Goal: Task Accomplishment & Management: Manage account settings

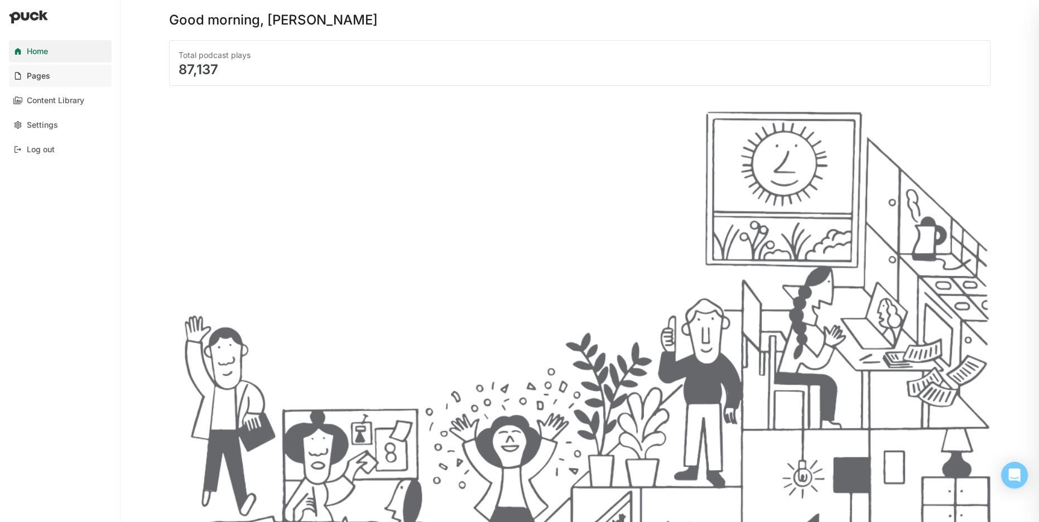
click at [43, 78] on div "Pages" at bounding box center [38, 75] width 23 height 9
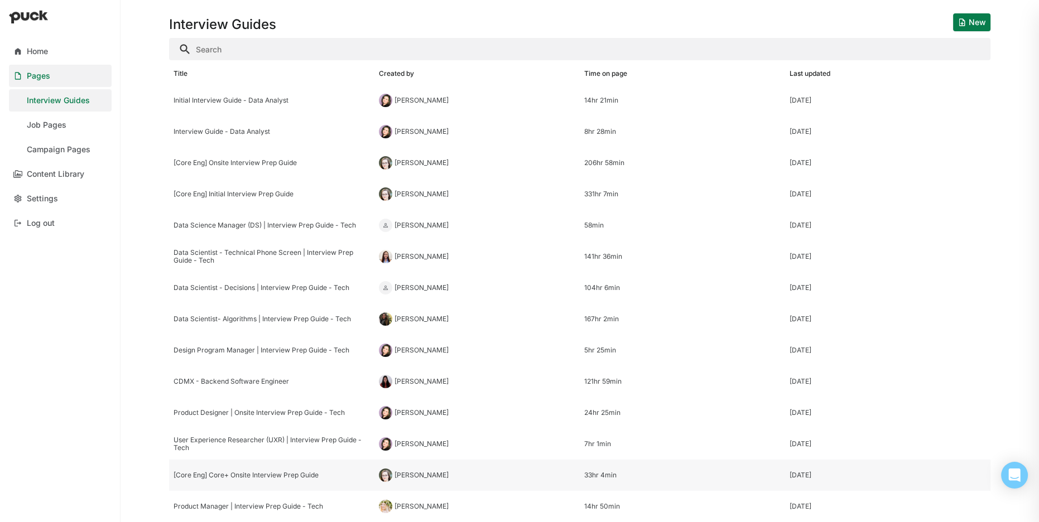
click at [258, 472] on div "[Core Eng] Core+ Onsite Interview Prep Guide" at bounding box center [271, 475] width 196 height 8
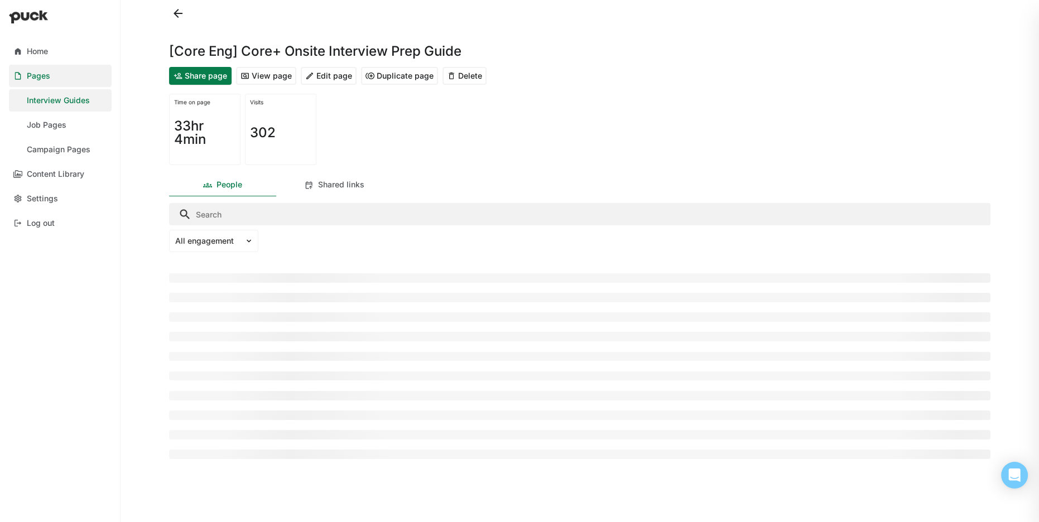
click at [310, 74] on button "Edit page" at bounding box center [329, 76] width 56 height 18
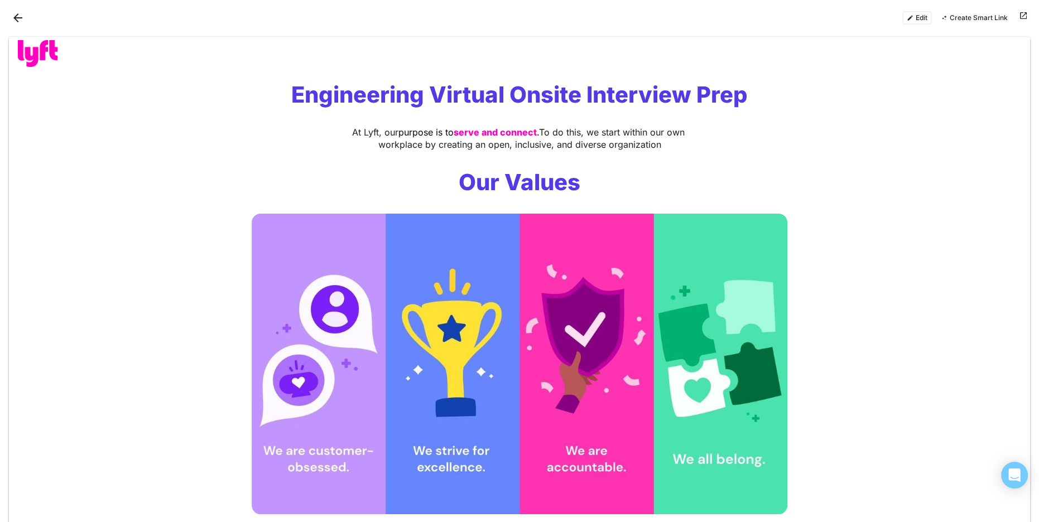
click at [923, 18] on button "Edit" at bounding box center [917, 17] width 30 height 13
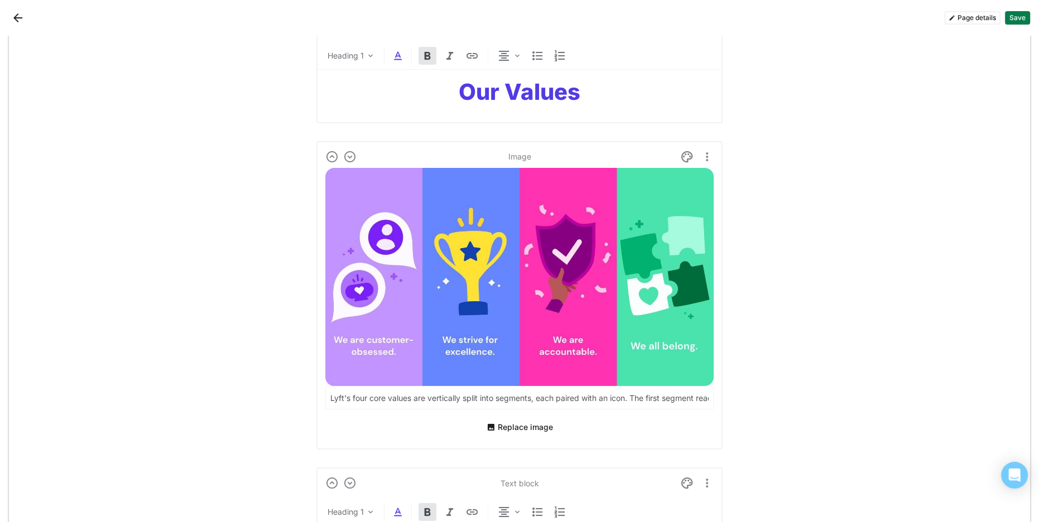
scroll to position [379, 0]
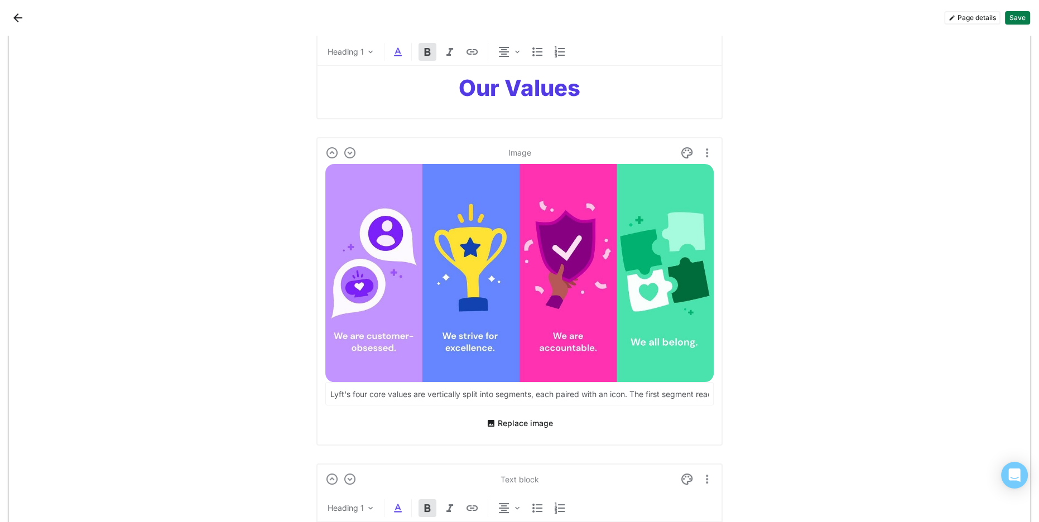
click at [401, 186] on img at bounding box center [519, 273] width 388 height 218
click at [605, 193] on img at bounding box center [519, 273] width 388 height 218
click at [515, 415] on button "Replace image" at bounding box center [519, 423] width 75 height 18
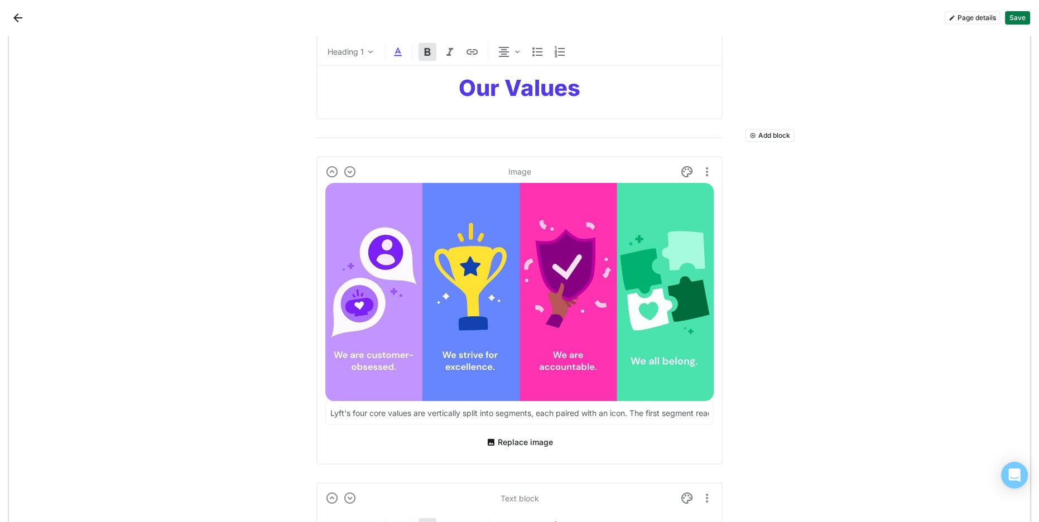
click at [529, 442] on button "Replace image" at bounding box center [519, 442] width 75 height 18
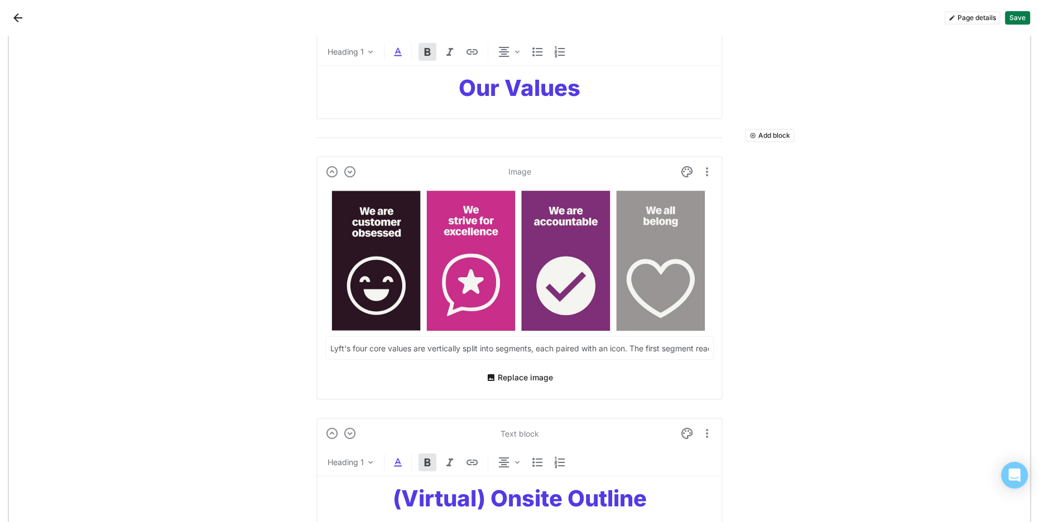
click at [433, 350] on input "Lyft's four core values are vertically split into segments, each paired with an…" at bounding box center [519, 348] width 387 height 22
paste input "above an smiley face icon on a black background. The second segment reads, "We …"
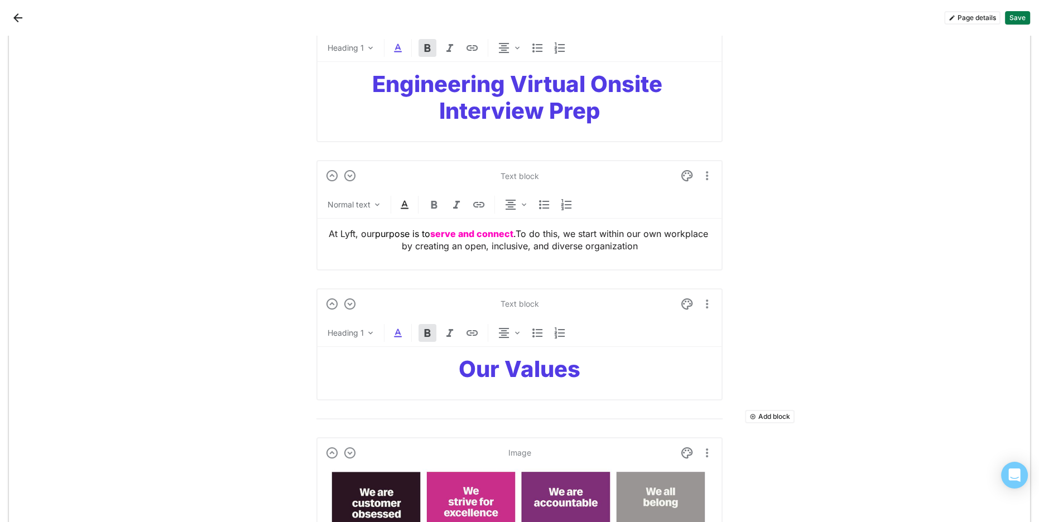
scroll to position [67, 0]
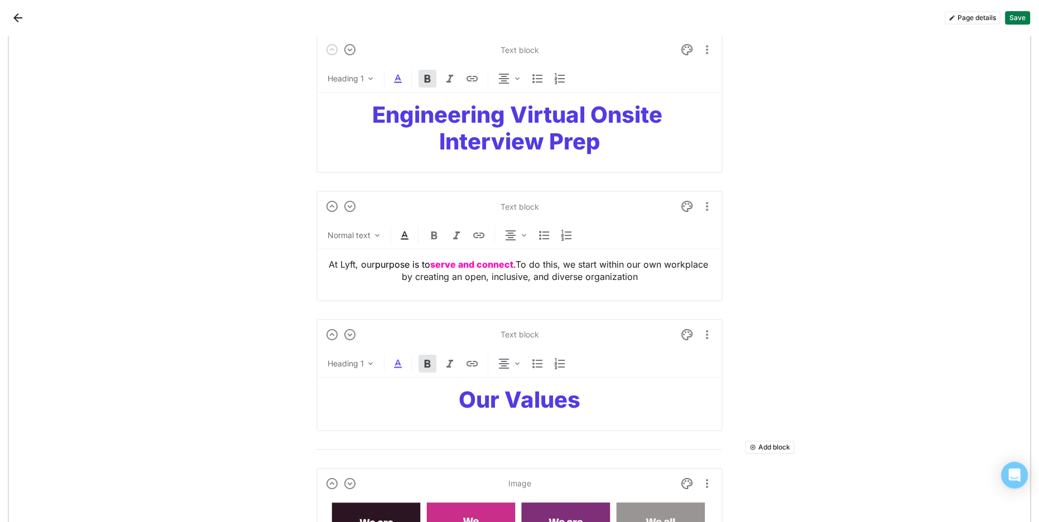
type input "Lyft's four core values are vertically split into segments, each paired with an…"
click at [622, 272] on span "To do this, we start within our own workplace by creating an open, inclusive, a…" at bounding box center [556, 270] width 309 height 23
click at [376, 268] on p "At Lyft, our purpose is to serve and connec t . To do this, we start within our…" at bounding box center [519, 270] width 388 height 25
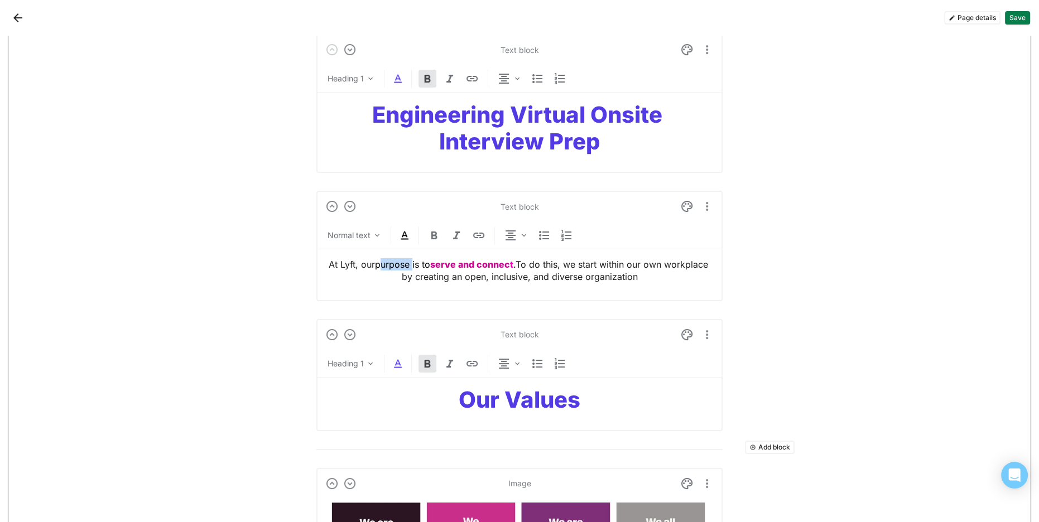
click at [376, 268] on p "At Lyft, our purpose is to serve and connec t . To do this, we start within our…" at bounding box center [519, 270] width 388 height 25
click at [378, 236] on img at bounding box center [377, 235] width 9 height 9
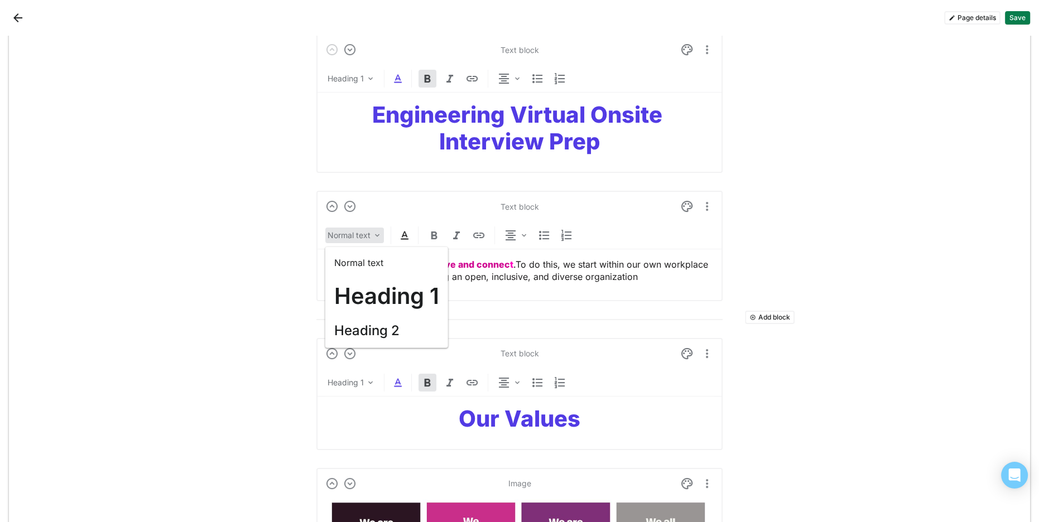
click at [528, 295] on div "Text block Normal text Normal text Heading 1 Heading 2 At Lyft, our purpose is …" at bounding box center [519, 246] width 406 height 110
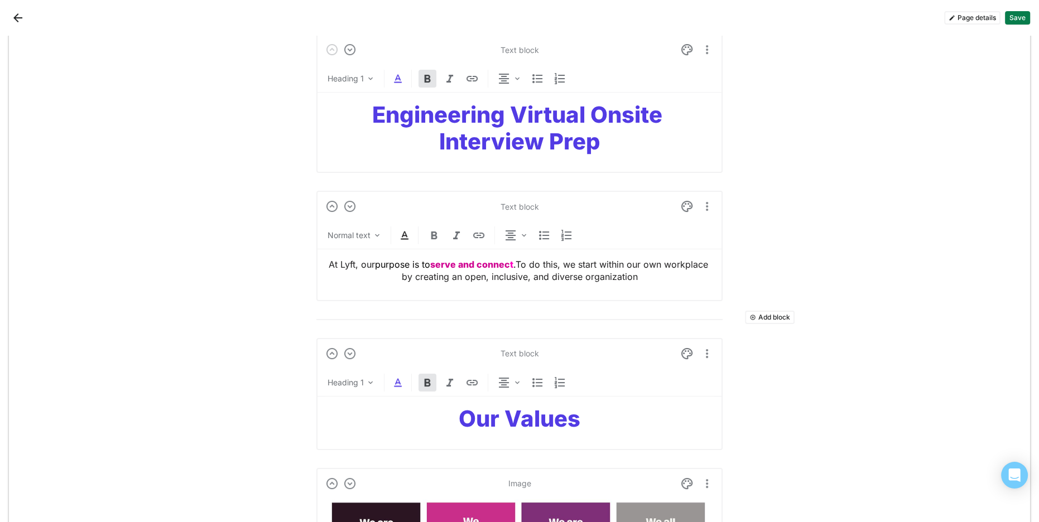
click at [554, 138] on strong "Engineering Virtual Onsite Interview Prep" at bounding box center [519, 128] width 295 height 54
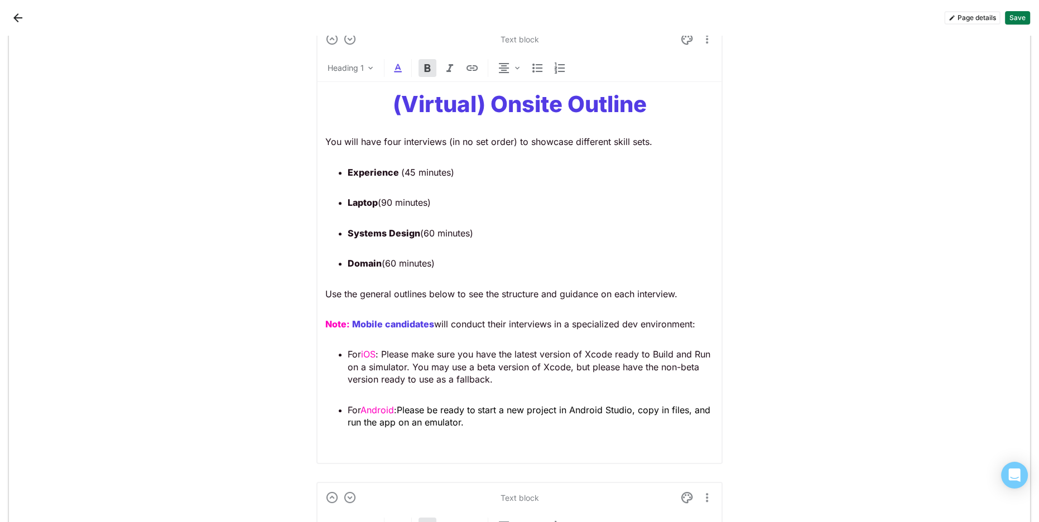
scroll to position [776, 0]
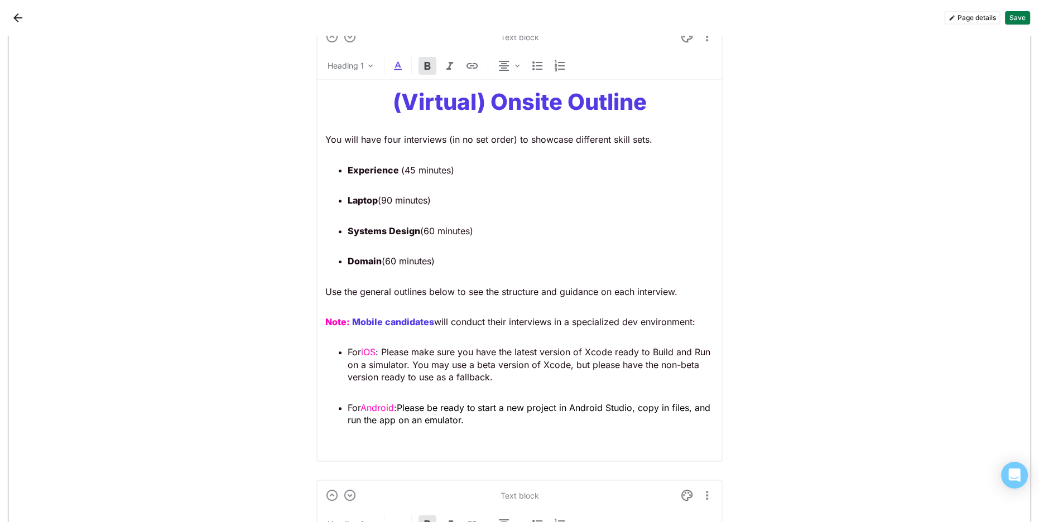
click at [519, 103] on strong "(Virtual) Onsite Outline" at bounding box center [520, 101] width 254 height 27
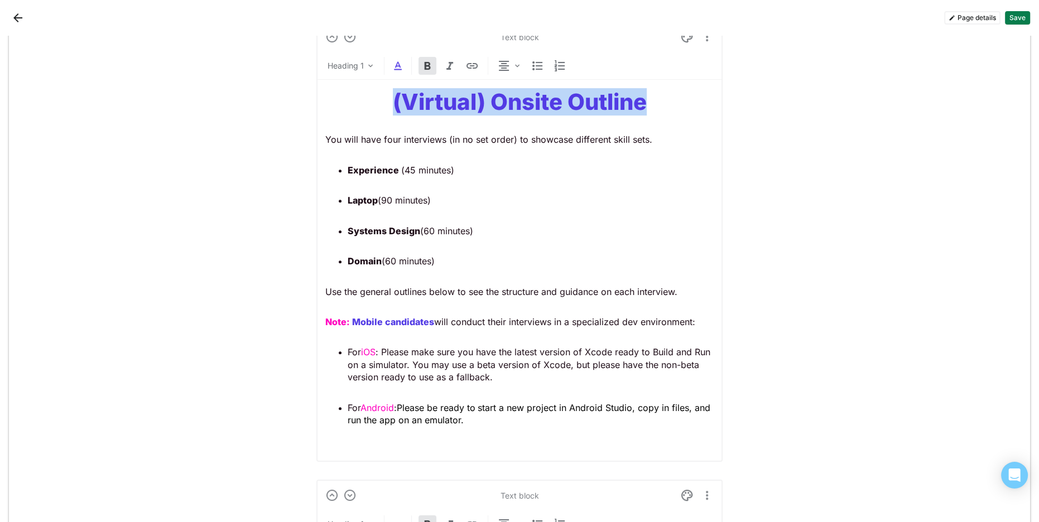
click at [519, 103] on strong "(Virtual) Onsite Outline" at bounding box center [520, 101] width 254 height 27
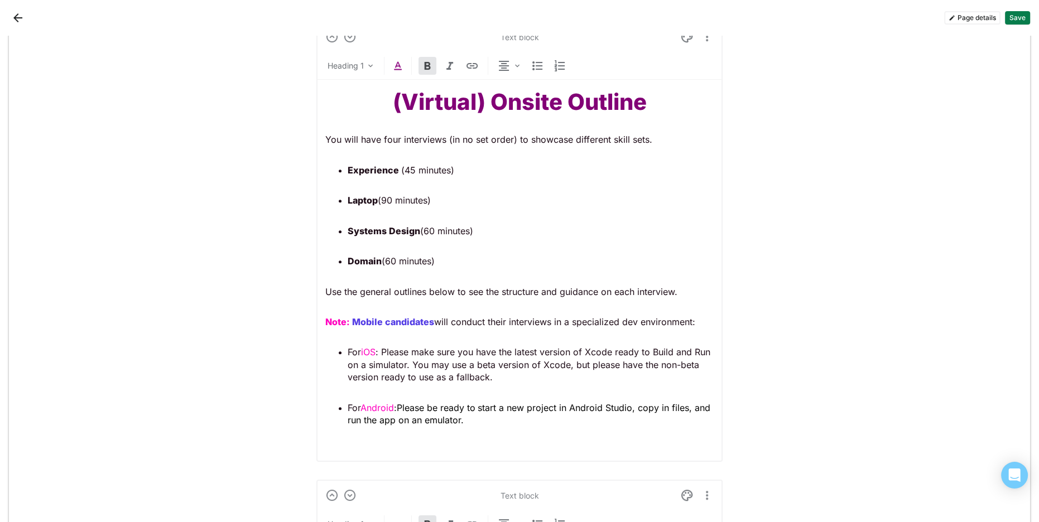
scroll to position [800, 0]
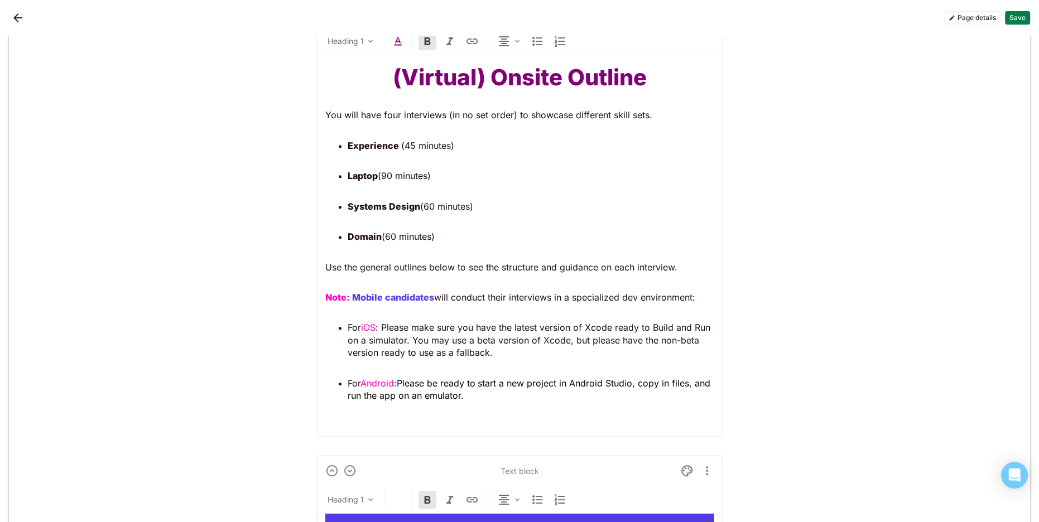
click at [344, 297] on strong "Note:" at bounding box center [337, 297] width 25 height 11
drag, startPoint x: 348, startPoint y: 296, endPoint x: 297, endPoint y: 293, distance: 50.8
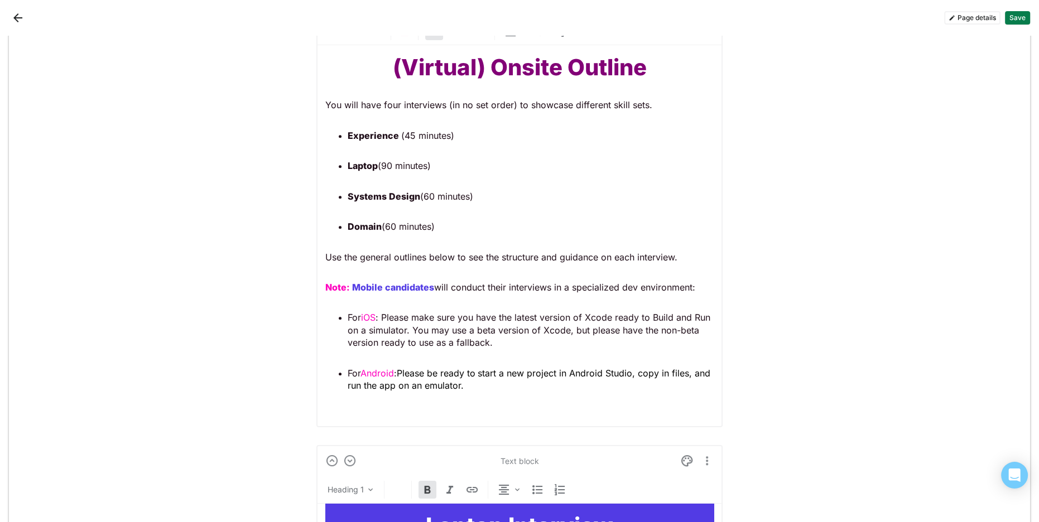
drag, startPoint x: 359, startPoint y: 312, endPoint x: 346, endPoint y: 291, distance: 24.8
click at [358, 311] on p "For iOS : Please make sure you have the latest version of Xcode ready to Build …" at bounding box center [530, 329] width 366 height 37
drag, startPoint x: 339, startPoint y: 284, endPoint x: 321, endPoint y: 284, distance: 17.9
click at [318, 283] on div "Text block Normal text (Virtual) Onsite Outline You will have four interviews (…" at bounding box center [519, 207] width 406 height 441
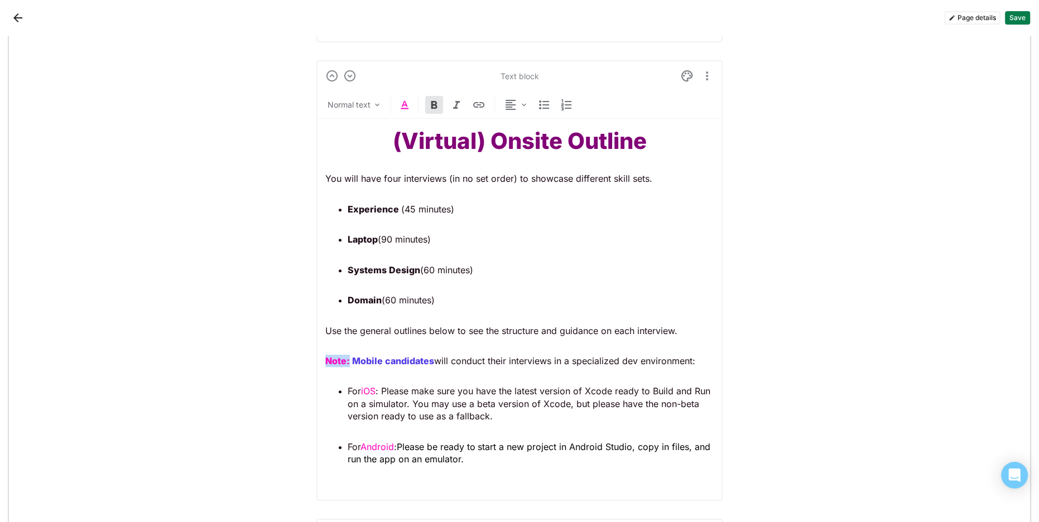
scroll to position [731, 0]
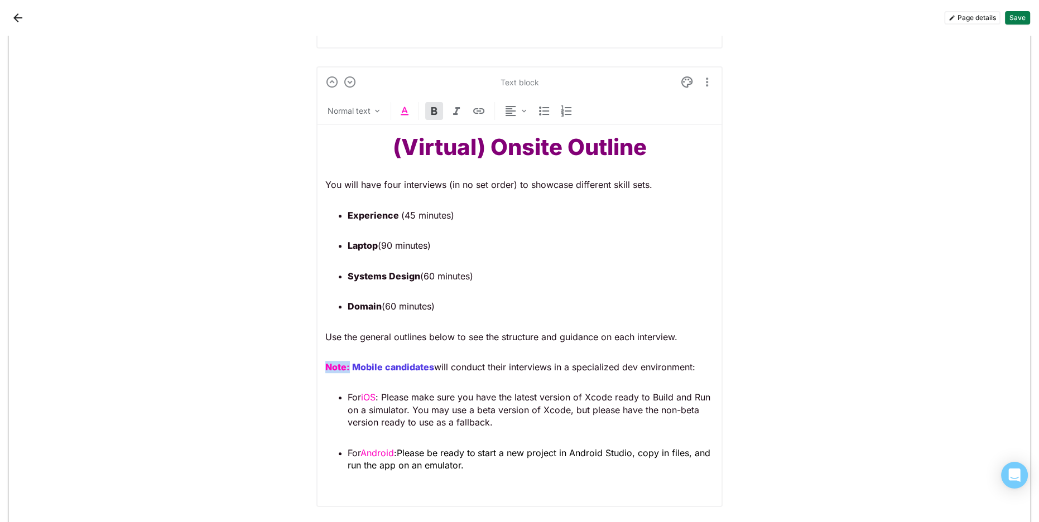
click at [405, 114] on img at bounding box center [404, 110] width 13 height 13
click at [373, 91] on div at bounding box center [373, 89] width 8 height 8
click at [376, 397] on p "For iOS : Please make sure you have the latest version of Xcode ready to Build …" at bounding box center [530, 409] width 366 height 37
drag, startPoint x: 351, startPoint y: 364, endPoint x: 432, endPoint y: 364, distance: 80.9
click at [431, 365] on strong "Mobile candidates" at bounding box center [393, 366] width 82 height 11
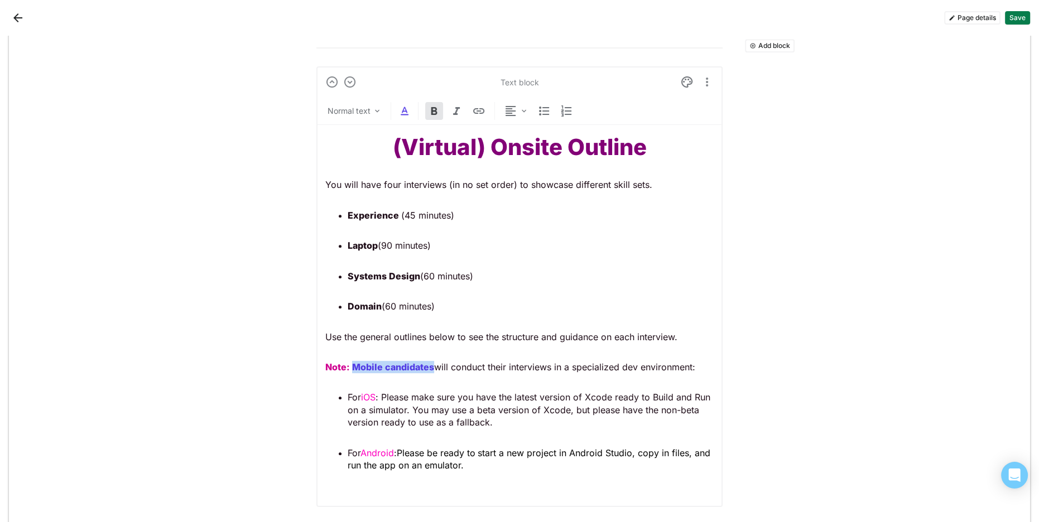
click at [405, 107] on img at bounding box center [404, 110] width 13 height 13
click at [389, 88] on div at bounding box center [388, 89] width 8 height 8
click at [426, 412] on p "For iOS : Please make sure you have the latest version of Xcode ready to Build …" at bounding box center [530, 409] width 366 height 37
drag, startPoint x: 431, startPoint y: 366, endPoint x: 352, endPoint y: 367, distance: 79.2
click at [352, 367] on strong "Mobile candidates" at bounding box center [393, 366] width 82 height 11
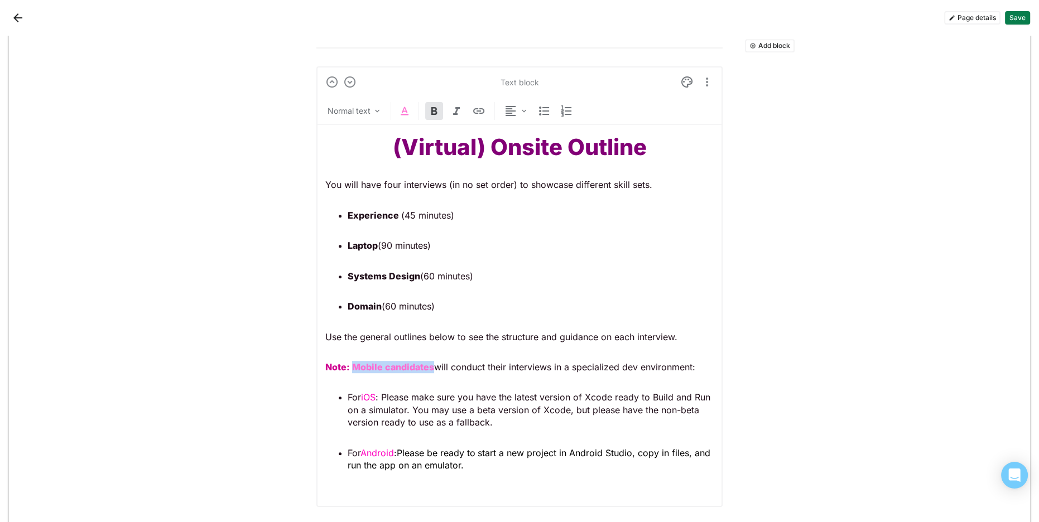
click at [403, 107] on img at bounding box center [404, 110] width 13 height 13
click at [355, 88] on div at bounding box center [357, 89] width 8 height 8
drag, startPoint x: 459, startPoint y: 413, endPoint x: 451, endPoint y: 415, distance: 8.7
click at [459, 413] on p "For iOS : Please make sure you have the latest version of Xcode ready to Build …" at bounding box center [530, 409] width 366 height 37
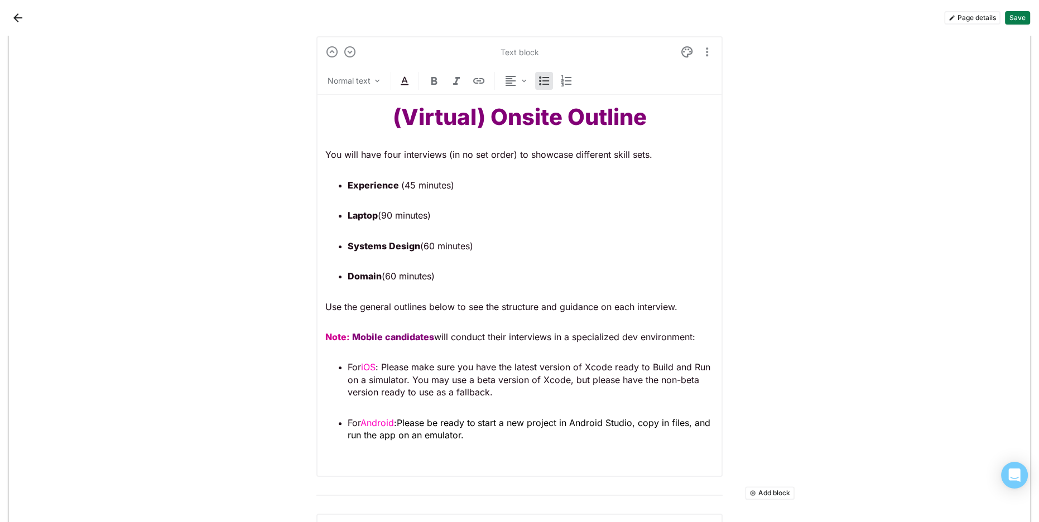
scroll to position [744, 0]
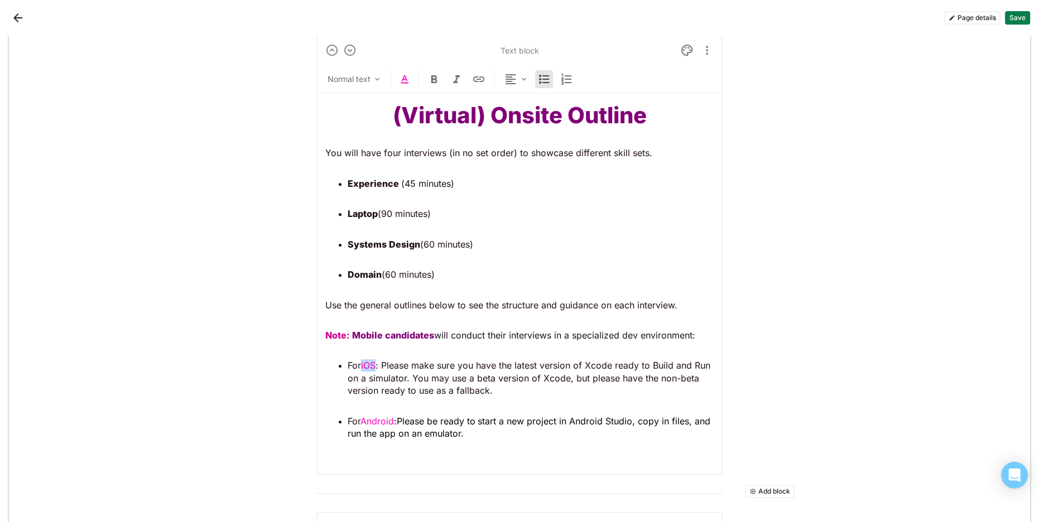
drag, startPoint x: 378, startPoint y: 364, endPoint x: 374, endPoint y: 382, distance: 18.8
click at [363, 365] on p "For iOS : Please make sure you have the latest version of Xcode ready to Build …" at bounding box center [530, 377] width 366 height 37
click at [402, 78] on img at bounding box center [404, 79] width 13 height 13
click at [369, 55] on div at bounding box center [373, 57] width 8 height 8
drag, startPoint x: 395, startPoint y: 418, endPoint x: 366, endPoint y: 415, distance: 29.2
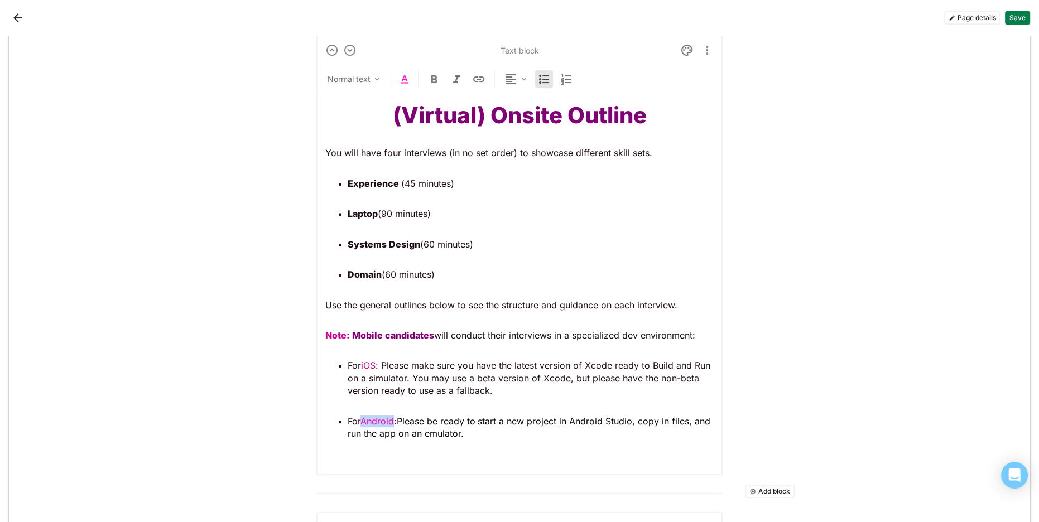
click at [362, 418] on p "For Android : Please be ready to start a new project in Android Studio, copy in…" at bounding box center [530, 427] width 366 height 25
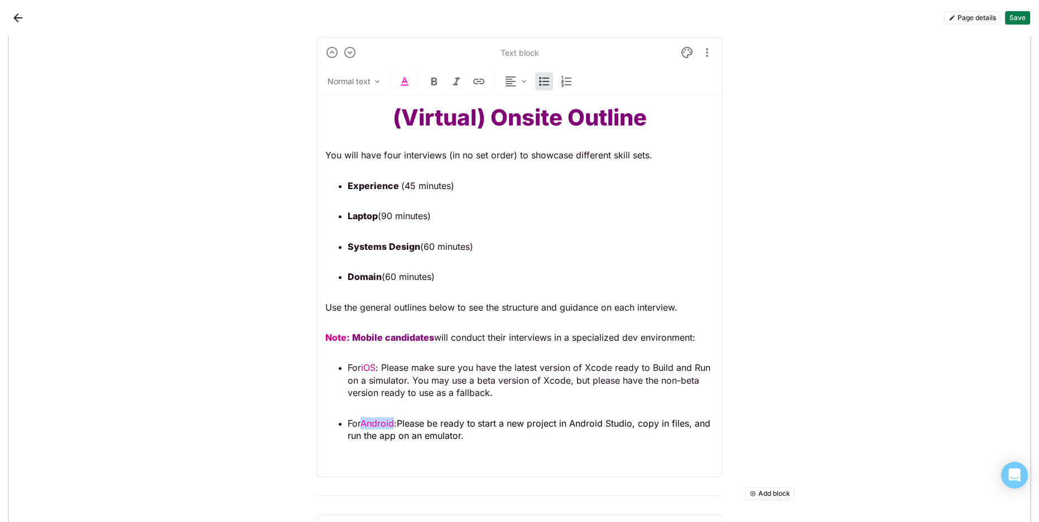
click at [405, 86] on img at bounding box center [404, 81] width 13 height 13
click at [375, 61] on div at bounding box center [373, 59] width 8 height 8
click at [497, 418] on span "Please be ready to start a new project in Android Studio, copy in files, and ru…" at bounding box center [529, 429] width 365 height 23
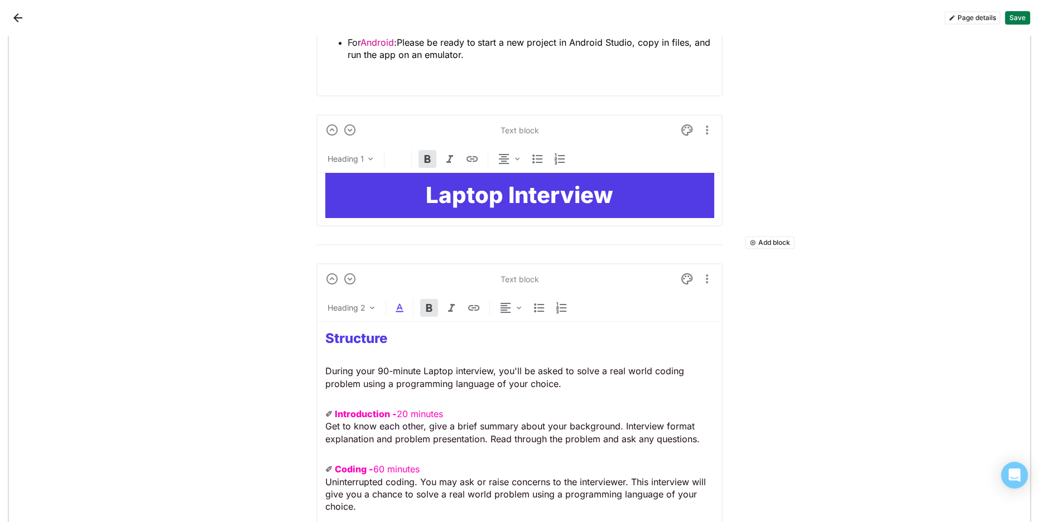
scroll to position [1123, 0]
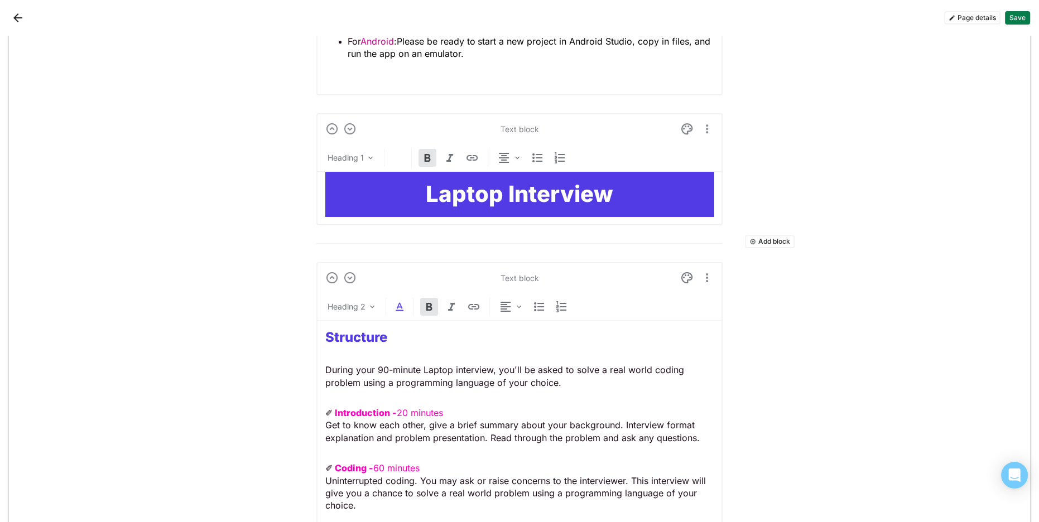
click at [389, 189] on h1 "Laptop Interview" at bounding box center [519, 194] width 388 height 27
click at [678, 127] on div at bounding box center [687, 129] width 18 height 18
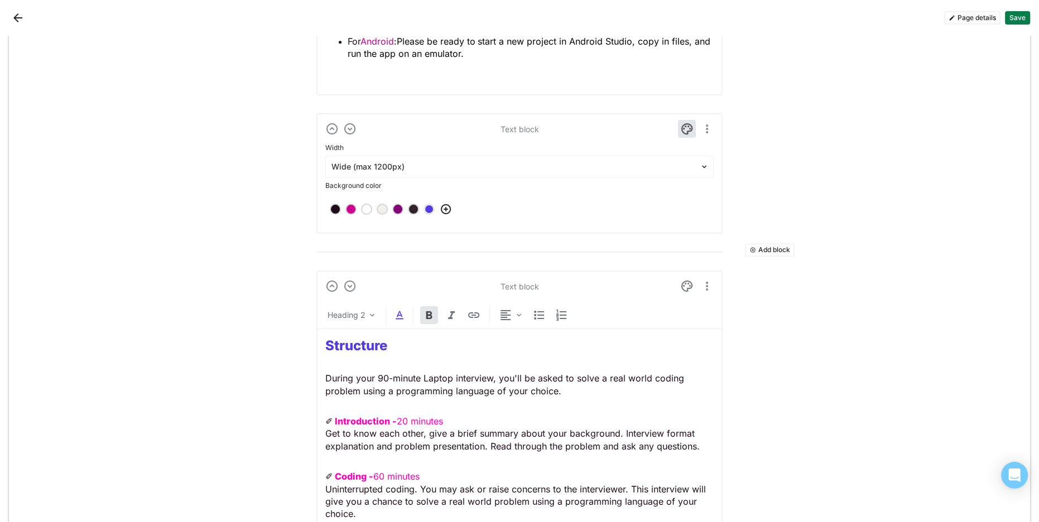
click at [397, 207] on div at bounding box center [398, 209] width 8 height 8
drag, startPoint x: 684, startPoint y: 127, endPoint x: 680, endPoint y: 131, distance: 5.9
click at [684, 126] on img at bounding box center [686, 128] width 13 height 13
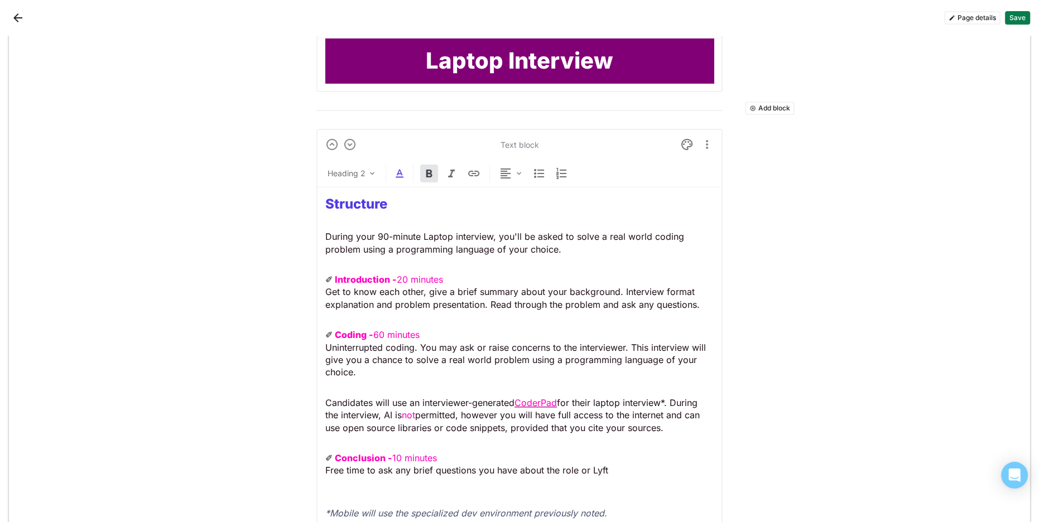
scroll to position [1259, 0]
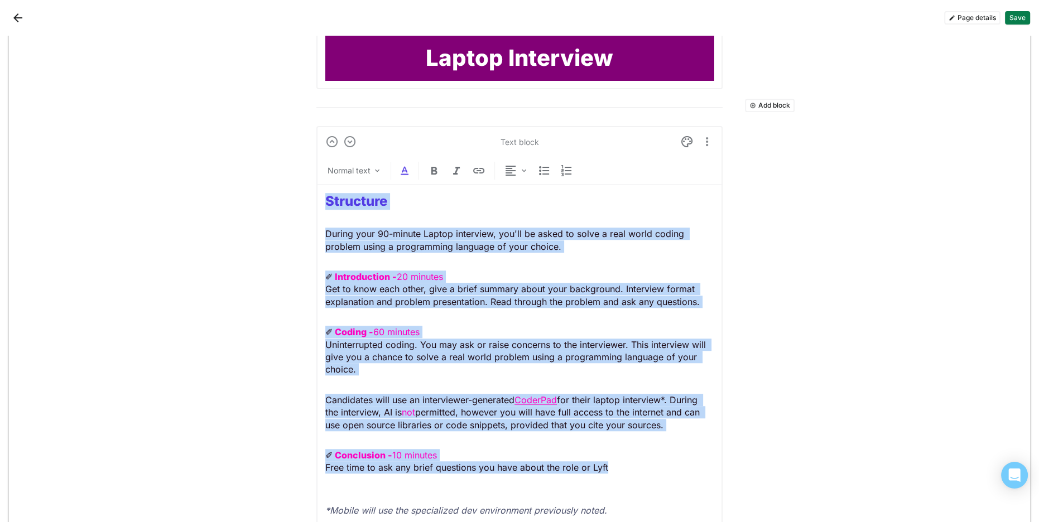
drag, startPoint x: 577, startPoint y: 450, endPoint x: 275, endPoint y: 185, distance: 402.3
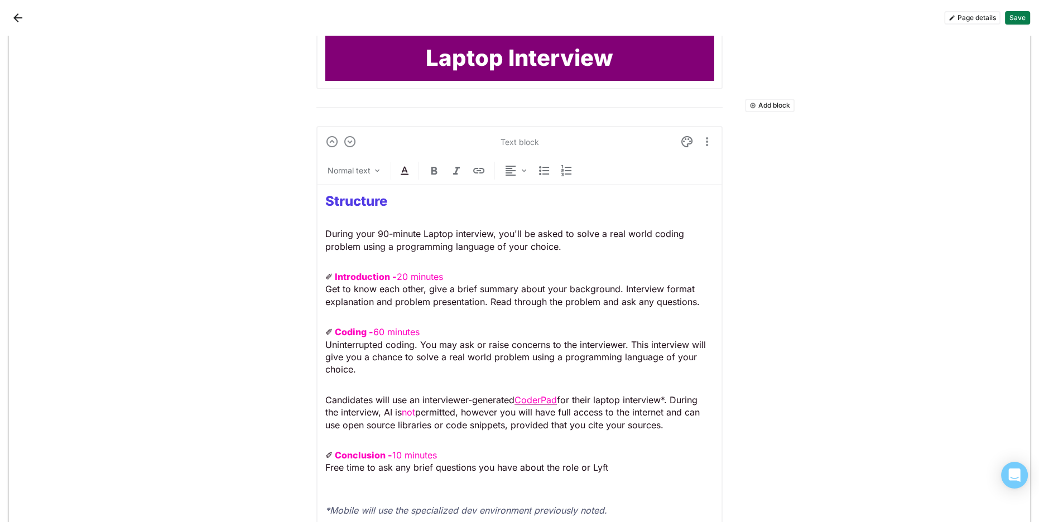
click at [358, 365] on p "✐ Coding - 60 minutes Uninterrupted coding. You may ask or raise concerns to th…" at bounding box center [519, 351] width 388 height 50
click at [365, 364] on p "✐ Coding - 60 minutes Uninterrupted coding. You may ask or raise concerns to th…" at bounding box center [519, 351] width 388 height 50
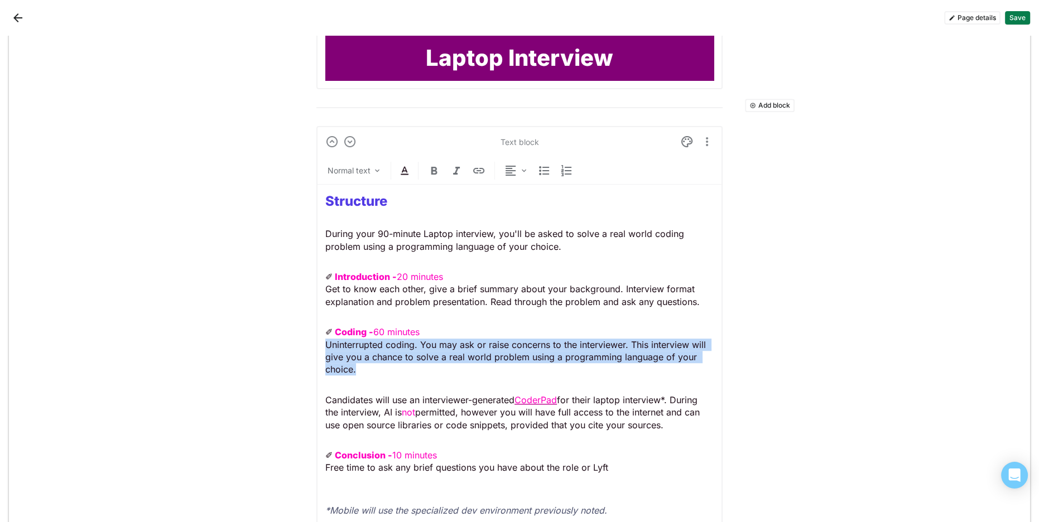
drag, startPoint x: 371, startPoint y: 364, endPoint x: 324, endPoint y: 346, distance: 49.9
click at [324, 346] on div "Text block Normal text Structure During your 90-minute Laptop interview, you'll…" at bounding box center [519, 330] width 406 height 408
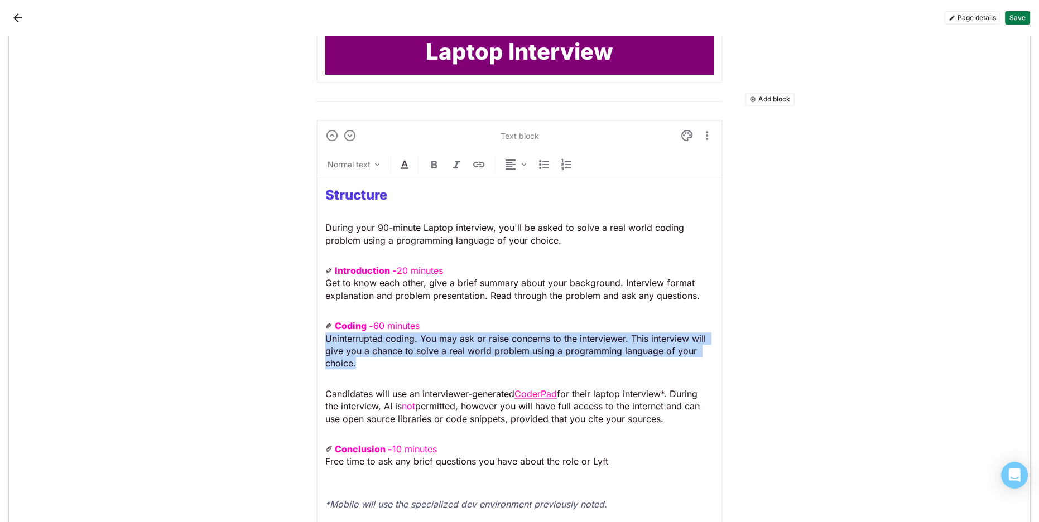
scroll to position [1268, 0]
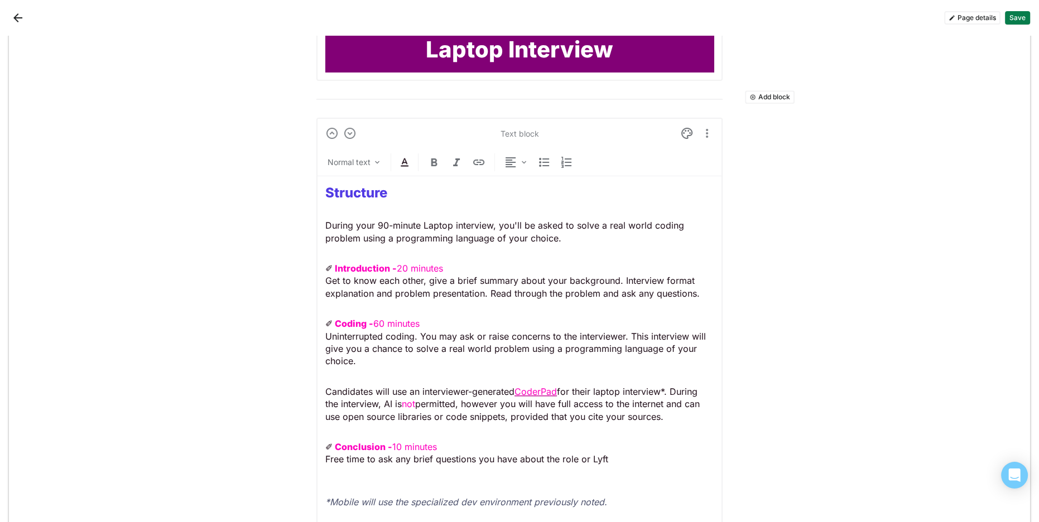
click at [629, 397] on p "Candidates will use an interviewer-generated CoderPad for their laptop intervie…" at bounding box center [519, 403] width 388 height 37
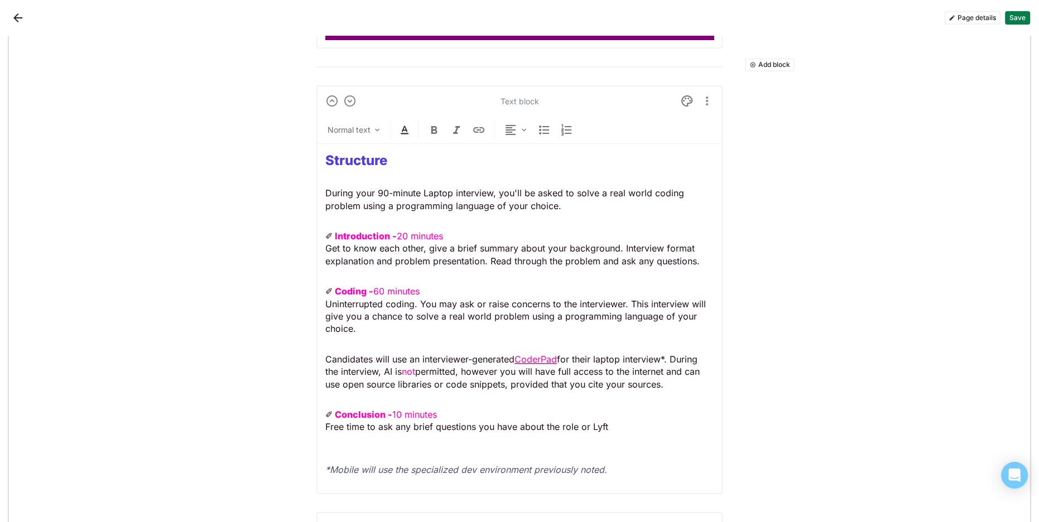
scroll to position [1301, 0]
drag, startPoint x: 669, startPoint y: 357, endPoint x: 664, endPoint y: 360, distance: 5.7
click at [664, 357] on p "Candidates will use an interviewer-generated CoderPad for their laptop intervie…" at bounding box center [519, 370] width 388 height 37
drag, startPoint x: 560, startPoint y: 355, endPoint x: 559, endPoint y: 362, distance: 6.8
click at [560, 358] on p "Candidates will use an interviewer-generated CoderPad for their laptop intervie…" at bounding box center [519, 370] width 388 height 37
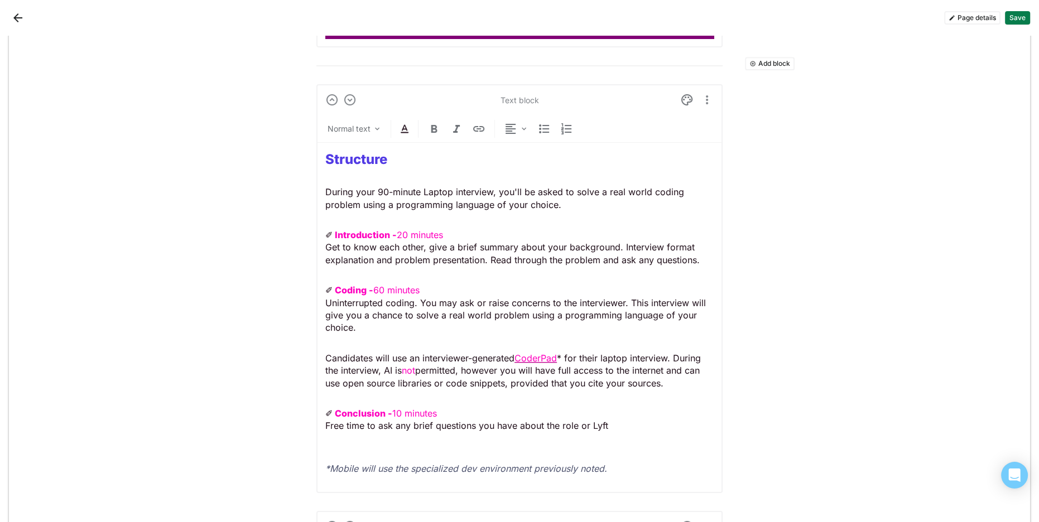
click at [422, 353] on p "Candidates will use an interviewer-generated CoderPad * for their laptop interv…" at bounding box center [519, 370] width 388 height 37
click at [347, 354] on p "Candidates will use an interviewer-generated CoderPad * for their laptop interv…" at bounding box center [519, 370] width 388 height 37
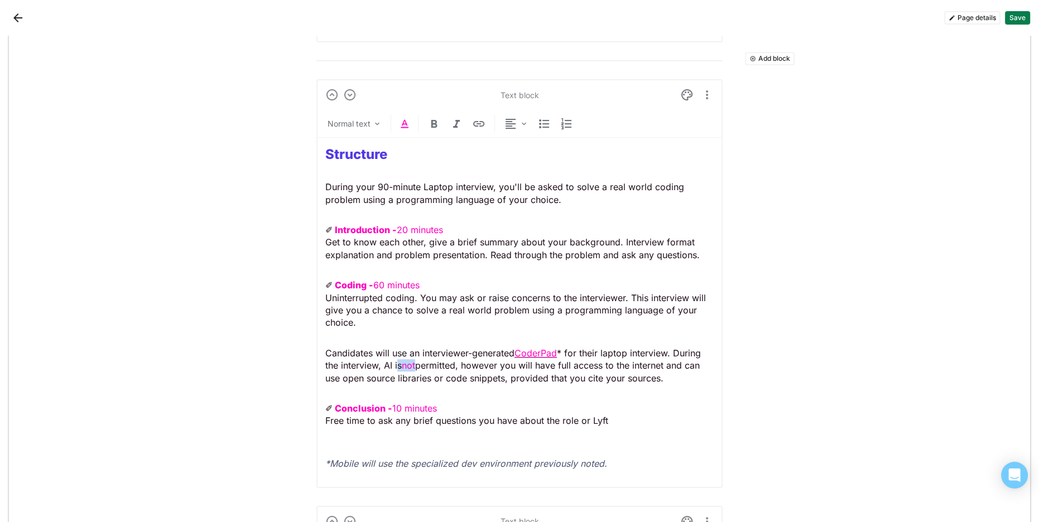
drag, startPoint x: 415, startPoint y: 363, endPoint x: 400, endPoint y: 364, distance: 14.5
click at [399, 364] on p "Candidates will use an interviewer-generated CoderPad * for their laptop interv…" at bounding box center [519, 365] width 388 height 37
click at [404, 348] on p "Candidates will use an interviewer-generated CoderPad * for their laptop interv…" at bounding box center [519, 366] width 388 height 37
click at [491, 377] on p "Candidates will use an interviewer-generated CoderPad * for their laptop interv…" at bounding box center [519, 366] width 388 height 37
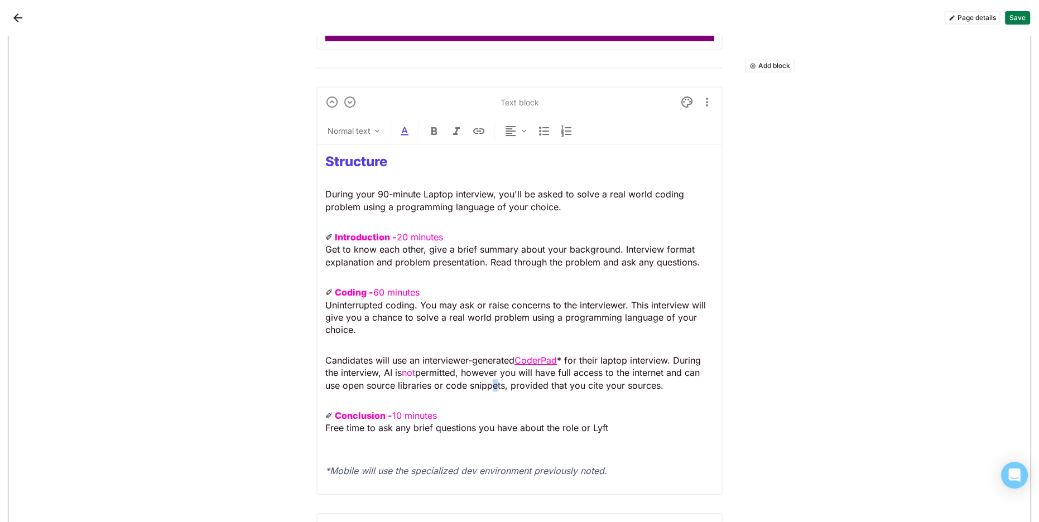
scroll to position [1298, 0]
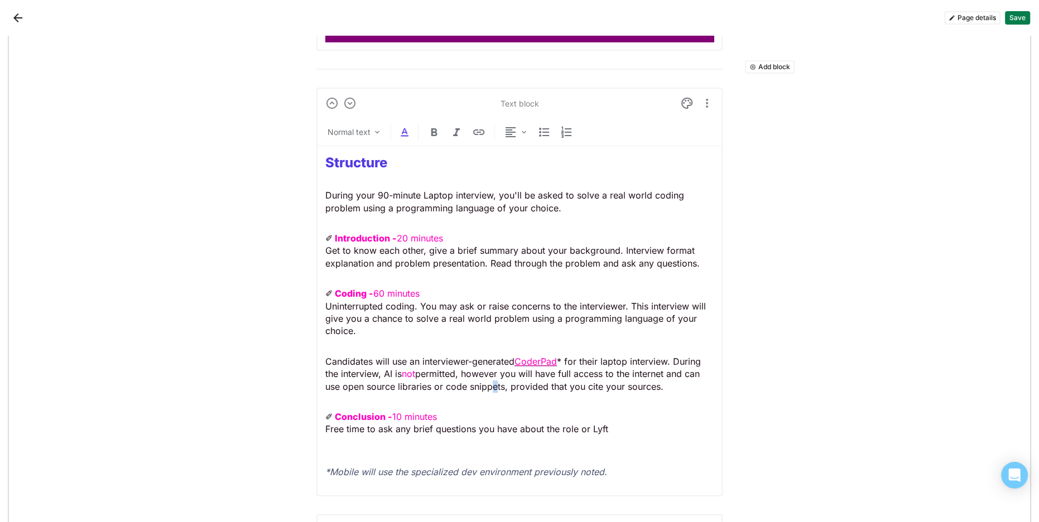
drag, startPoint x: 634, startPoint y: 365, endPoint x: 311, endPoint y: 147, distance: 390.1
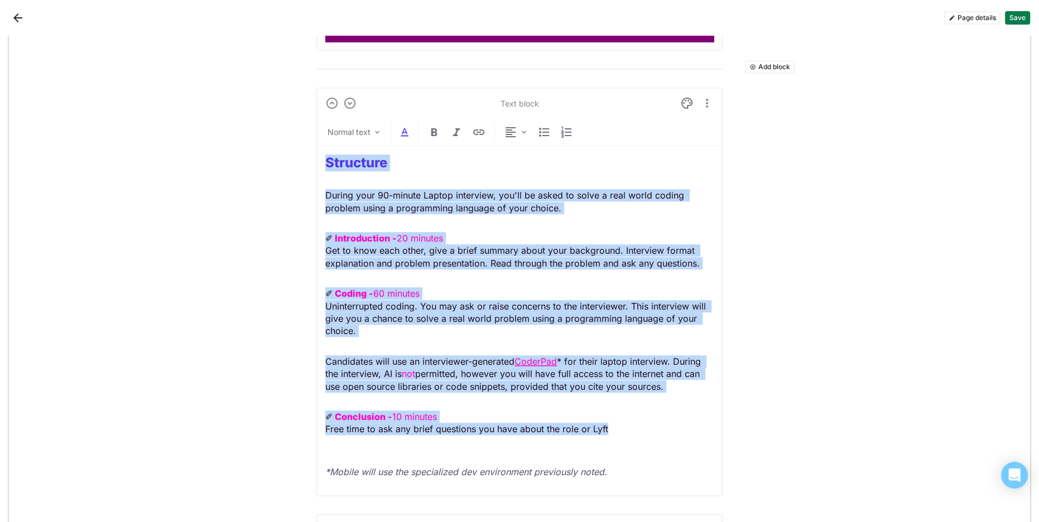
drag, startPoint x: 611, startPoint y: 421, endPoint x: 274, endPoint y: 147, distance: 433.4
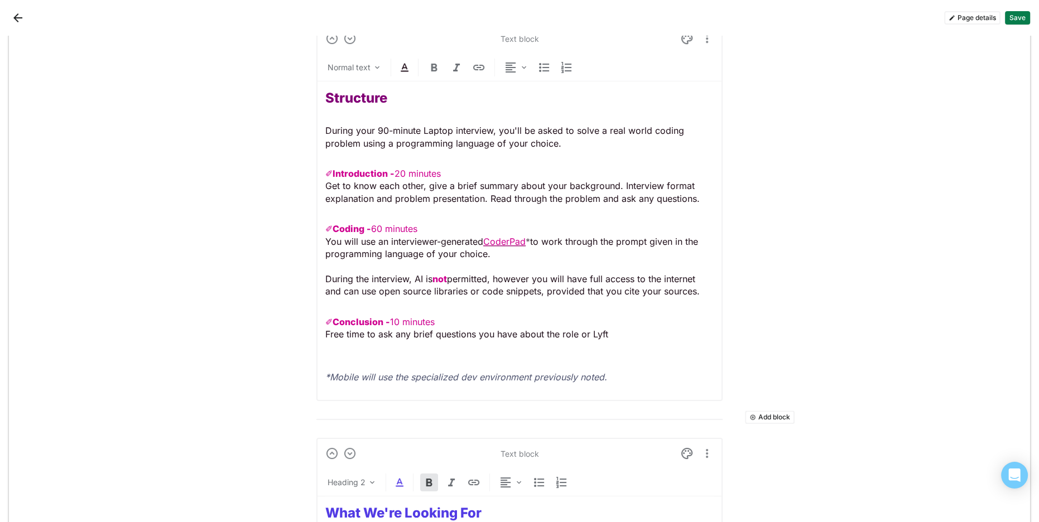
scroll to position [1331, 0]
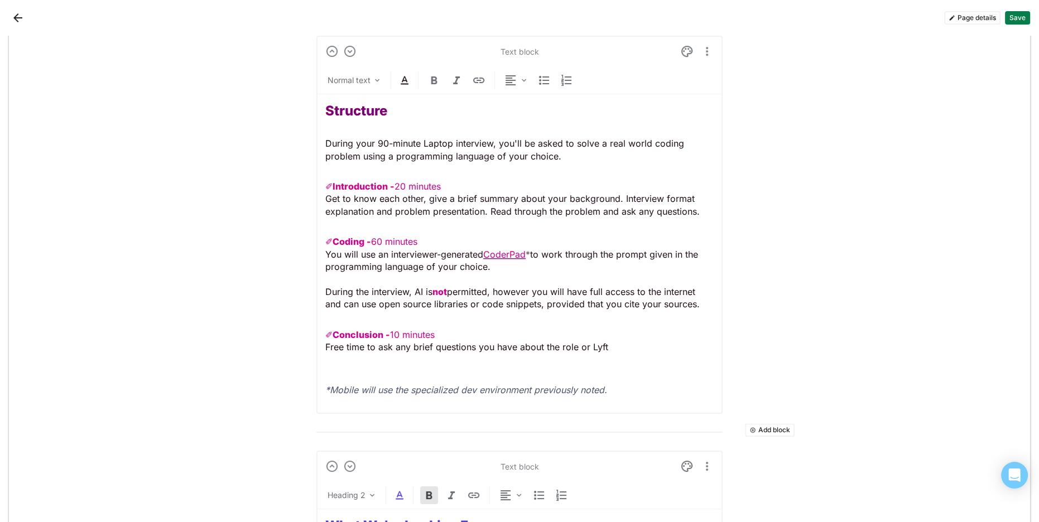
click at [347, 388] on em "*Mobile will use the specialized dev environment previously noted." at bounding box center [466, 389] width 282 height 11
click at [413, 389] on em "will use the specialized dev environment previously noted." at bounding box center [483, 389] width 246 height 11
drag, startPoint x: 364, startPoint y: 388, endPoint x: 366, endPoint y: 394, distance: 6.0
click at [364, 388] on em "will use the specialized dev environment previously noted." at bounding box center [483, 389] width 246 height 11
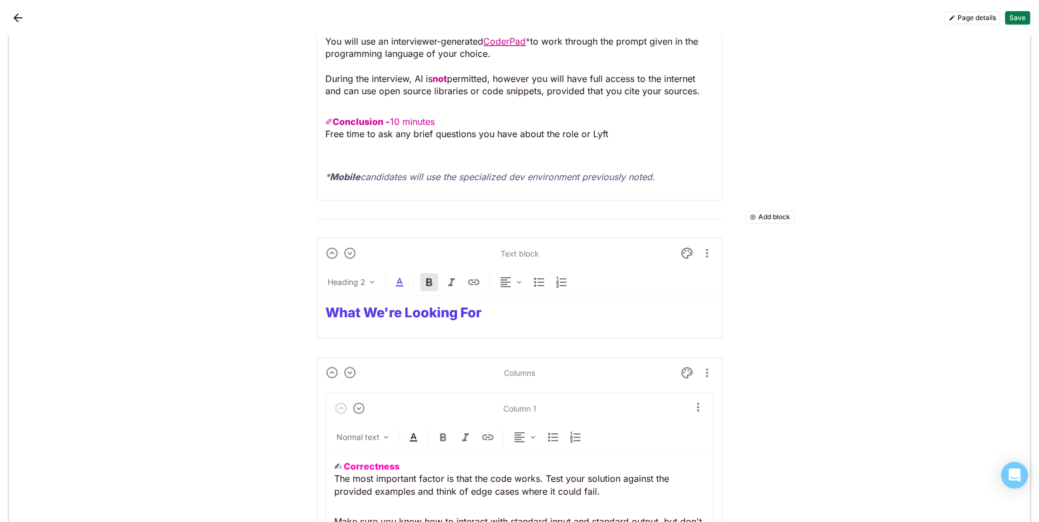
scroll to position [1604, 0]
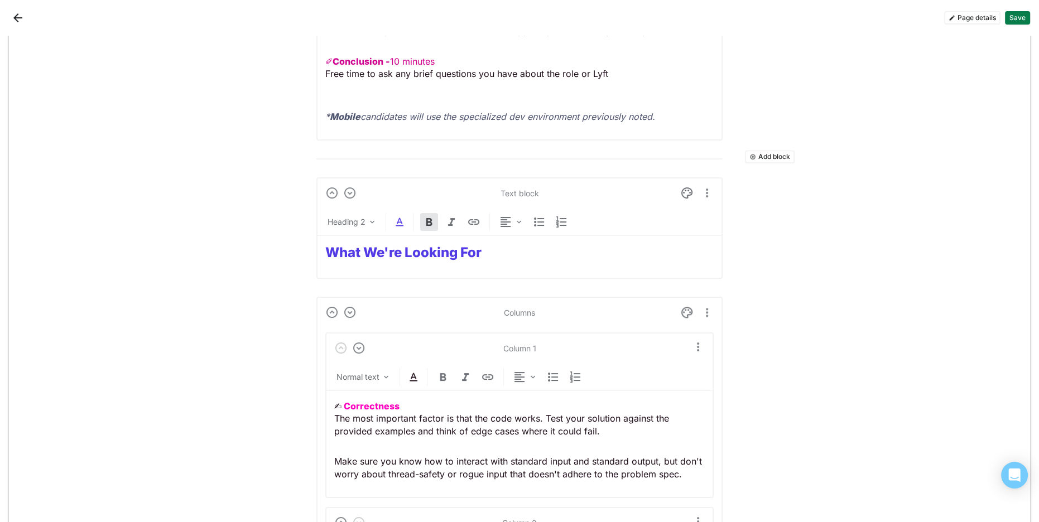
click at [387, 253] on strong "What We're Looking For" at bounding box center [403, 252] width 156 height 16
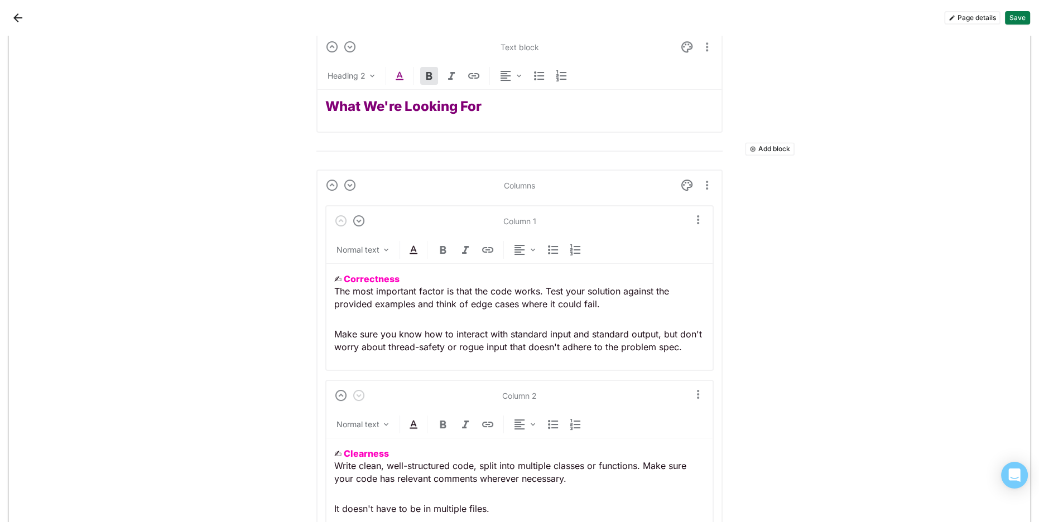
scroll to position [1780, 0]
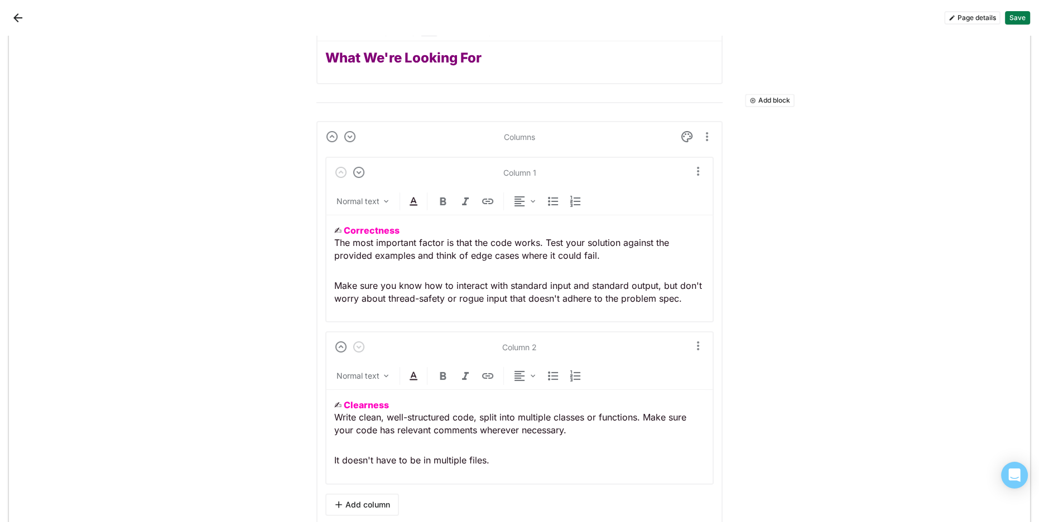
drag, startPoint x: 374, startPoint y: 219, endPoint x: 303, endPoint y: 228, distance: 71.4
drag, startPoint x: 284, startPoint y: 221, endPoint x: 224, endPoint y: 219, distance: 60.3
click at [389, 395] on div "✍︎ Clearness Write clean, well-structured code, split into multiple classes or …" at bounding box center [519, 433] width 370 height 86
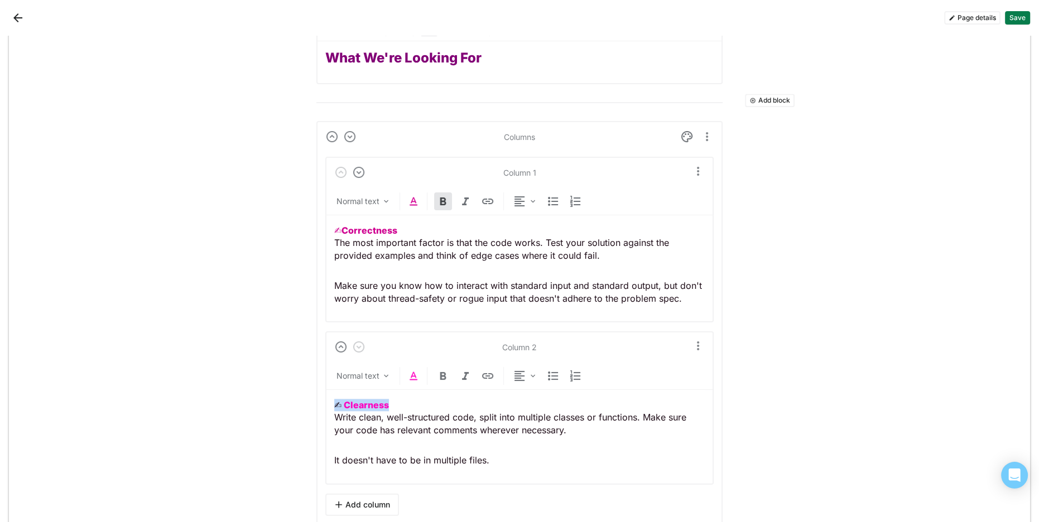
click at [412, 369] on img at bounding box center [413, 375] width 13 height 13
click at [381, 353] on div at bounding box center [382, 351] width 8 height 8
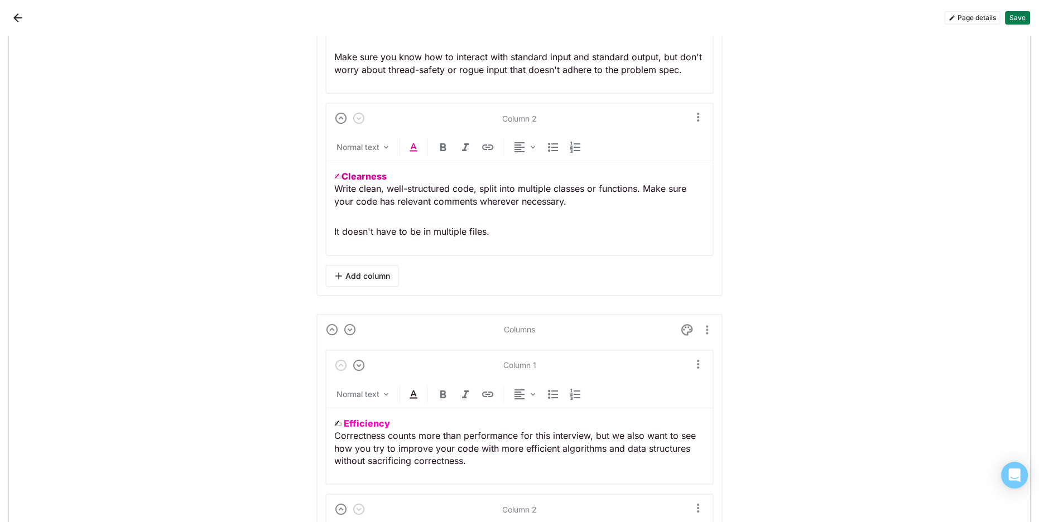
scroll to position [2088, 0]
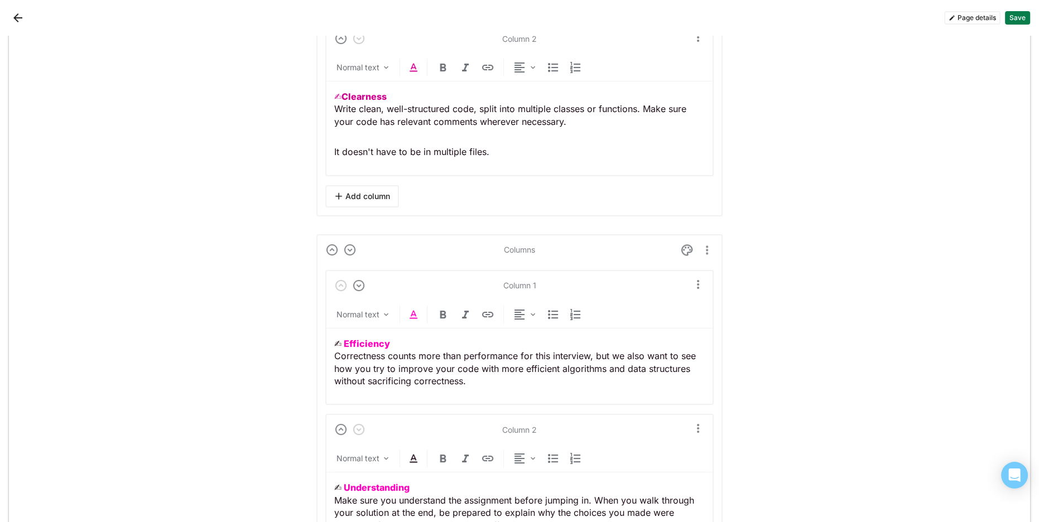
drag, startPoint x: 293, startPoint y: 335, endPoint x: 283, endPoint y: 334, distance: 10.1
drag, startPoint x: 408, startPoint y: 311, endPoint x: 412, endPoint y: 327, distance: 16.6
click at [408, 312] on img at bounding box center [413, 314] width 13 height 13
drag, startPoint x: 382, startPoint y: 289, endPoint x: 388, endPoint y: 302, distance: 14.5
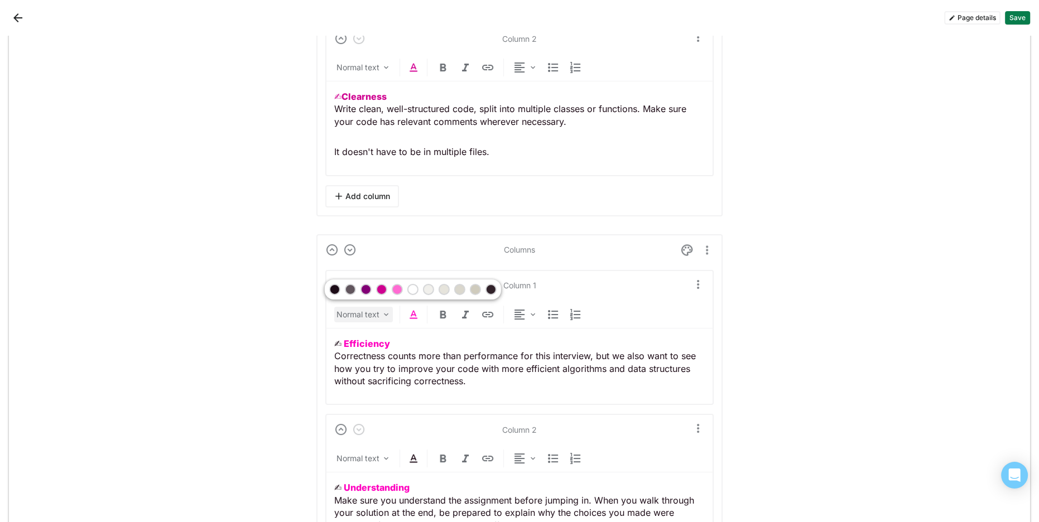
click at [382, 289] on div at bounding box center [382, 290] width 8 height 8
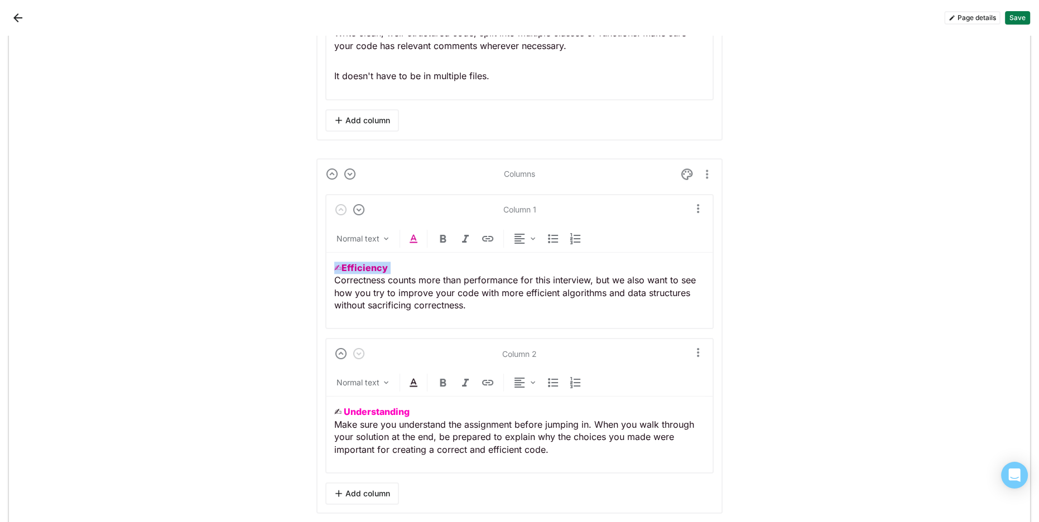
scroll to position [2186, 0]
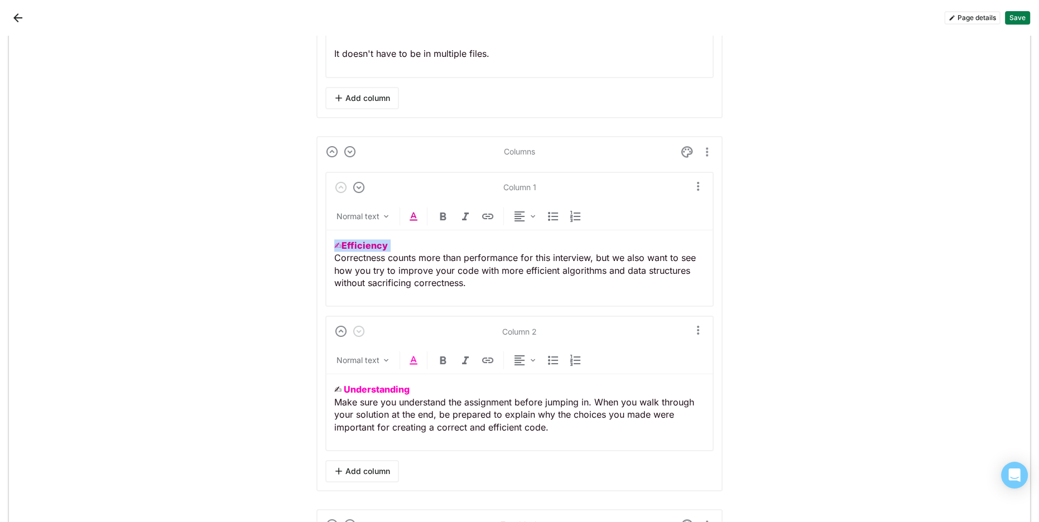
drag, startPoint x: 243, startPoint y: 378, endPoint x: 253, endPoint y: 351, distance: 28.6
click at [416, 363] on div "Normal text" at bounding box center [519, 362] width 388 height 23
click at [412, 354] on img at bounding box center [413, 360] width 13 height 13
drag, startPoint x: 419, startPoint y: 397, endPoint x: 416, endPoint y: 386, distance: 11.1
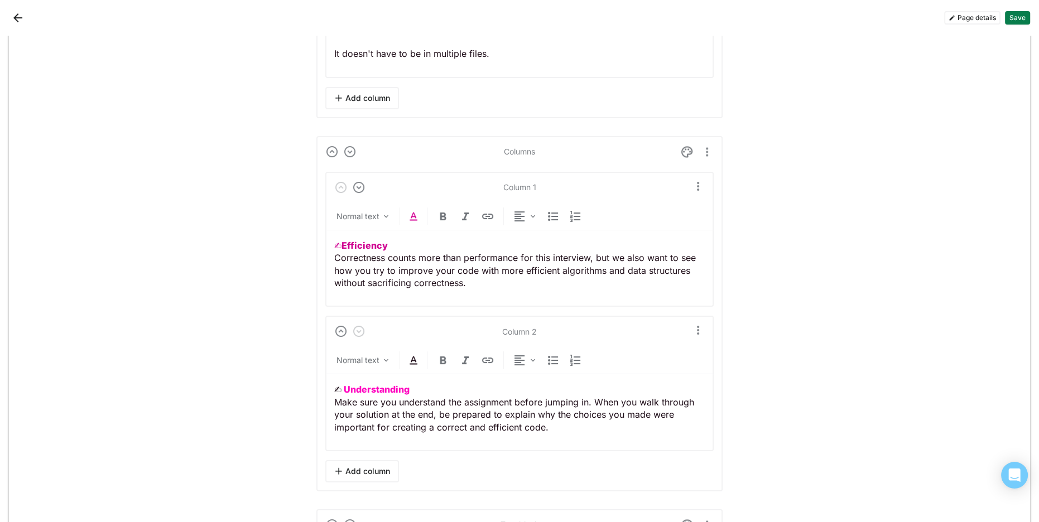
click at [419, 397] on p "✍︎ Understanding Make sure you understand the assignment before jumping in. Whe…" at bounding box center [519, 408] width 370 height 50
drag, startPoint x: 415, startPoint y: 384, endPoint x: 301, endPoint y: 384, distance: 113.8
drag, startPoint x: 413, startPoint y: 355, endPoint x: 413, endPoint y: 346, distance: 8.9
click at [413, 355] on img at bounding box center [413, 360] width 13 height 13
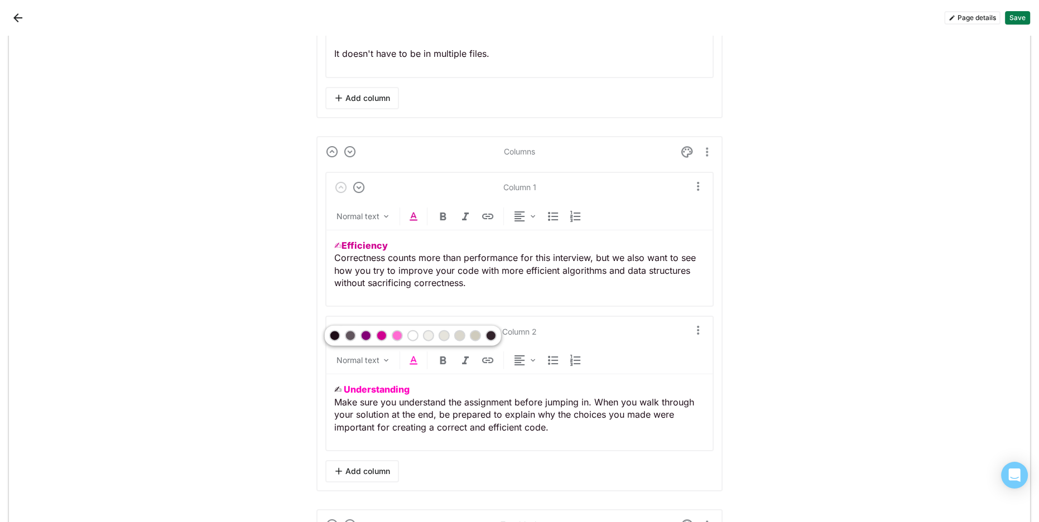
drag, startPoint x: 380, startPoint y: 335, endPoint x: 419, endPoint y: 358, distance: 45.2
click at [380, 335] on div at bounding box center [382, 336] width 8 height 8
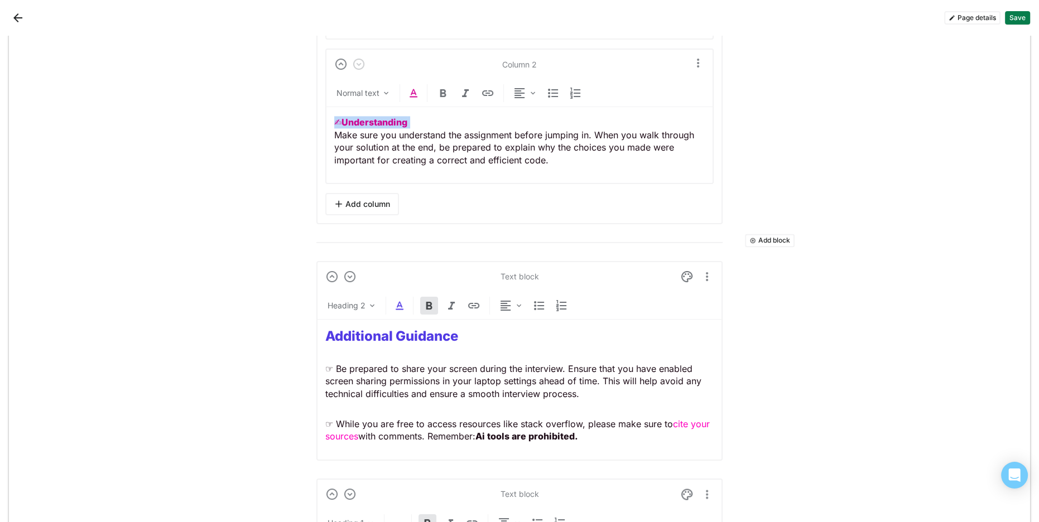
scroll to position [2451, 0]
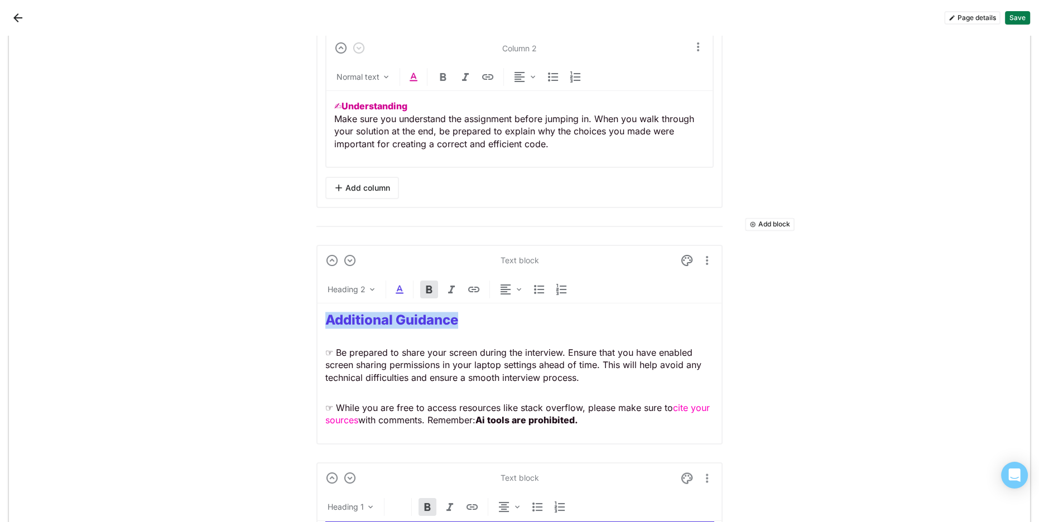
drag, startPoint x: 476, startPoint y: 315, endPoint x: 240, endPoint y: 322, distance: 236.6
drag, startPoint x: 390, startPoint y: 403, endPoint x: 597, endPoint y: 397, distance: 207.0
click at [398, 403] on p "☞ While you are free to access resources like stack overflow, please make sure …" at bounding box center [519, 414] width 388 height 25
drag, startPoint x: 675, startPoint y: 402, endPoint x: 366, endPoint y: 387, distance: 309.3
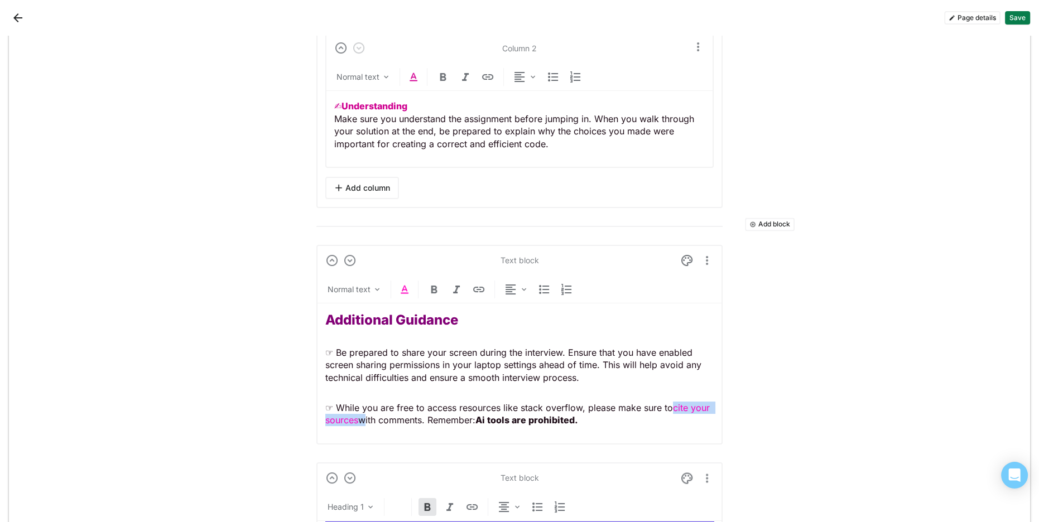
click at [361, 412] on p "☞ While you are free to access resources like stack overflow, please make sure …" at bounding box center [519, 414] width 388 height 25
click at [404, 284] on img at bounding box center [404, 289] width 13 height 13
click at [365, 263] on div at bounding box center [404, 264] width 176 height 20
click at [653, 379] on p "☞ Be prepared to share your screen during the interview. Ensure that you have e…" at bounding box center [519, 364] width 388 height 37
click at [672, 402] on p "☞ While you are free to access resources like stack overflow, please make sure …" at bounding box center [519, 414] width 388 height 25
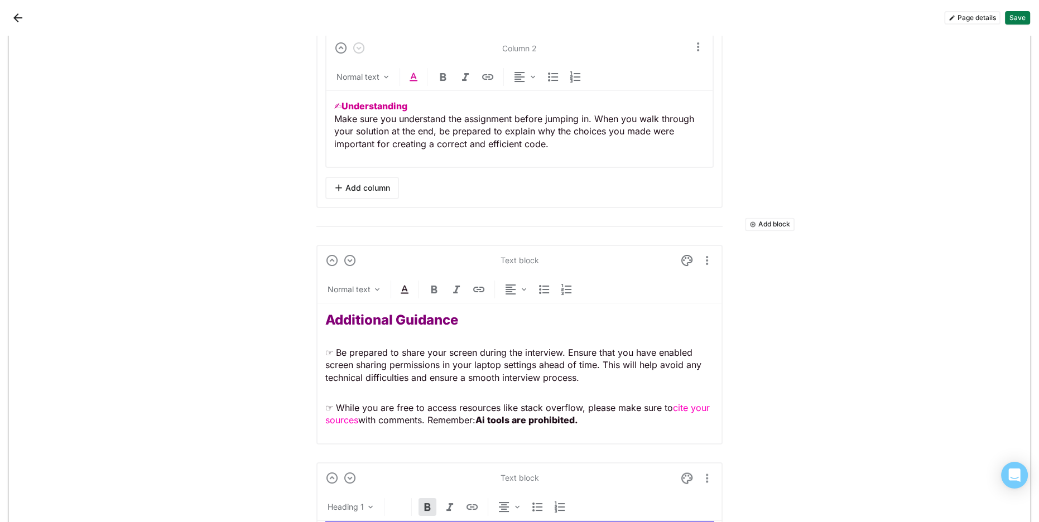
click at [672, 402] on p "☞ While you are free to access resources like stack overflow, please make sure …" at bounding box center [519, 414] width 388 height 25
drag, startPoint x: 682, startPoint y: 404, endPoint x: 356, endPoint y: 372, distance: 327.3
click at [359, 414] on p "☞ While you are free to access resources like stack overflow, please make sure …" at bounding box center [519, 414] width 388 height 25
click at [402, 283] on img at bounding box center [404, 289] width 13 height 13
click at [372, 265] on div at bounding box center [373, 264] width 8 height 8
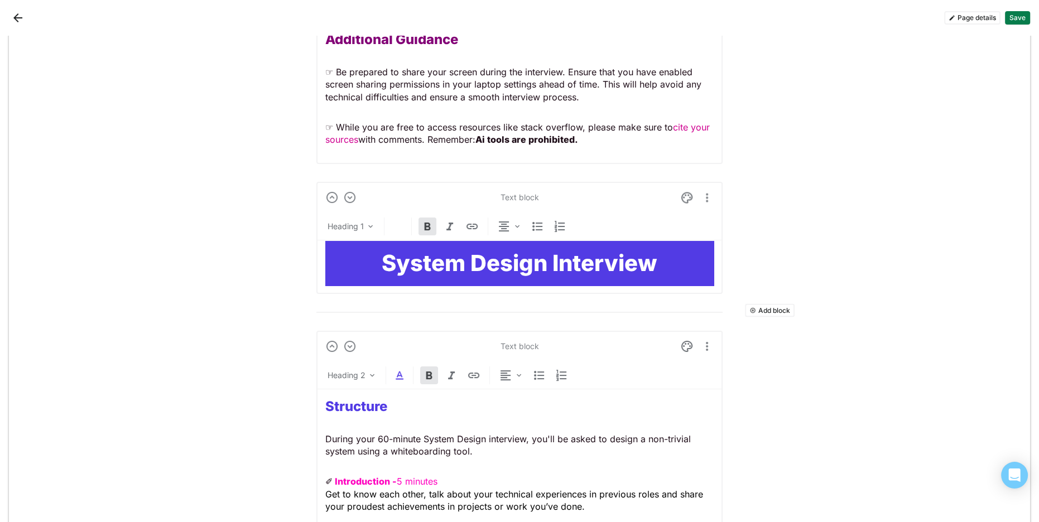
scroll to position [2710, 0]
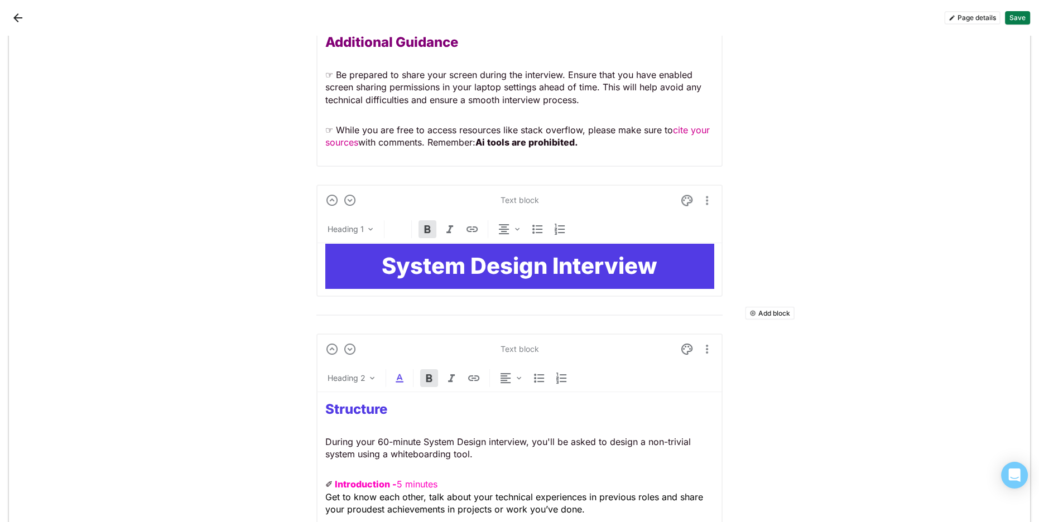
click at [356, 252] on h1 "System Design Interview" at bounding box center [519, 265] width 388 height 27
drag, startPoint x: 686, startPoint y: 193, endPoint x: 527, endPoint y: 201, distance: 159.7
click at [686, 194] on img at bounding box center [686, 200] width 13 height 13
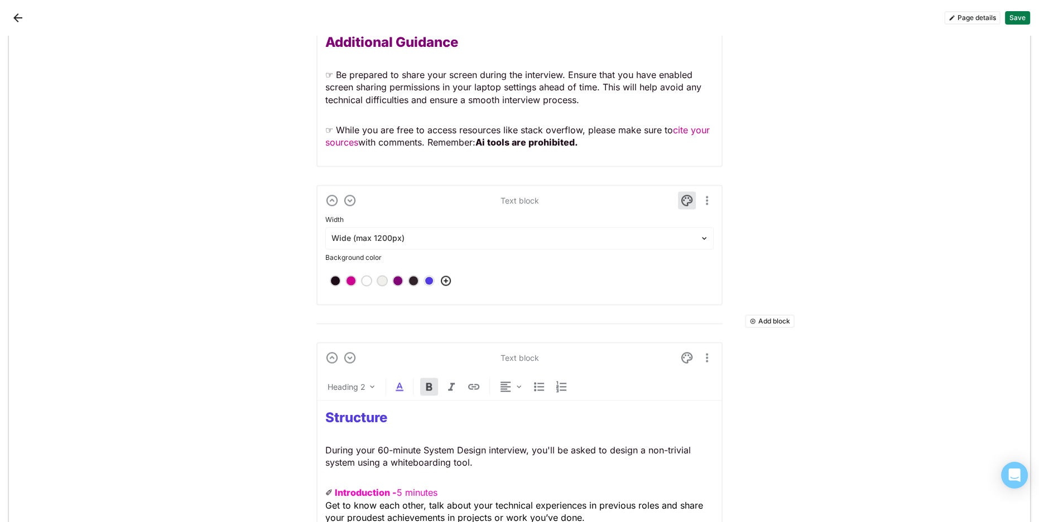
click at [400, 277] on div at bounding box center [398, 281] width 8 height 8
click at [687, 195] on img at bounding box center [686, 200] width 13 height 13
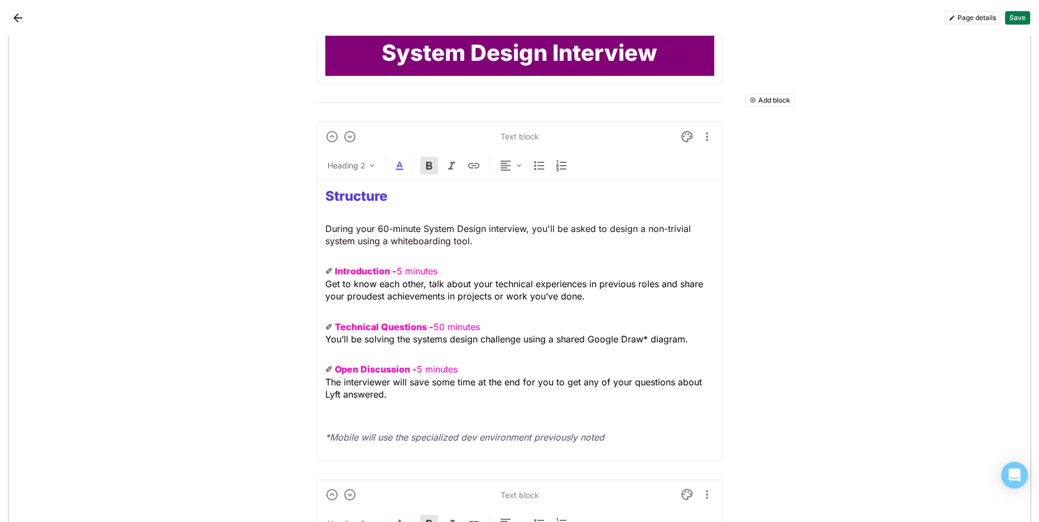
scroll to position [2923, 0]
click at [355, 376] on span "The interviewer will save some time at the end for you to get any of your quest…" at bounding box center [514, 387] width 379 height 23
click at [415, 384] on p "✐ Open Discussion - 5 minutes The interviewer will save some time at the end fo…" at bounding box center [519, 388] width 388 height 50
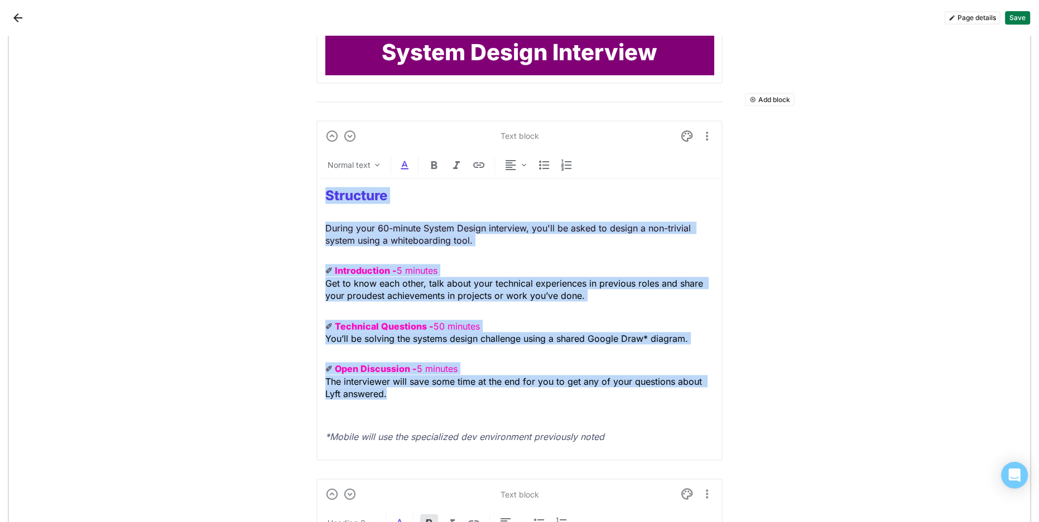
drag, startPoint x: 419, startPoint y: 382, endPoint x: 263, endPoint y: 183, distance: 252.6
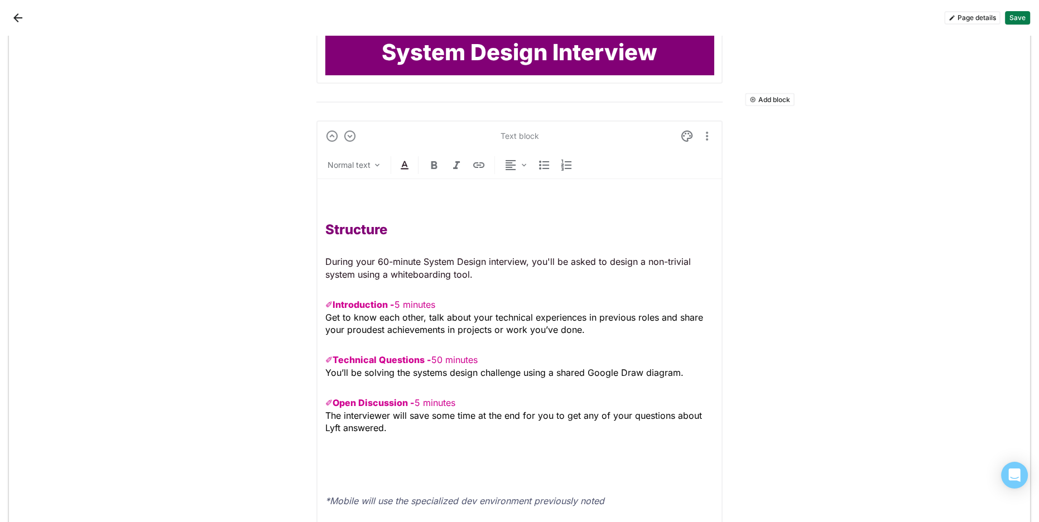
click at [371, 190] on h2 at bounding box center [519, 196] width 388 height 16
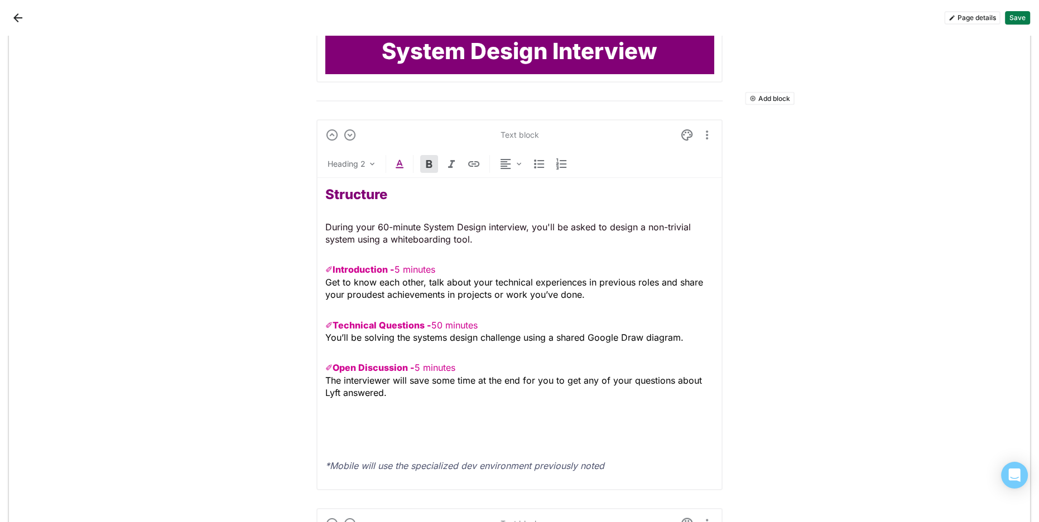
scroll to position [2932, 0]
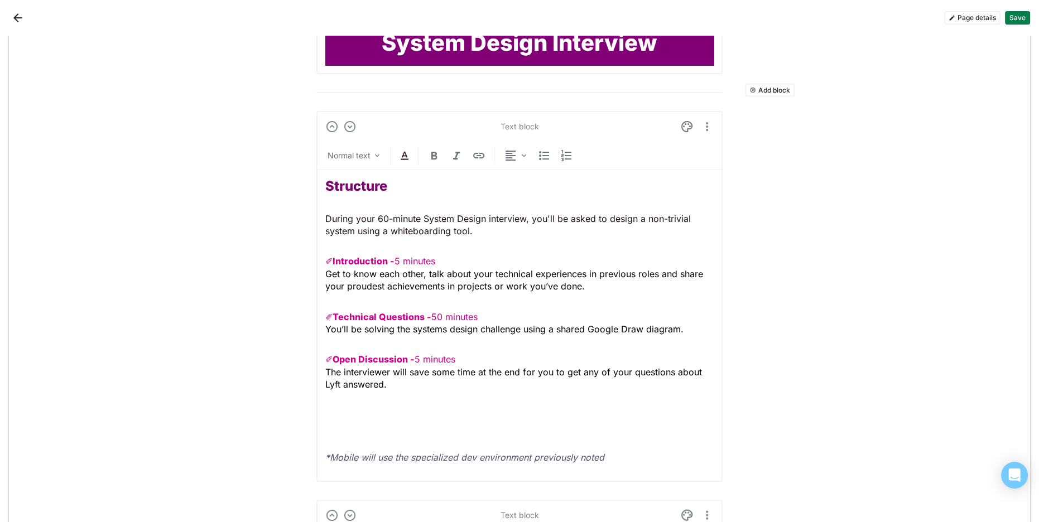
drag, startPoint x: 387, startPoint y: 228, endPoint x: 385, endPoint y: 248, distance: 19.6
click at [387, 229] on p "During your 60-minute System Design interview, you'll be asked to design a non-…" at bounding box center [519, 225] width 388 height 25
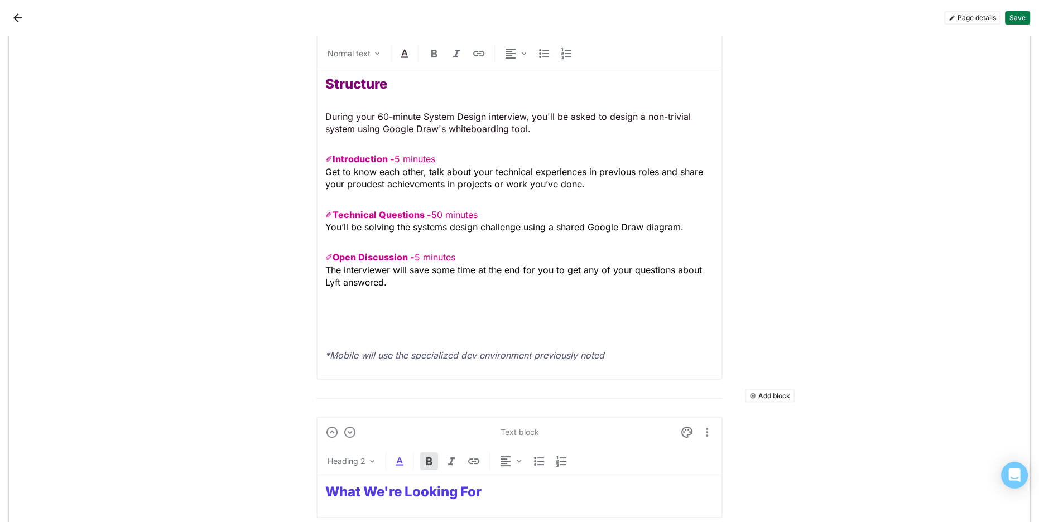
scroll to position [3011, 0]
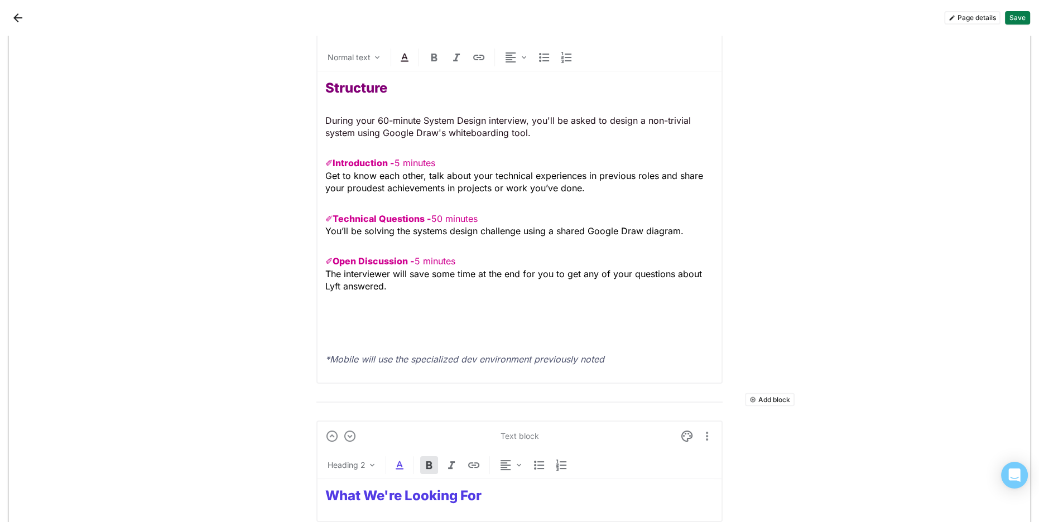
click at [387, 288] on div "Structure During your 60-minute System Design interview, you'll be asked to des…" at bounding box center [519, 222] width 388 height 303
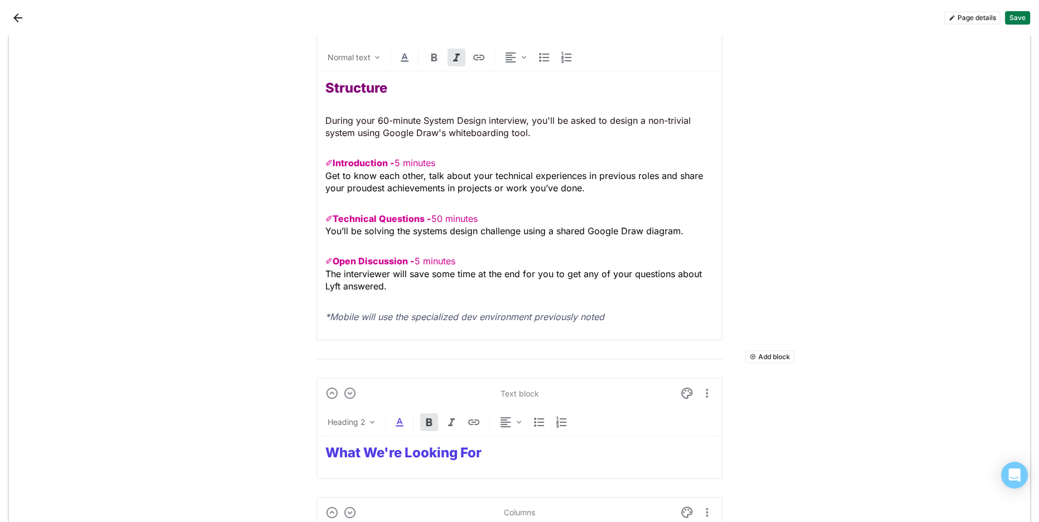
drag, startPoint x: 456, startPoint y: 117, endPoint x: 518, endPoint y: 117, distance: 62.5
click at [462, 117] on p "During your 60-minute System Design interview, you'll be asked to design a non-…" at bounding box center [519, 126] width 388 height 25
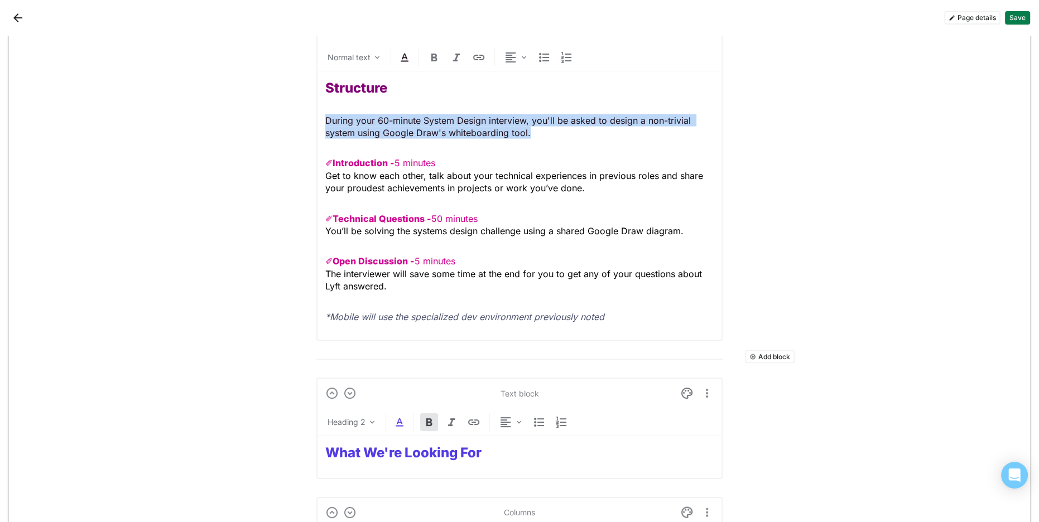
drag, startPoint x: 517, startPoint y: 127, endPoint x: 299, endPoint y: 115, distance: 218.4
copy p "During your 60-minute System Design interview, you'll be asked to design a non-…"
click at [438, 445] on strong "What We're Looking For" at bounding box center [403, 453] width 156 height 16
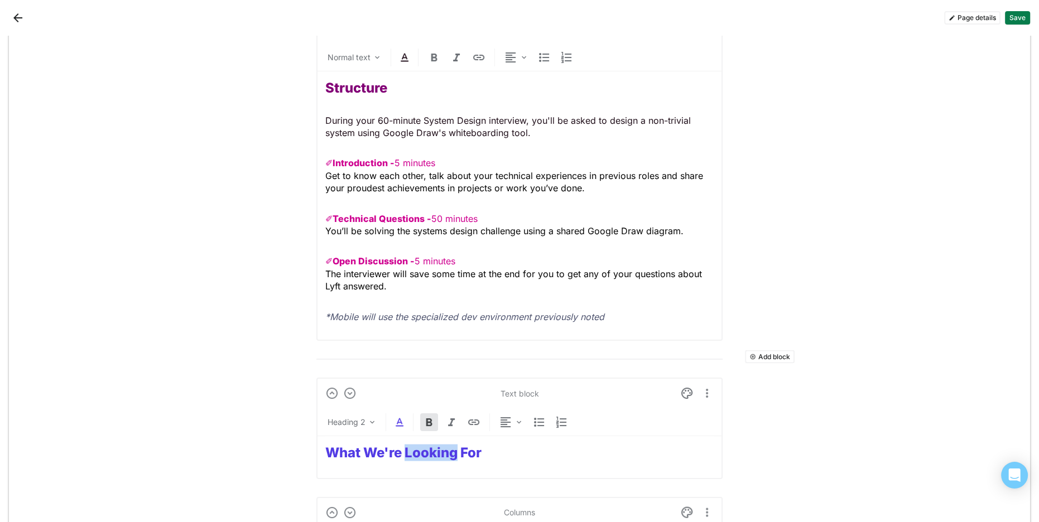
click at [438, 445] on strong "What We're Looking For" at bounding box center [403, 453] width 156 height 16
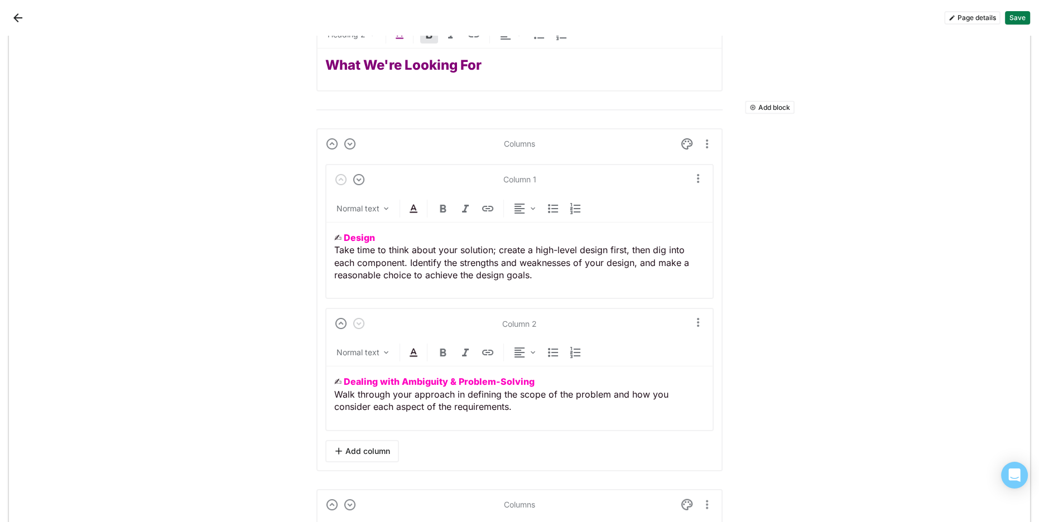
scroll to position [3393, 0]
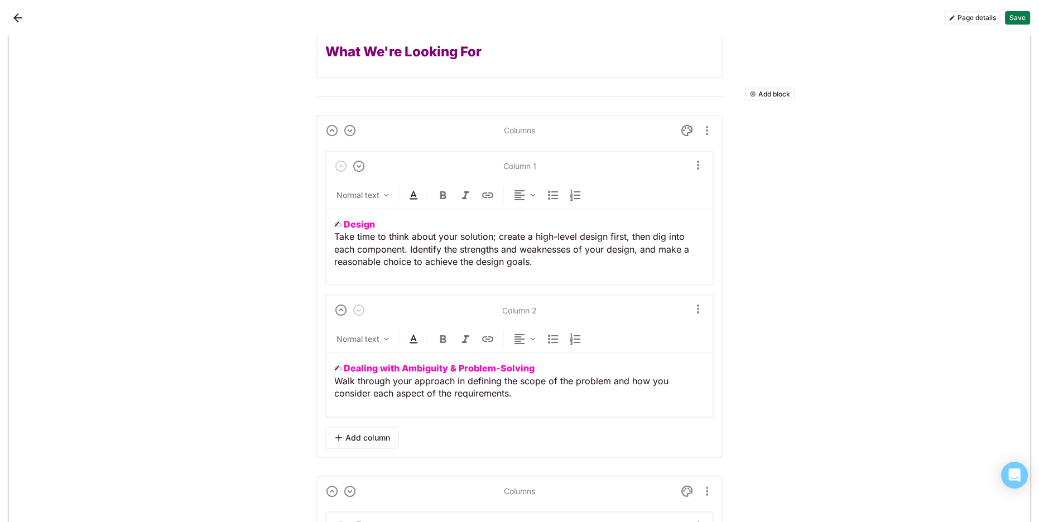
drag, startPoint x: 379, startPoint y: 204, endPoint x: 378, endPoint y: 210, distance: 5.6
click at [379, 209] on div "✍︎ Design Take time to think about your solution; create a high-level design fi…" at bounding box center [519, 243] width 370 height 68
drag, startPoint x: 340, startPoint y: 219, endPoint x: 295, endPoint y: 219, distance: 45.2
click at [418, 189] on img at bounding box center [413, 195] width 13 height 13
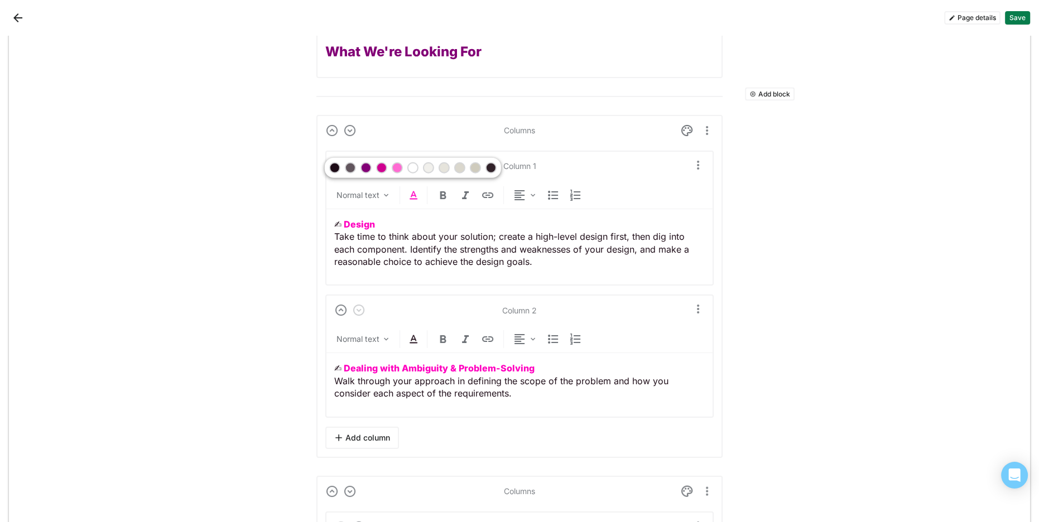
click at [379, 170] on div at bounding box center [382, 168] width 8 height 8
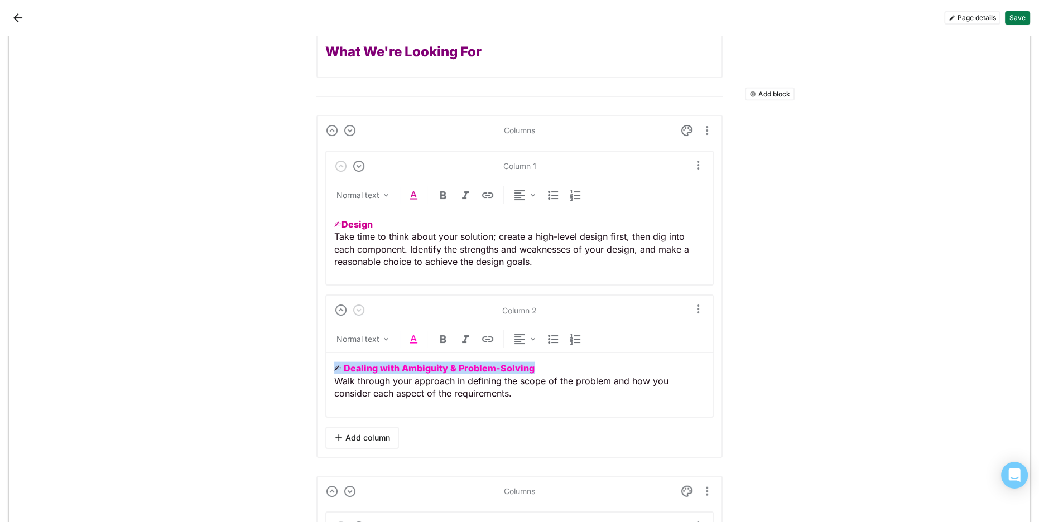
drag, startPoint x: 494, startPoint y: 358, endPoint x: 294, endPoint y: 329, distance: 202.4
click at [415, 337] on img at bounding box center [413, 338] width 13 height 13
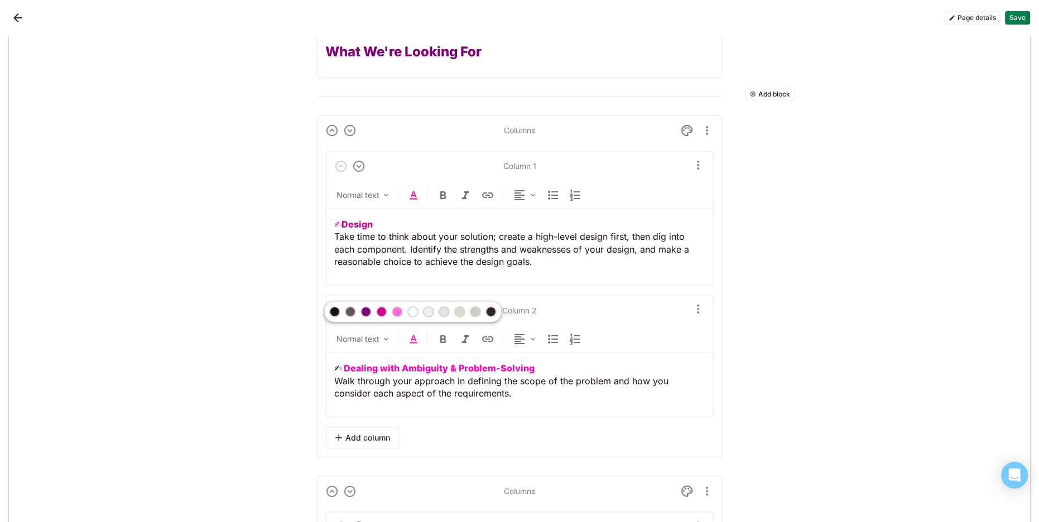
click at [379, 308] on div at bounding box center [382, 312] width 8 height 8
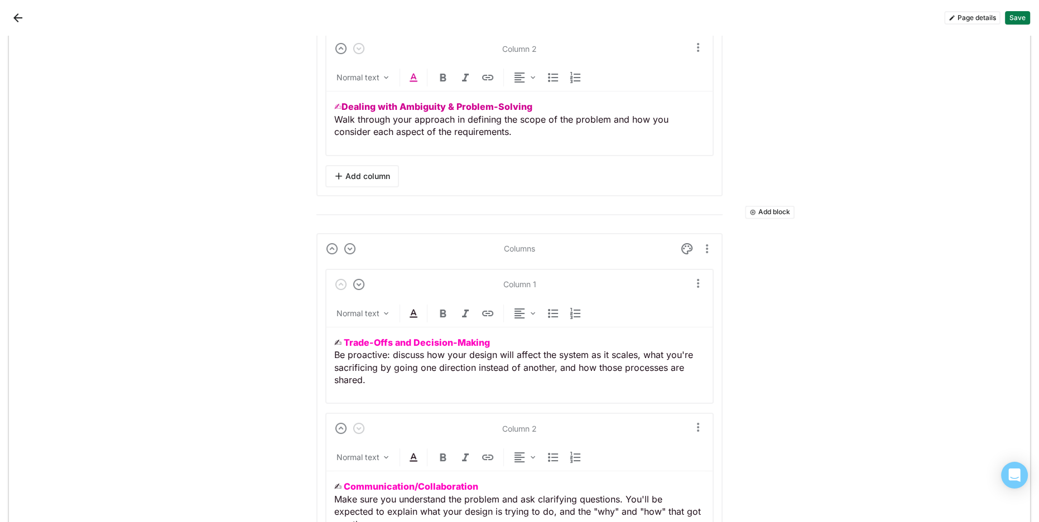
scroll to position [3634, 0]
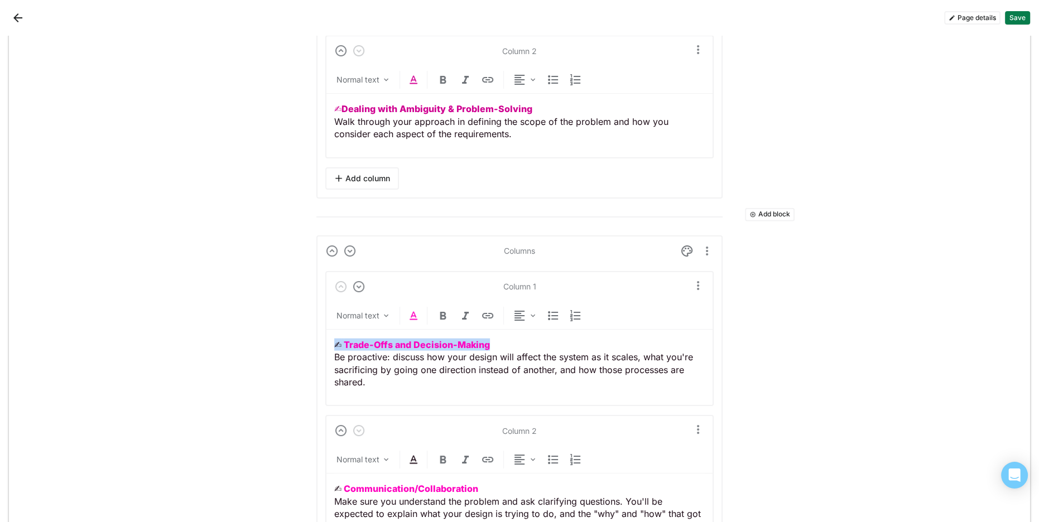
drag, startPoint x: 331, startPoint y: 335, endPoint x: 438, endPoint y: 307, distance: 110.5
click at [263, 334] on div "Add block Text block Heading 1 Engineering Virtual Onsite Interview Prep Add bl…" at bounding box center [519, 481] width 1021 height 8157
click at [418, 309] on img at bounding box center [413, 315] width 13 height 13
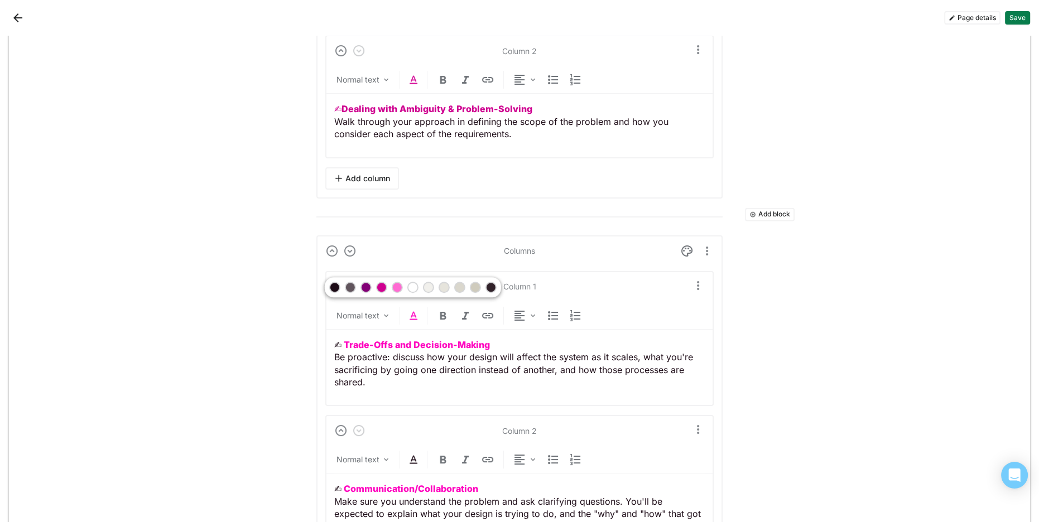
drag, startPoint x: 380, startPoint y: 284, endPoint x: 383, endPoint y: 292, distance: 8.3
click at [380, 285] on div at bounding box center [382, 287] width 8 height 8
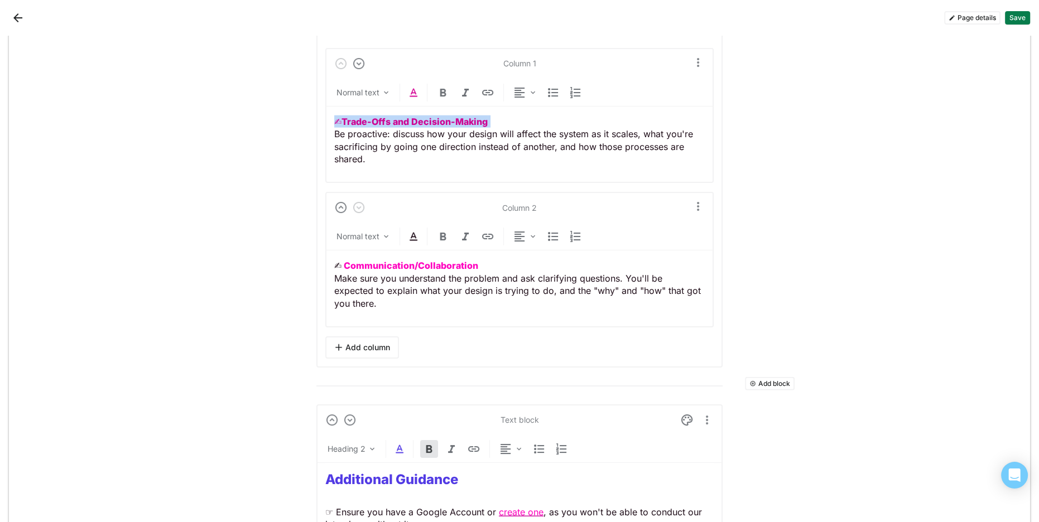
scroll to position [3833, 0]
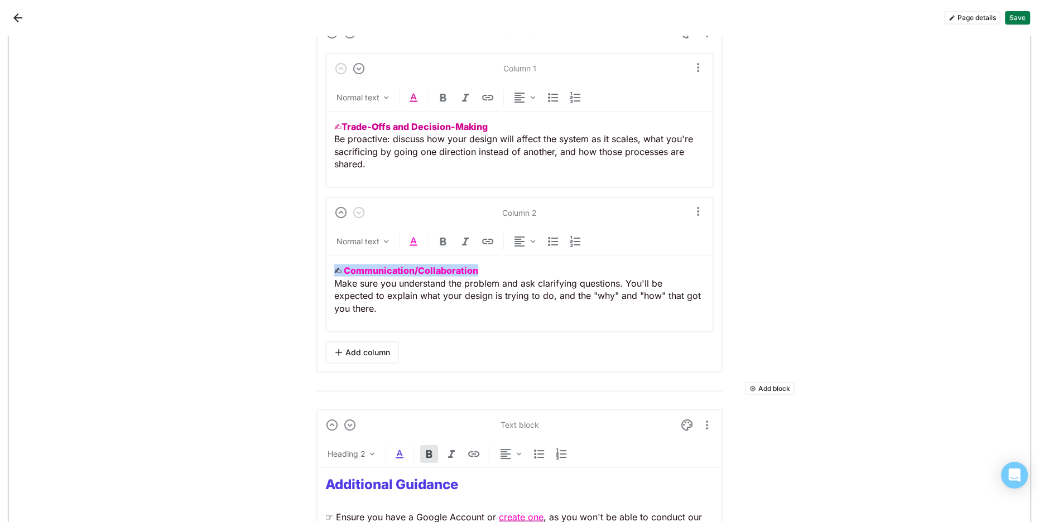
drag, startPoint x: 489, startPoint y: 260, endPoint x: 301, endPoint y: 254, distance: 187.5
click at [301, 254] on div "Add block Text block Heading 1 Engineering Virtual Onsite Interview Prep Add bl…" at bounding box center [519, 282] width 1021 height 8157
drag, startPoint x: 413, startPoint y: 233, endPoint x: 412, endPoint y: 244, distance: 11.8
click at [413, 235] on img at bounding box center [413, 241] width 13 height 13
drag, startPoint x: 383, startPoint y: 211, endPoint x: 402, endPoint y: 224, distance: 22.4
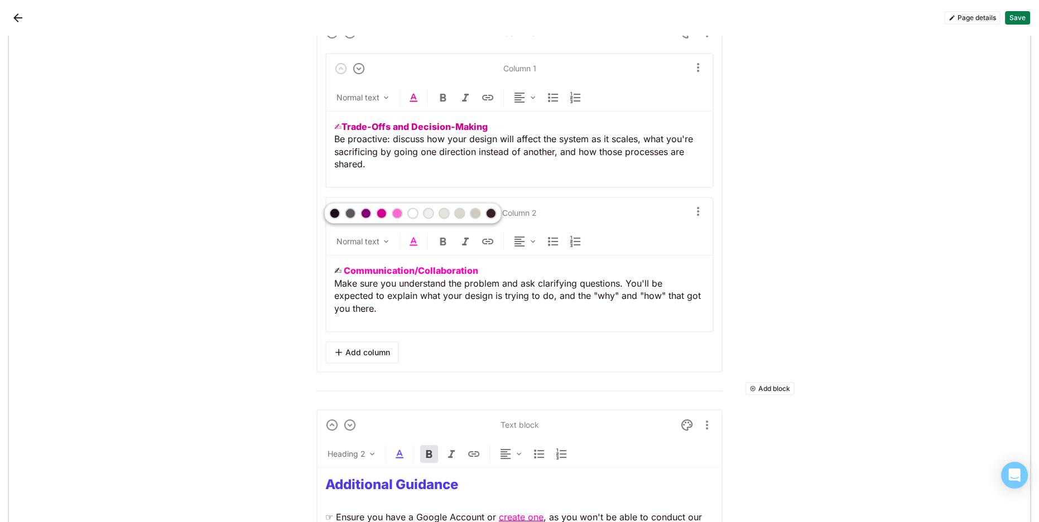
click at [384, 211] on div at bounding box center [382, 214] width 8 height 8
click at [418, 265] on strong "Communication/Collaboration" at bounding box center [408, 270] width 134 height 11
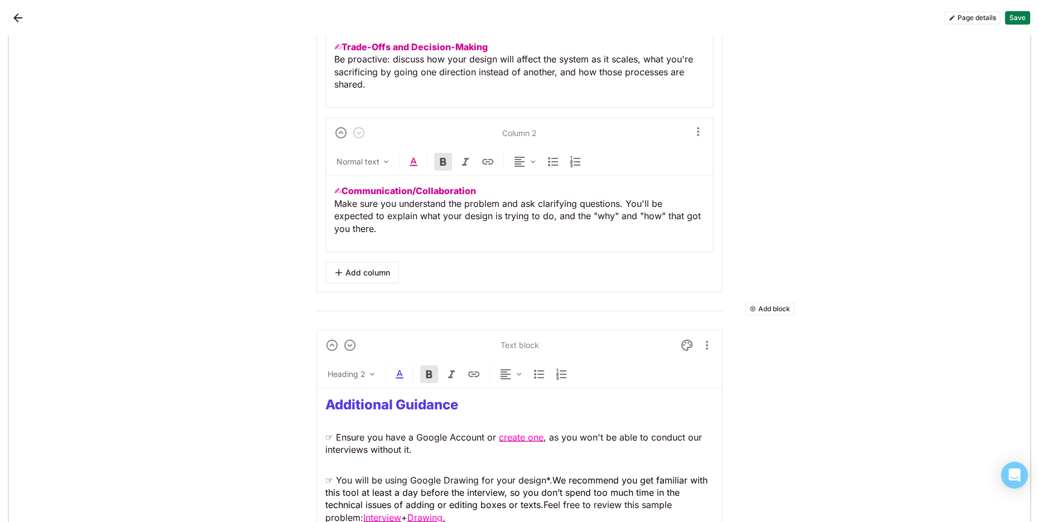
scroll to position [4061, 0]
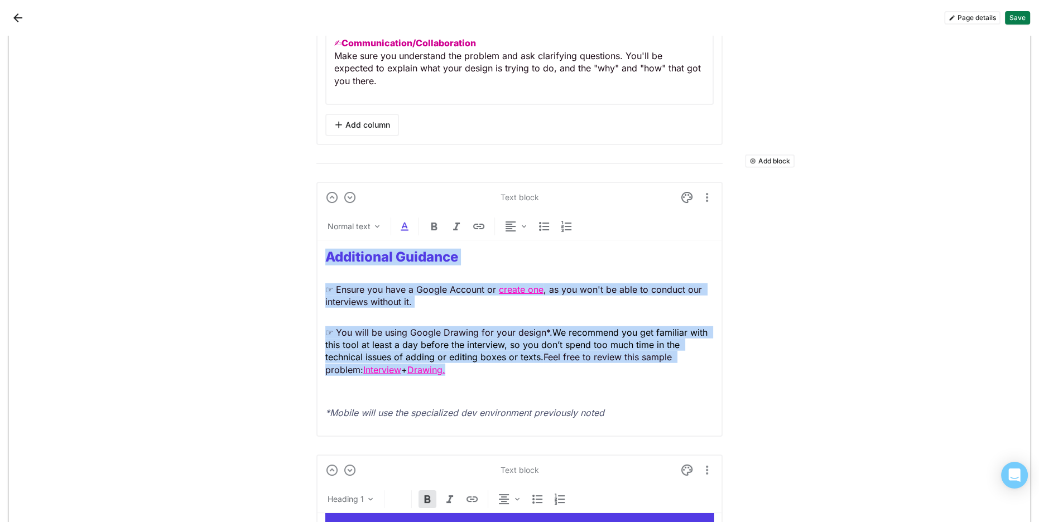
drag, startPoint x: 350, startPoint y: 298, endPoint x: 252, endPoint y: 238, distance: 115.7
click at [253, 236] on div "Add block Text block Heading 1 Engineering Virtual Onsite Interview Prep Add bl…" at bounding box center [519, 54] width 1021 height 8157
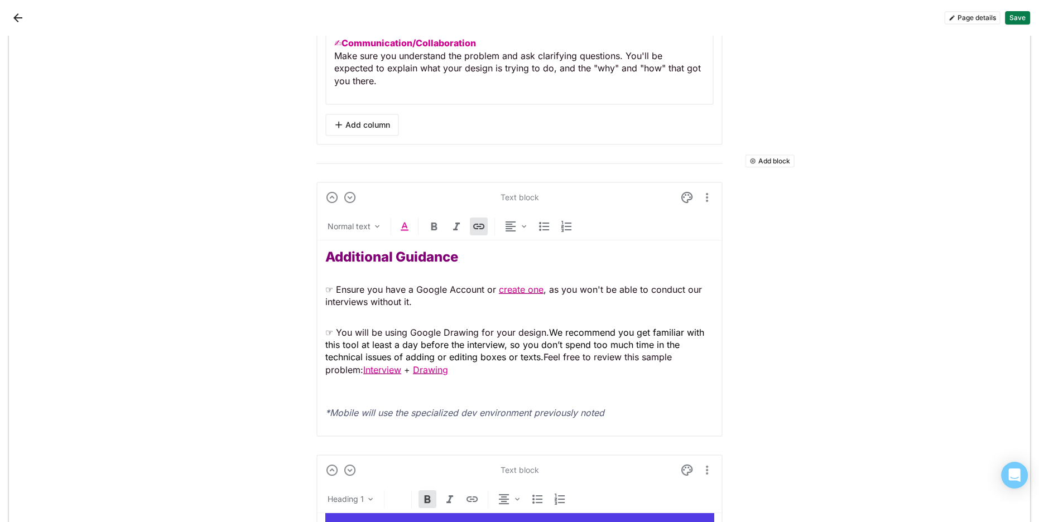
drag, startPoint x: 476, startPoint y: 325, endPoint x: 485, endPoint y: 340, distance: 16.7
click at [476, 326] on p "☞ You will be using Google Drawing for your design. We recommend you get famili…" at bounding box center [519, 357] width 388 height 62
click at [451, 386] on div "Additional Guidance ☞ Ensure you have a Google Account or create one , as you w…" at bounding box center [519, 333] width 388 height 187
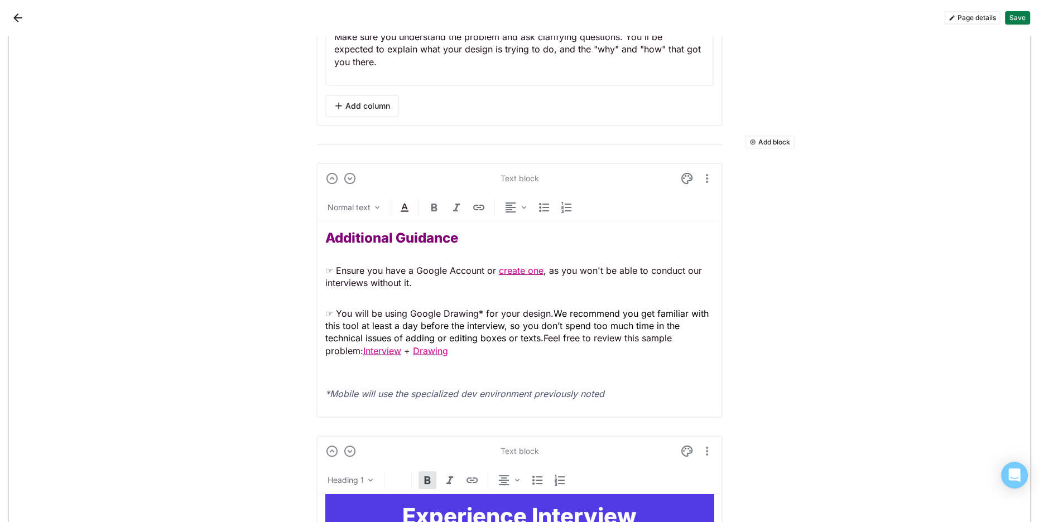
drag, startPoint x: 467, startPoint y: 305, endPoint x: 479, endPoint y: 331, distance: 29.0
click at [468, 307] on p "☞ You will be using Google Drawing* for your design. We recommend you get famil…" at bounding box center [519, 338] width 388 height 62
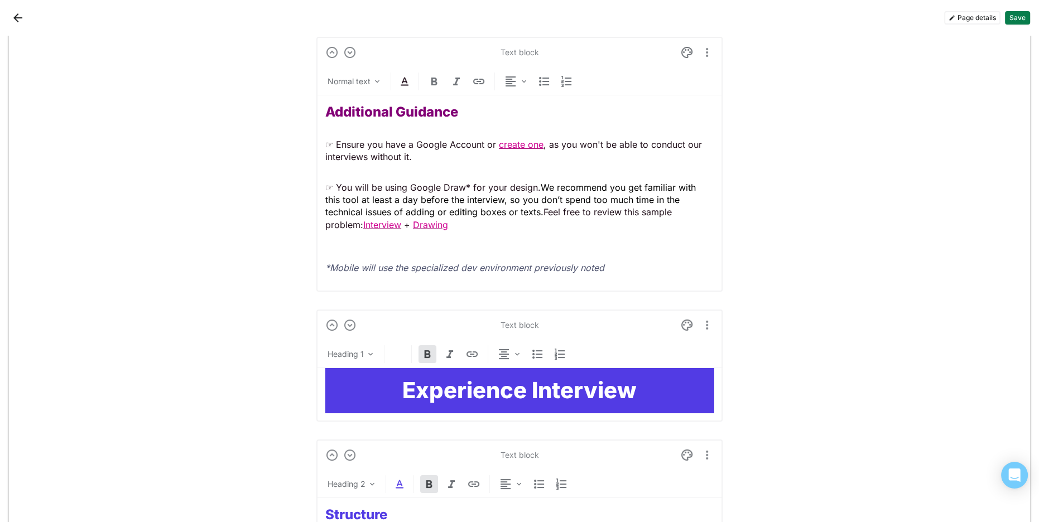
scroll to position [4239, 0]
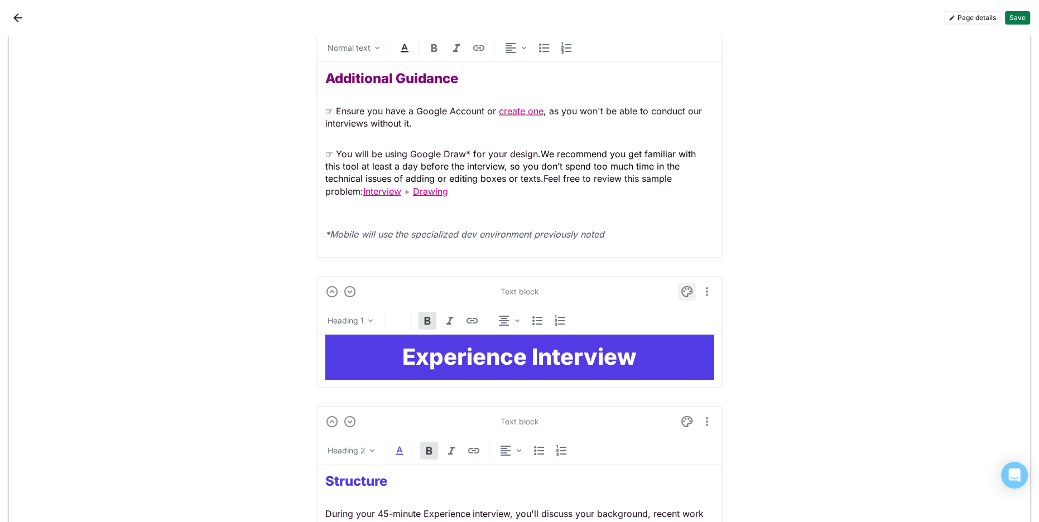
click at [684, 285] on img at bounding box center [686, 291] width 13 height 13
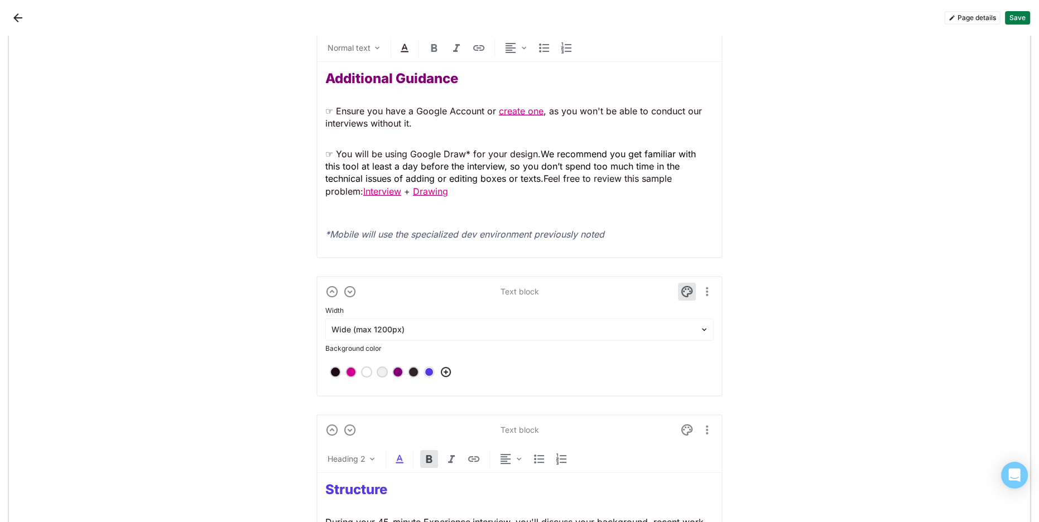
click at [394, 368] on div at bounding box center [398, 372] width 8 height 8
click at [685, 285] on img at bounding box center [686, 291] width 13 height 13
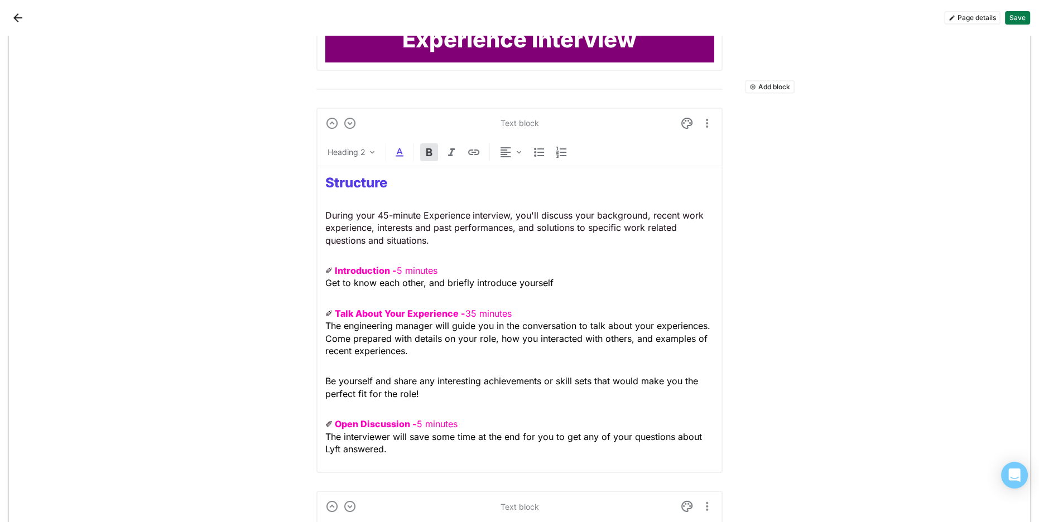
scroll to position [4542, 0]
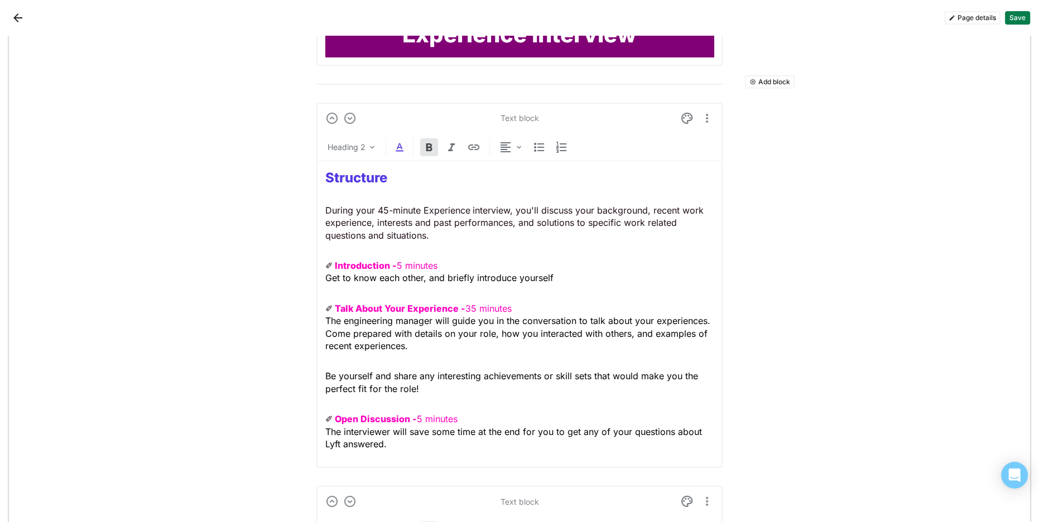
click at [394, 315] on span "The engineering manager will guide you in the conversation to talk about your e…" at bounding box center [519, 333] width 388 height 36
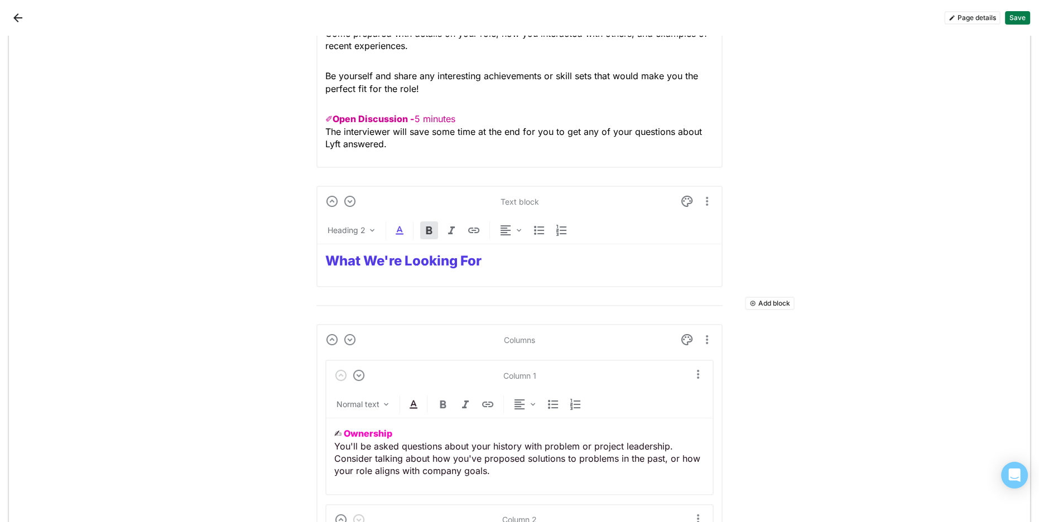
scroll to position [4826, 0]
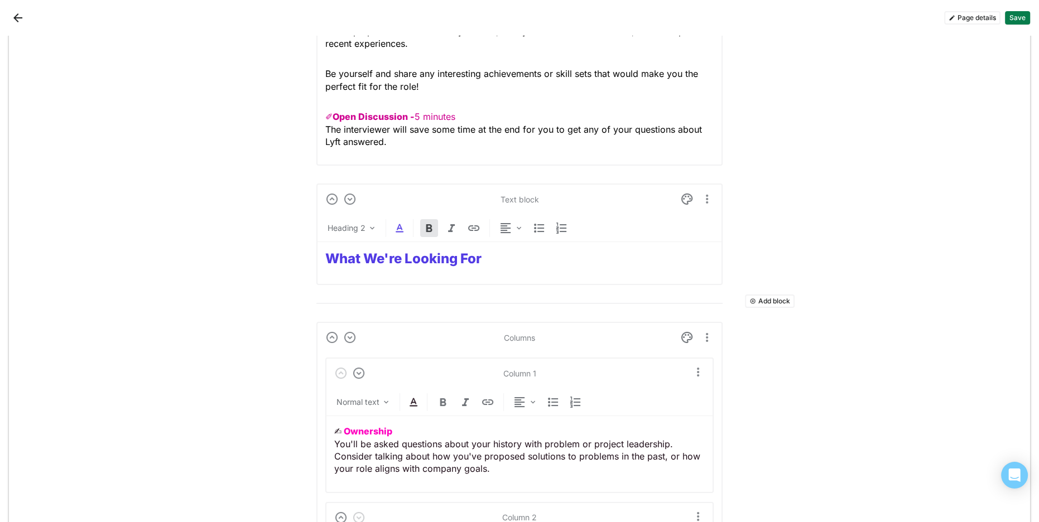
click at [399, 250] on strong "What We're Looking For" at bounding box center [403, 258] width 156 height 16
click at [400, 250] on strong "What We're Looking For" at bounding box center [403, 258] width 156 height 16
click at [397, 434] on p "✍︎ Ownership You'll be asked questions about your history with problem or proje…" at bounding box center [519, 449] width 370 height 50
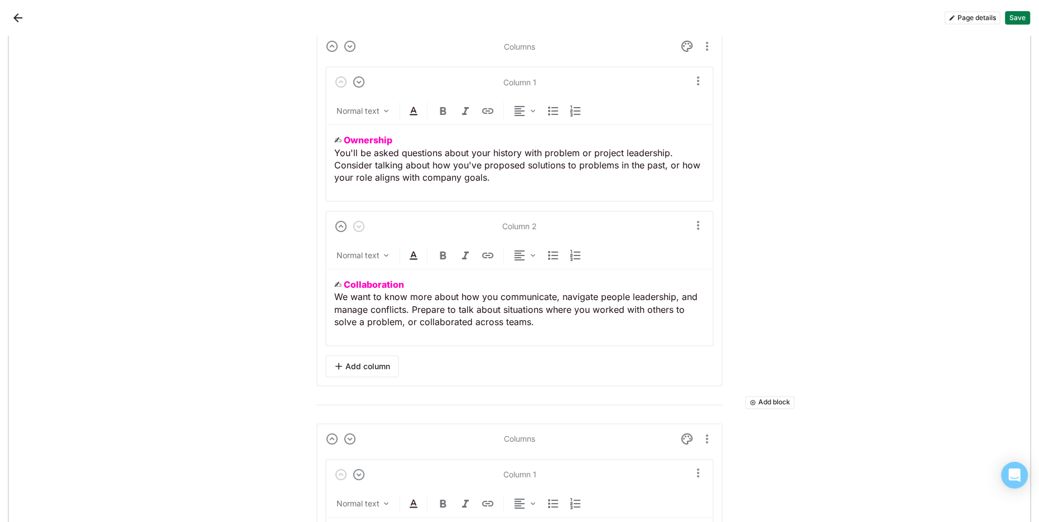
scroll to position [5094, 0]
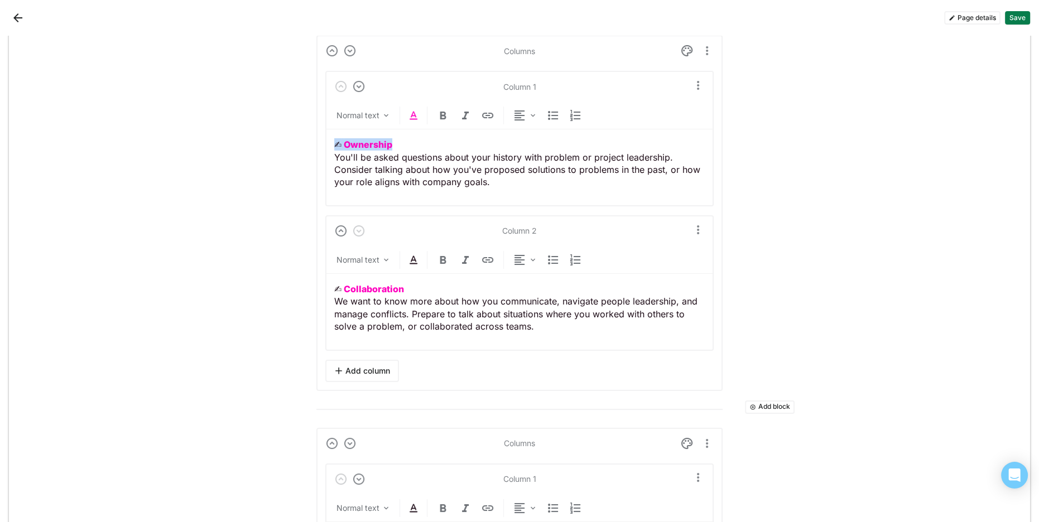
drag, startPoint x: 400, startPoint y: 139, endPoint x: 335, endPoint y: 128, distance: 66.3
click at [404, 107] on div "Normal text" at bounding box center [519, 118] width 388 height 23
drag, startPoint x: 391, startPoint y: 135, endPoint x: 346, endPoint y: 124, distance: 45.9
click at [320, 132] on div "Columns Column 1 Normal text ✍︎ Ownership You'll be asked questions about your …" at bounding box center [519, 212] width 406 height 355
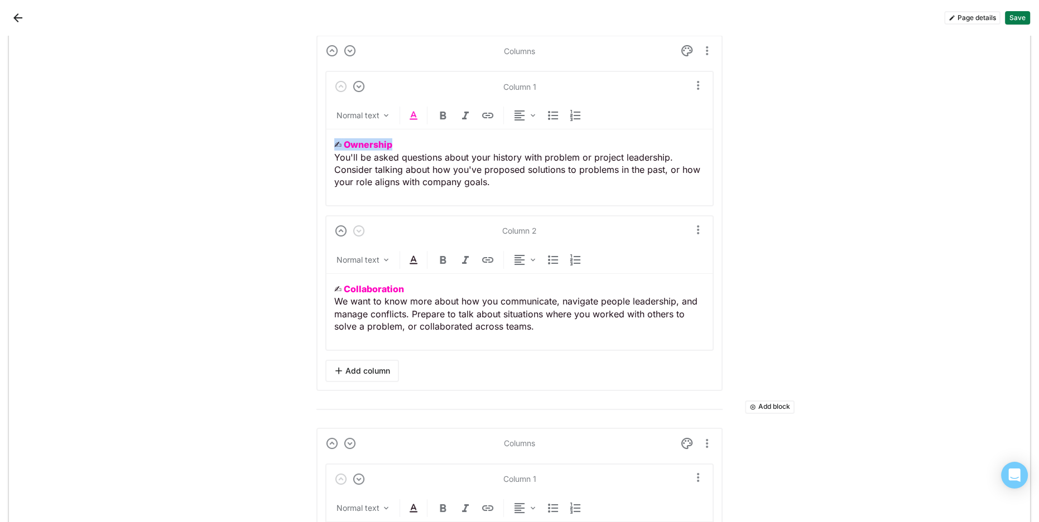
click at [417, 109] on img at bounding box center [413, 115] width 13 height 13
click at [380, 85] on div at bounding box center [382, 85] width 8 height 8
drag, startPoint x: 416, startPoint y: 276, endPoint x: 340, endPoint y: 262, distance: 77.2
click at [418, 253] on img at bounding box center [413, 259] width 13 height 13
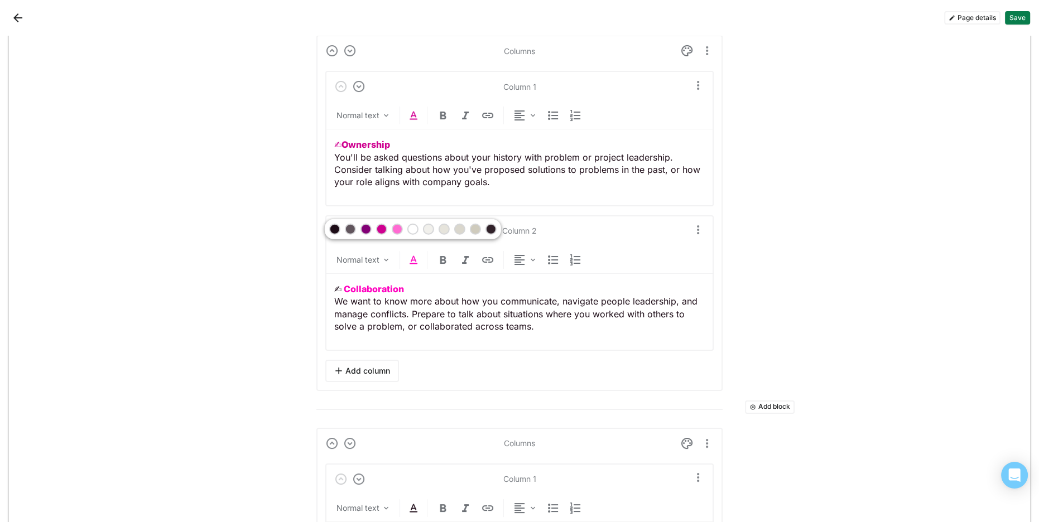
drag, startPoint x: 383, startPoint y: 228, endPoint x: 392, endPoint y: 242, distance: 16.6
click at [383, 228] on div at bounding box center [382, 229] width 8 height 8
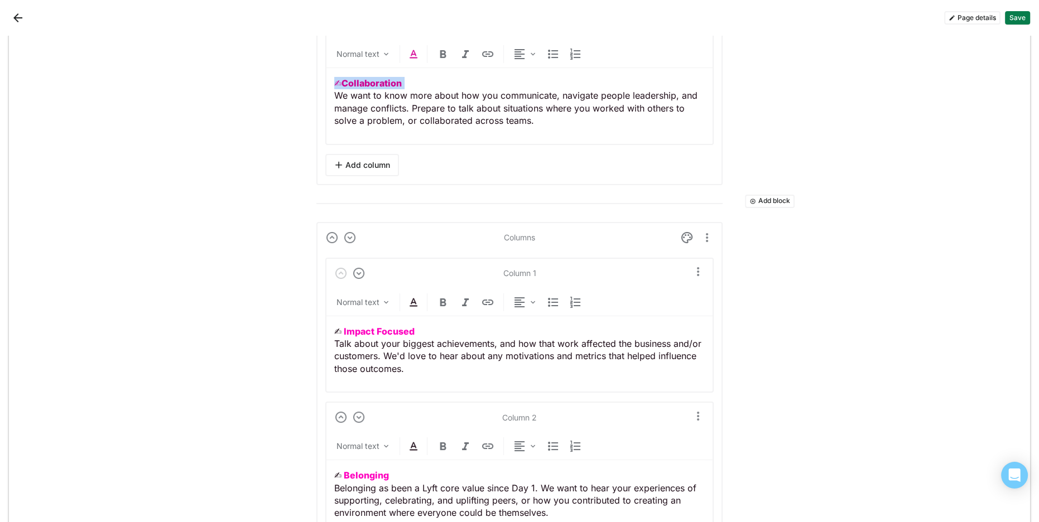
scroll to position [5372, 0]
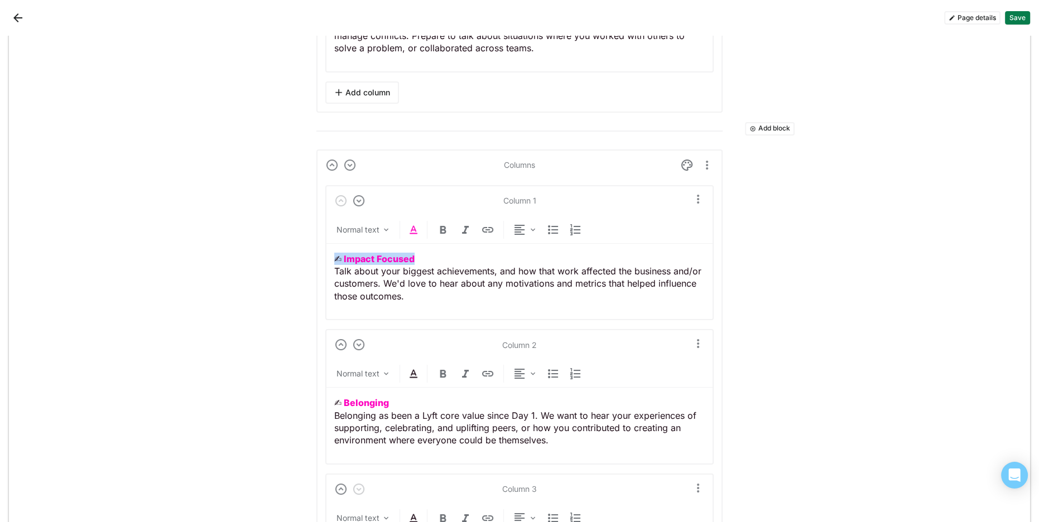
drag, startPoint x: 378, startPoint y: 244, endPoint x: 297, endPoint y: 240, distance: 81.5
drag, startPoint x: 412, startPoint y: 221, endPoint x: 420, endPoint y: 238, distance: 18.5
click at [412, 223] on img at bounding box center [413, 229] width 13 height 13
drag, startPoint x: 383, startPoint y: 197, endPoint x: 393, endPoint y: 218, distance: 22.4
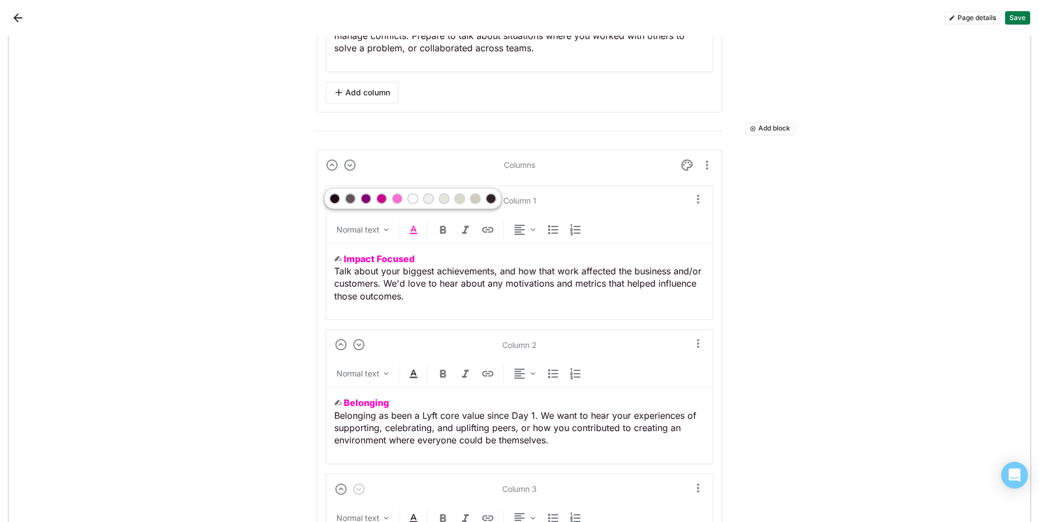
click at [383, 197] on div at bounding box center [382, 199] width 8 height 8
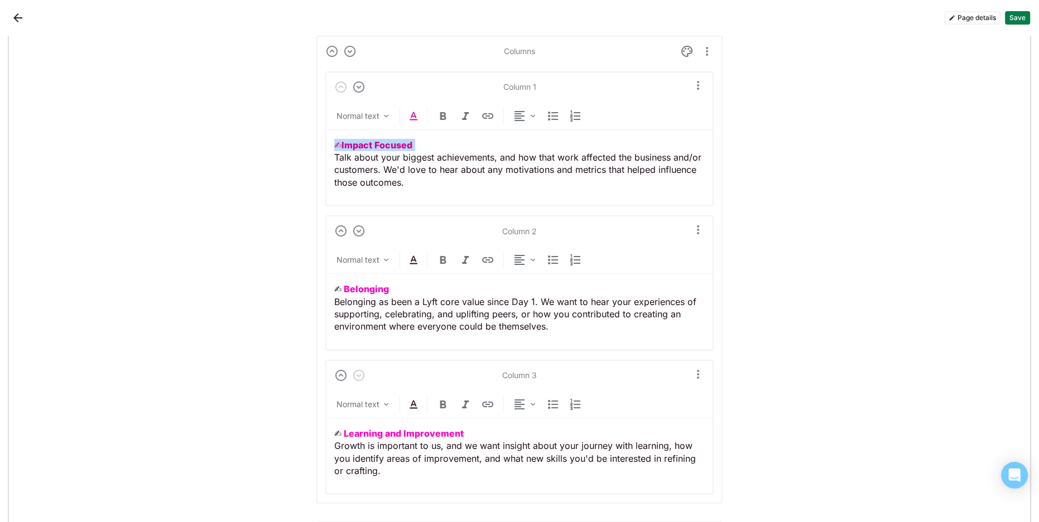
scroll to position [5534, 0]
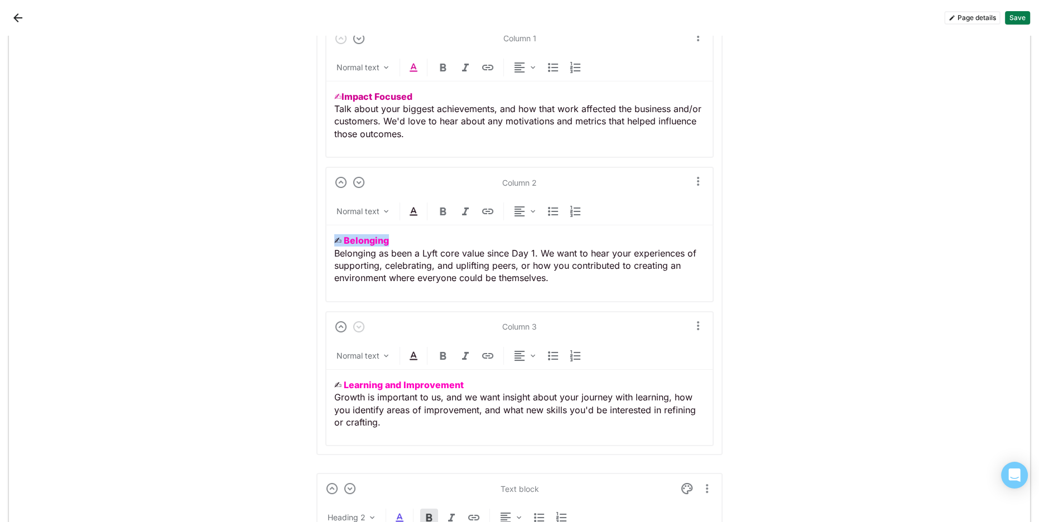
drag, startPoint x: 403, startPoint y: 229, endPoint x: 357, endPoint y: 213, distance: 49.2
click at [414, 205] on img at bounding box center [413, 211] width 13 height 13
drag, startPoint x: 382, startPoint y: 180, endPoint x: 390, endPoint y: 195, distance: 17.7
click at [382, 180] on div at bounding box center [382, 180] width 8 height 8
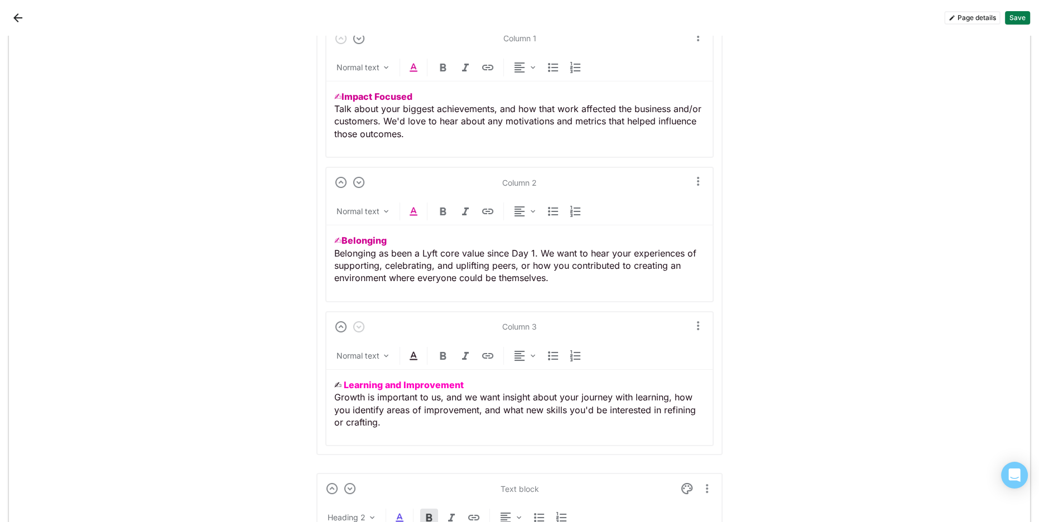
drag, startPoint x: 349, startPoint y: 365, endPoint x: 277, endPoint y: 361, distance: 72.1
drag, startPoint x: 354, startPoint y: 371, endPoint x: 281, endPoint y: 365, distance: 72.7
click at [417, 349] on img at bounding box center [413, 355] width 13 height 13
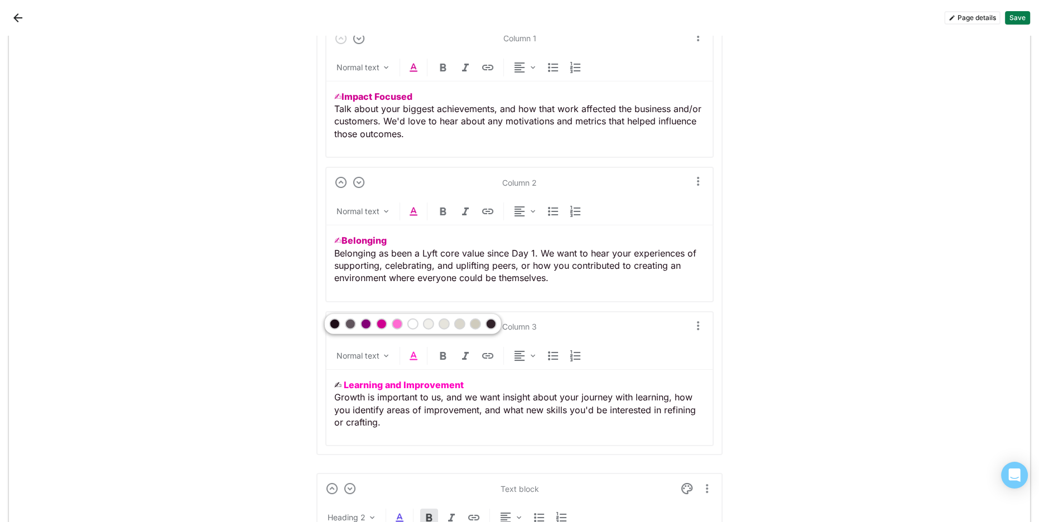
click at [381, 324] on div at bounding box center [382, 324] width 8 height 8
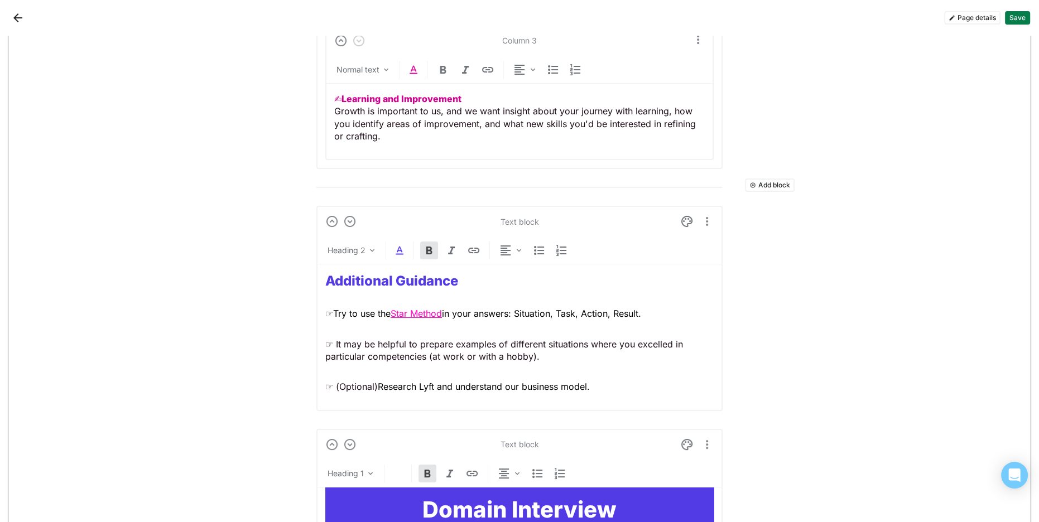
scroll to position [5890, 0]
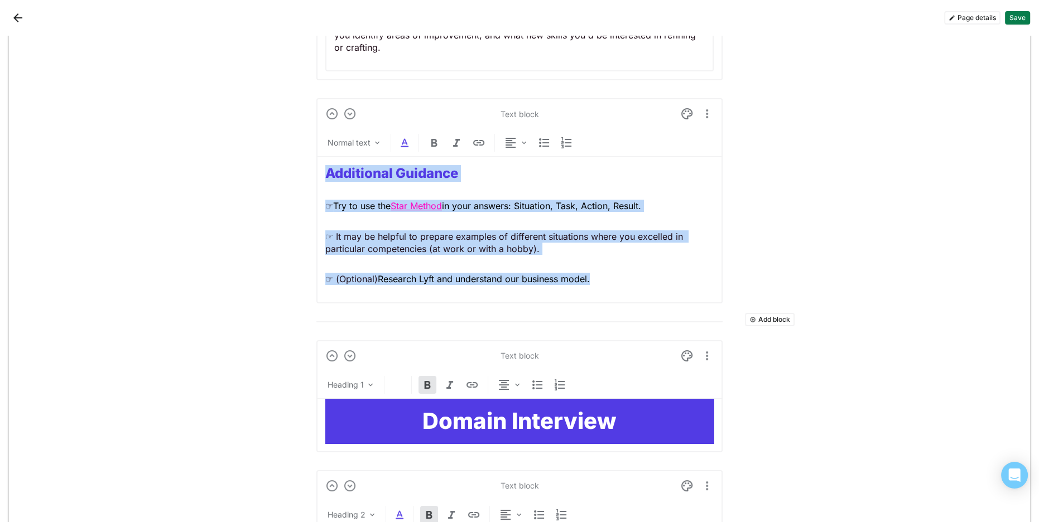
drag, startPoint x: 519, startPoint y: 238, endPoint x: 169, endPoint y: 86, distance: 381.7
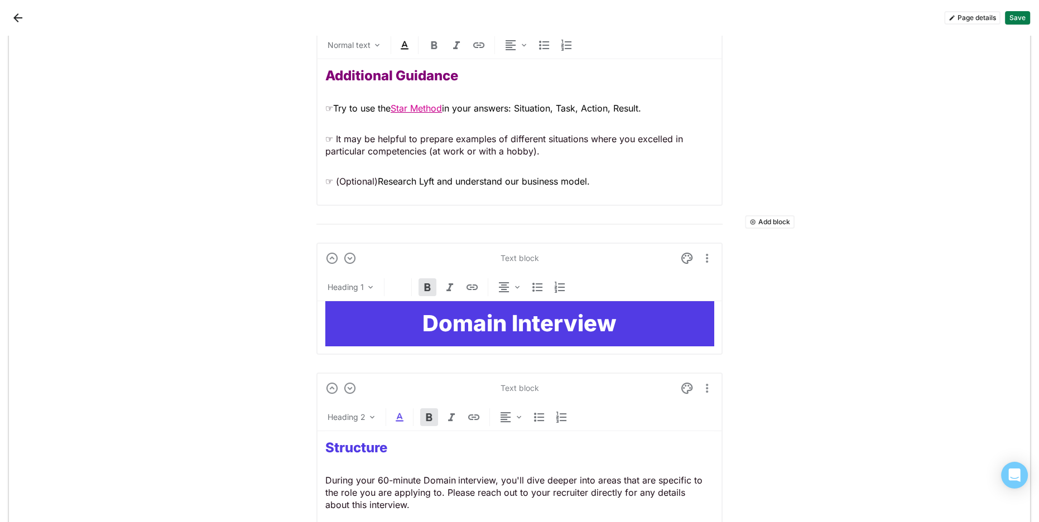
scroll to position [6091, 0]
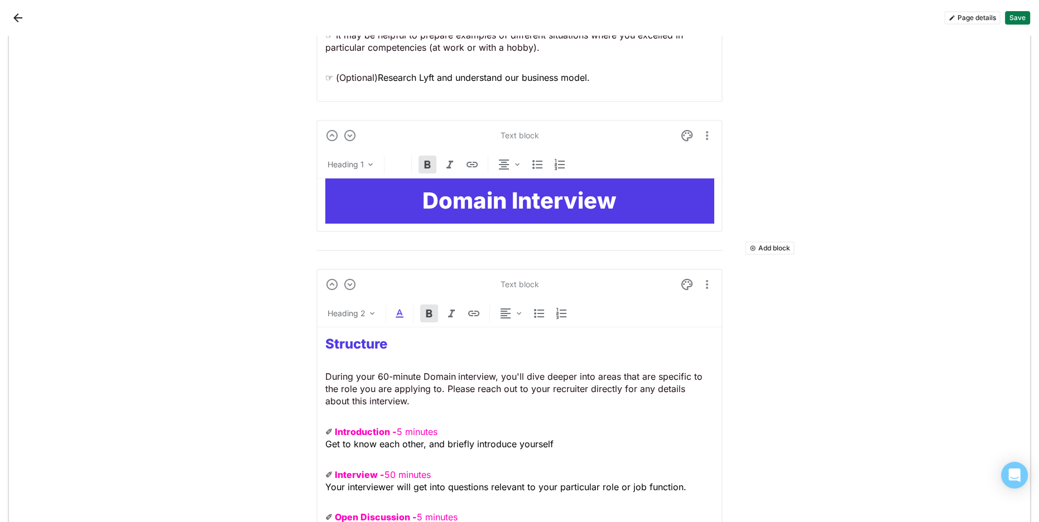
click at [390, 196] on h1 "Domain Interview" at bounding box center [519, 200] width 388 height 27
click at [685, 129] on img at bounding box center [686, 135] width 13 height 13
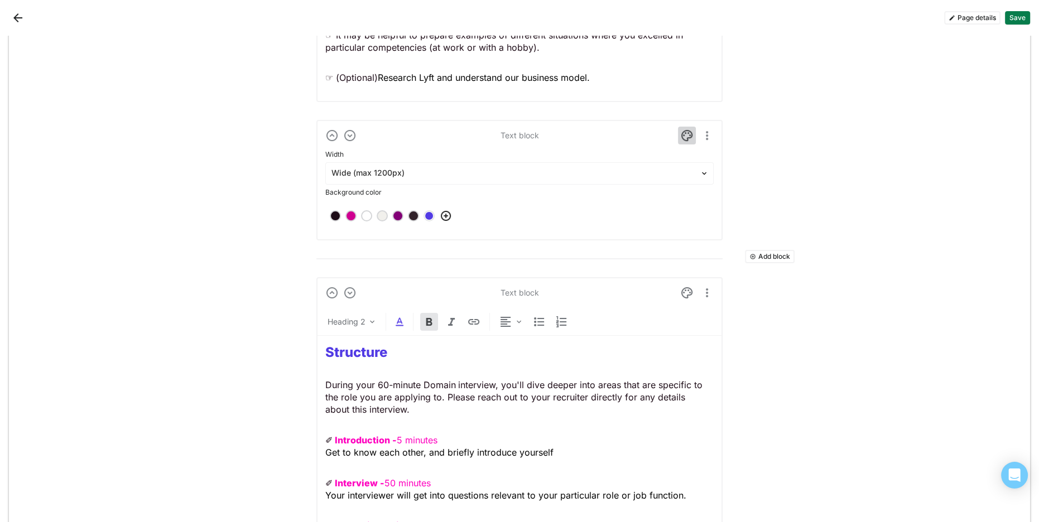
scroll to position [6093, 0]
click at [400, 210] on div at bounding box center [398, 214] width 8 height 8
click at [690, 127] on img at bounding box center [686, 133] width 13 height 13
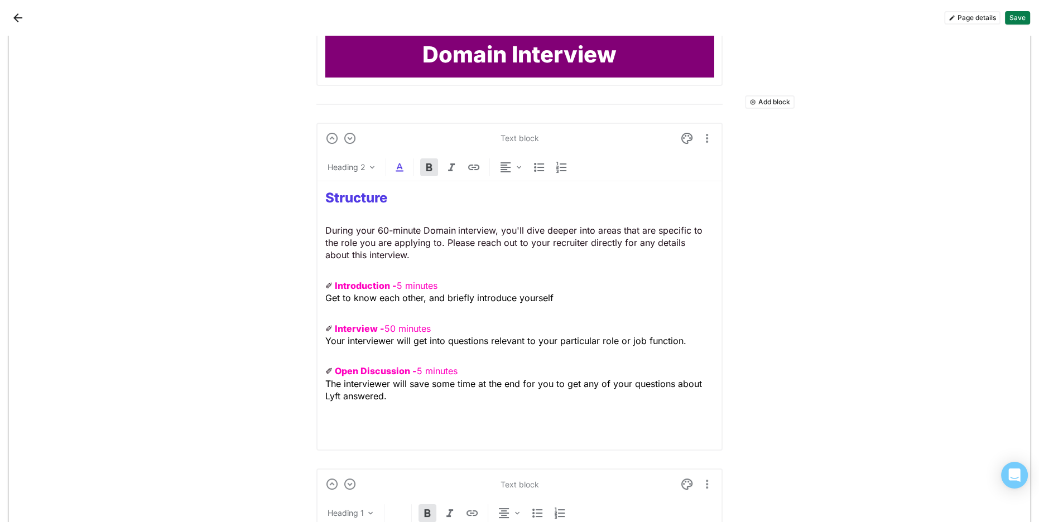
scroll to position [6268, 0]
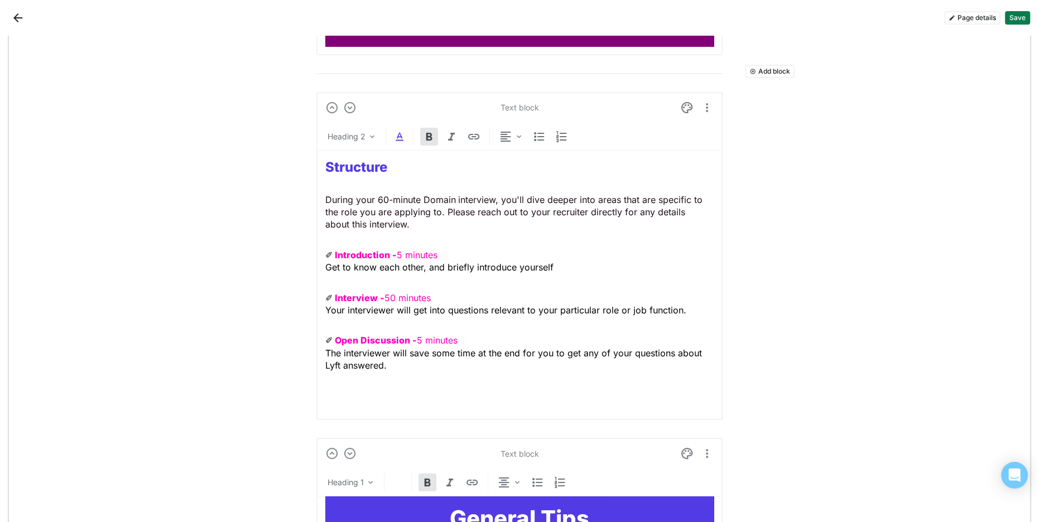
click at [411, 196] on p "During your 60-minute Domain interview, you'll dive deeper into areas that are …" at bounding box center [519, 212] width 388 height 37
click at [356, 167] on div "Structure During your 60-minute Domain interview, you'll dive deeper into areas…" at bounding box center [519, 281] width 388 height 260
drag, startPoint x: 281, startPoint y: 152, endPoint x: 207, endPoint y: 147, distance: 73.8
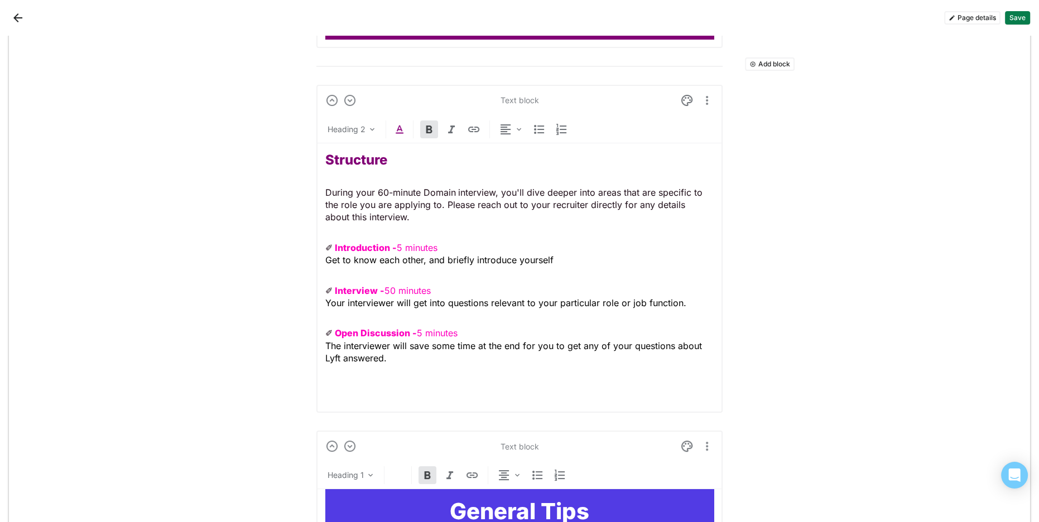
click at [401, 211] on p "During your 60-minute Domain interview, you'll dive deeper into areas that are …" at bounding box center [519, 204] width 388 height 37
drag, startPoint x: 392, startPoint y: 231, endPoint x: 321, endPoint y: 231, distance: 71.4
click at [318, 229] on div "Text block Normal text Structure During your 60-minute Domain interview, you'll…" at bounding box center [519, 249] width 406 height 328
drag, startPoint x: 429, startPoint y: 277, endPoint x: 328, endPoint y: 276, distance: 101.0
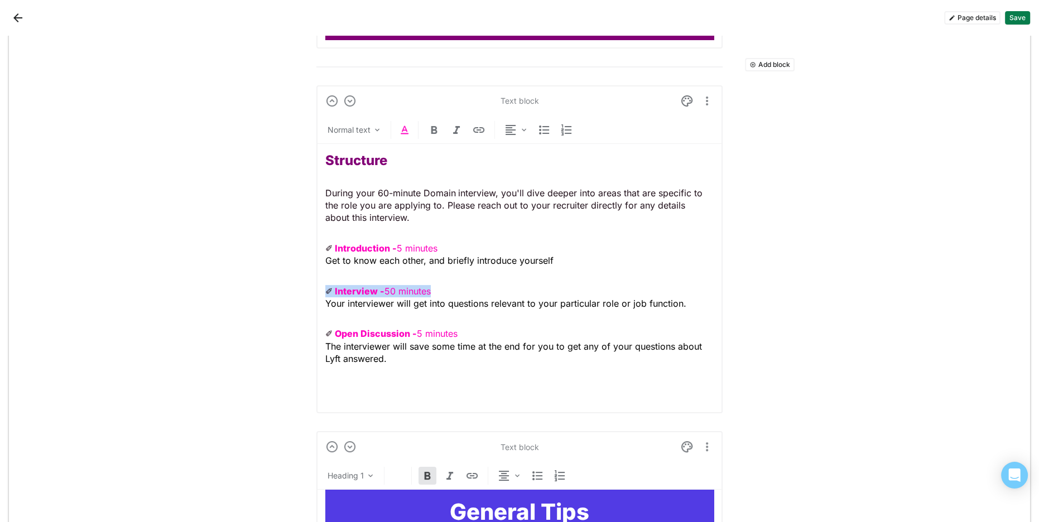
drag, startPoint x: 405, startPoint y: 234, endPoint x: 344, endPoint y: 198, distance: 70.8
drag, startPoint x: 405, startPoint y: 119, endPoint x: 411, endPoint y: 128, distance: 10.1
click at [405, 123] on img at bounding box center [404, 129] width 13 height 13
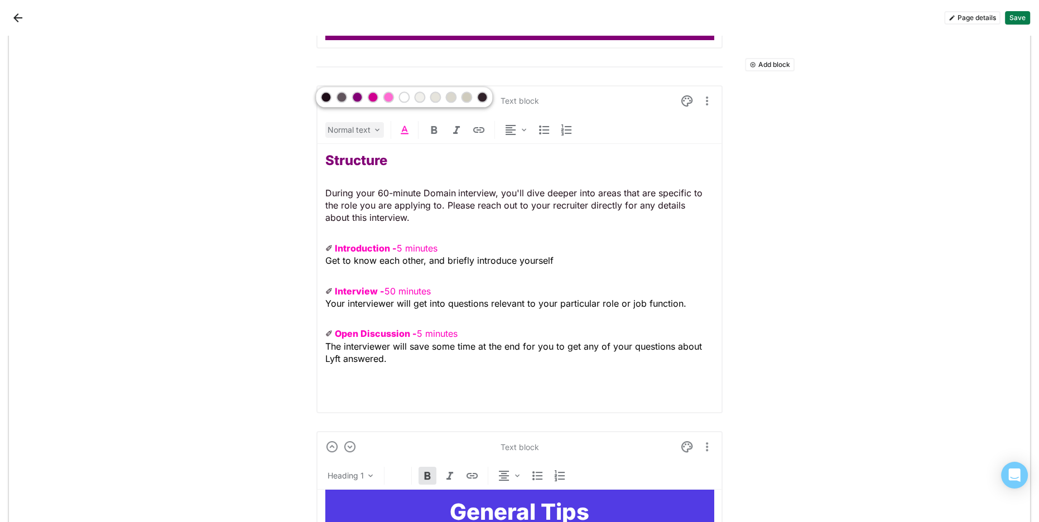
drag, startPoint x: 374, startPoint y: 98, endPoint x: 381, endPoint y: 110, distance: 13.5
click at [375, 99] on div at bounding box center [373, 97] width 8 height 8
drag, startPoint x: 428, startPoint y: 277, endPoint x: 293, endPoint y: 268, distance: 135.9
drag, startPoint x: 407, startPoint y: 111, endPoint x: 405, endPoint y: 119, distance: 7.9
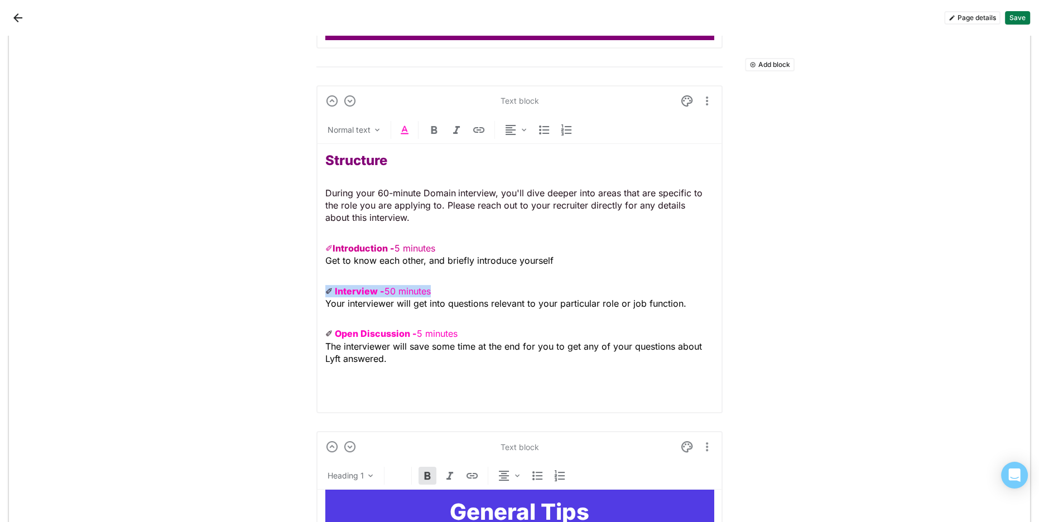
click at [407, 123] on img at bounding box center [404, 129] width 13 height 13
click at [376, 96] on div at bounding box center [372, 96] width 11 height 11
drag, startPoint x: 458, startPoint y: 325, endPoint x: 319, endPoint y: 287, distance: 144.0
click at [405, 123] on img at bounding box center [404, 129] width 13 height 13
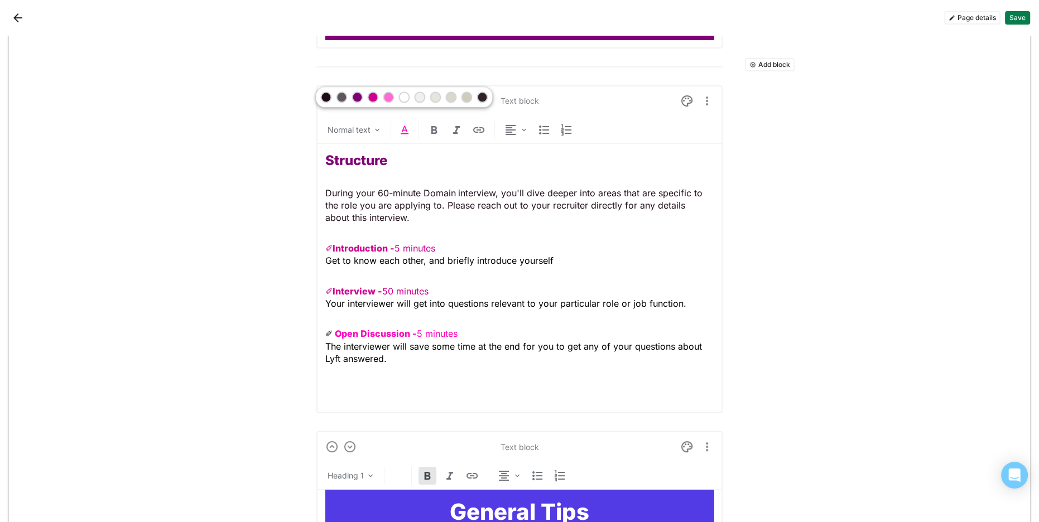
drag, startPoint x: 373, startPoint y: 96, endPoint x: 404, endPoint y: 126, distance: 43.4
click at [373, 96] on div at bounding box center [373, 97] width 8 height 8
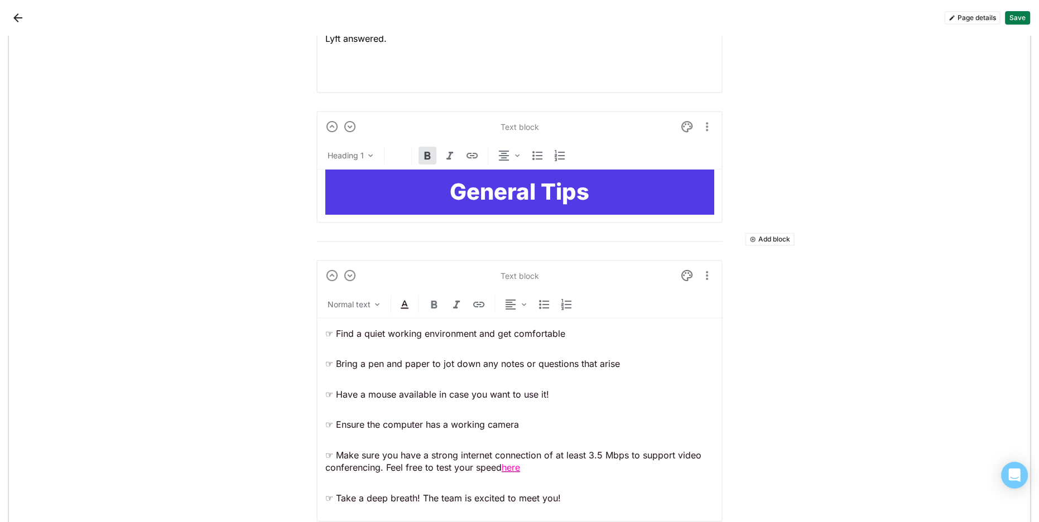
scroll to position [6576, 0]
click at [373, 185] on h1 "General Tips" at bounding box center [519, 191] width 388 height 27
drag, startPoint x: 684, startPoint y: 115, endPoint x: 676, endPoint y: 120, distance: 9.3
click at [684, 120] on img at bounding box center [686, 126] width 13 height 13
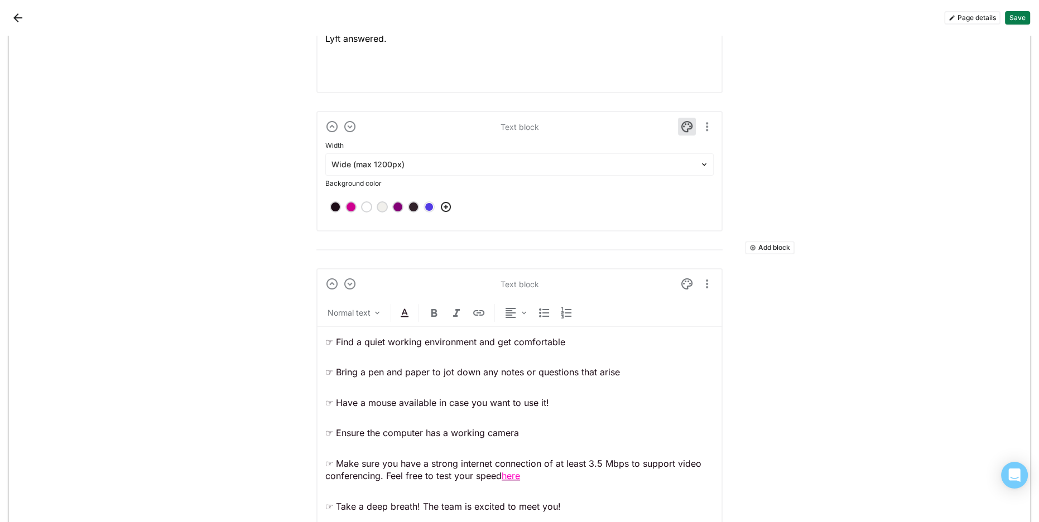
click at [401, 203] on div at bounding box center [398, 207] width 8 height 8
click at [684, 120] on img at bounding box center [686, 126] width 13 height 13
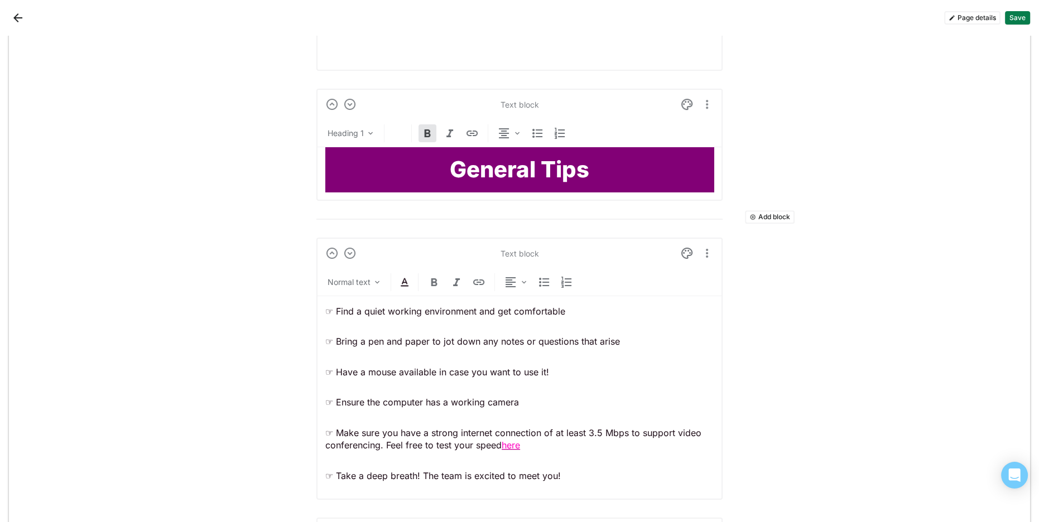
scroll to position [6598, 0]
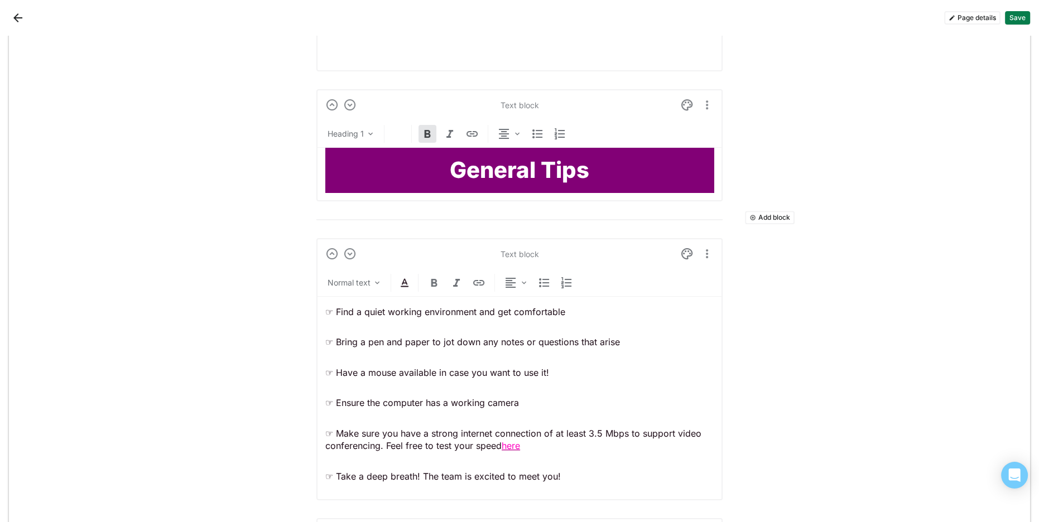
click at [539, 436] on p "☞ Make sure you have a strong internet connection of at least 3.5 Mbps to suppo…" at bounding box center [519, 439] width 388 height 25
drag, startPoint x: 520, startPoint y: 435, endPoint x: 504, endPoint y: 435, distance: 16.2
click at [504, 435] on p "☞ Make sure you have a strong internet connection of at least 3.5 Mbps to suppo…" at bounding box center [519, 439] width 388 height 25
click at [410, 277] on div "Normal text" at bounding box center [519, 285] width 406 height 23
click at [409, 277] on div "Normal text" at bounding box center [519, 285] width 406 height 23
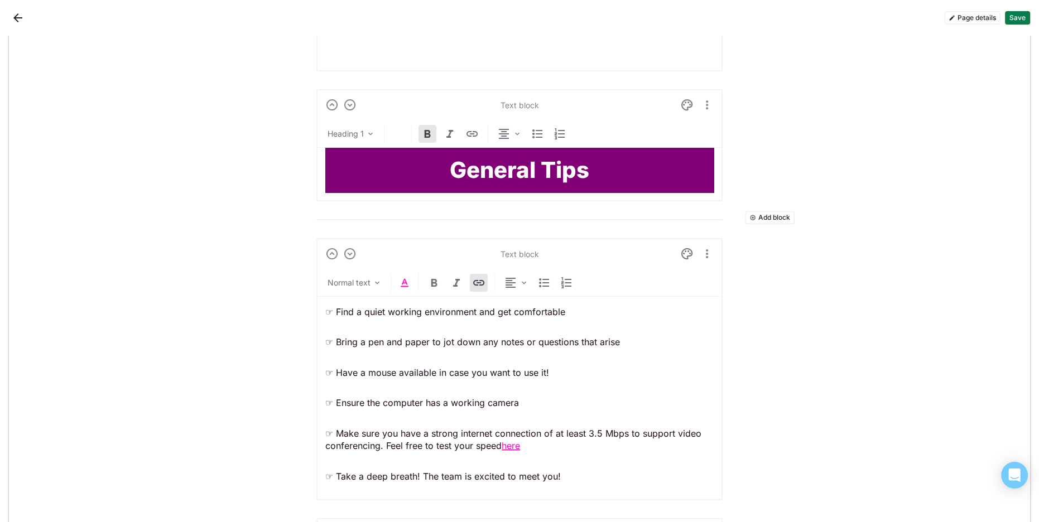
click at [405, 276] on img at bounding box center [404, 282] width 13 height 13
drag, startPoint x: 522, startPoint y: 437, endPoint x: 496, endPoint y: 404, distance: 40.9
click at [504, 436] on p "☞ Make sure you have a strong internet connection of at least 3.5 Mbps to suppo…" at bounding box center [519, 439] width 388 height 25
click at [406, 274] on div "Normal text" at bounding box center [519, 285] width 406 height 23
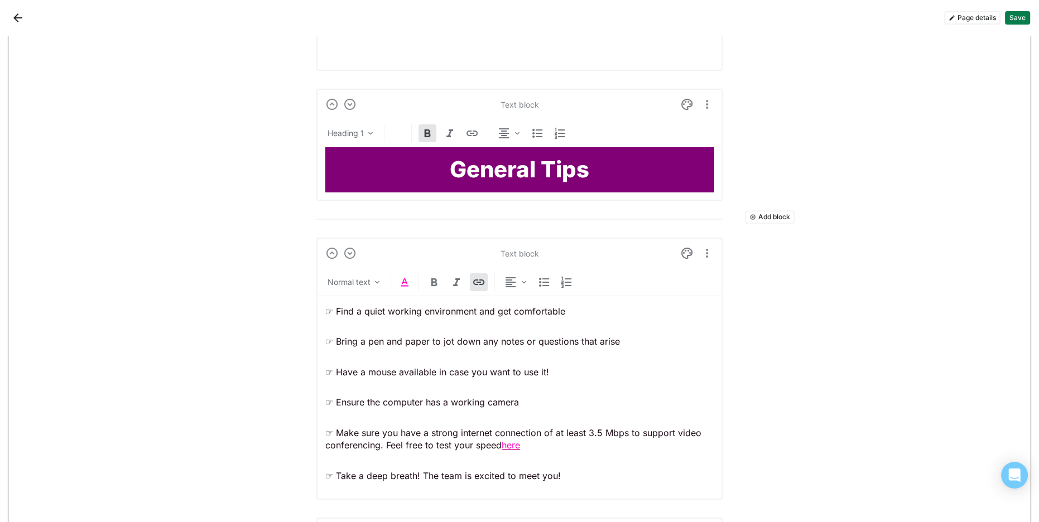
click at [405, 276] on img at bounding box center [404, 282] width 13 height 13
drag, startPoint x: 535, startPoint y: 433, endPoint x: 479, endPoint y: 385, distance: 74.4
click at [503, 434] on p "☞ Make sure you have a strong internet connection of at least 3.5 Mbps to suppo…" at bounding box center [519, 439] width 388 height 25
click at [404, 276] on img at bounding box center [404, 282] width 13 height 13
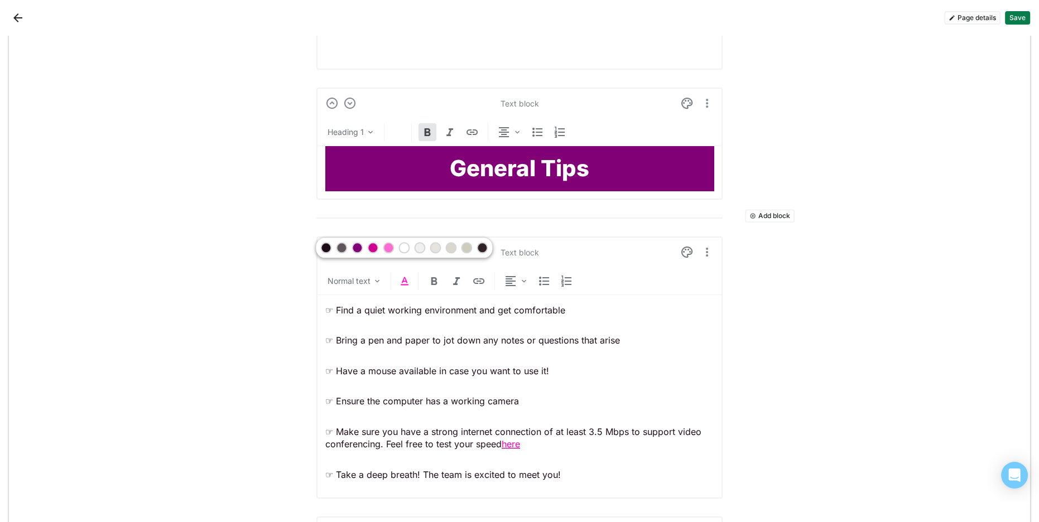
click at [366, 247] on div at bounding box center [404, 248] width 176 height 20
drag, startPoint x: 518, startPoint y: 409, endPoint x: 522, endPoint y: 416, distance: 8.0
click at [518, 410] on div "☞ Find a quiet working environment and get comfortable ☞ Bring a pen and paper …" at bounding box center [519, 392] width 388 height 195
drag, startPoint x: 508, startPoint y: 434, endPoint x: 485, endPoint y: 394, distance: 46.0
click at [504, 434] on p "☞ Make sure you have a strong internet connection of at least 3.5 Mbps to suppo…" at bounding box center [519, 438] width 388 height 25
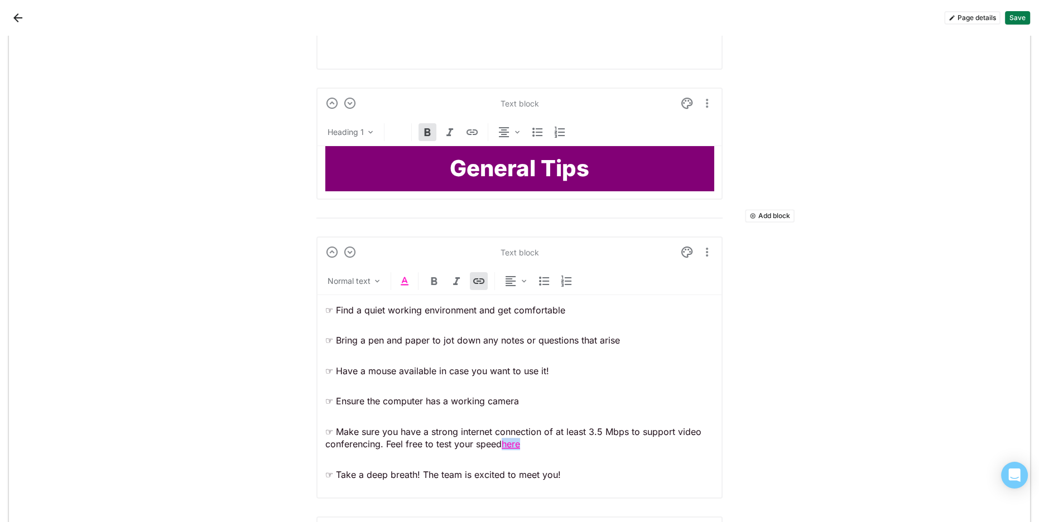
click at [403, 274] on img at bounding box center [404, 280] width 13 height 13
click at [371, 248] on div at bounding box center [373, 248] width 8 height 8
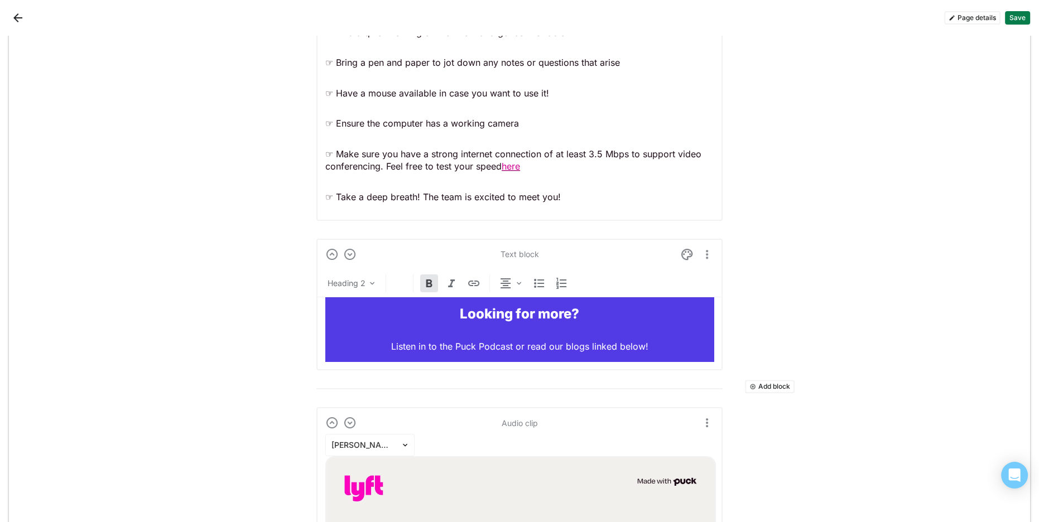
scroll to position [6846, 0]
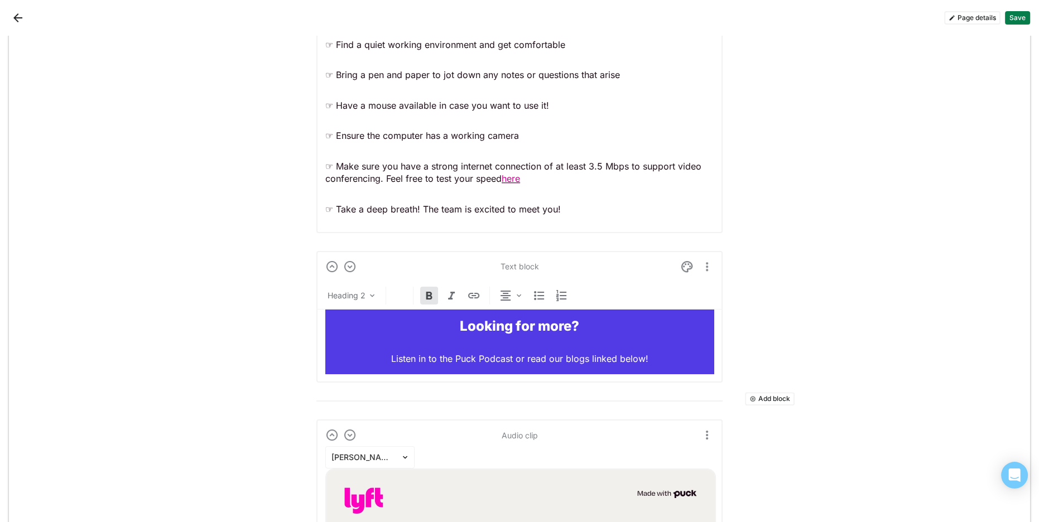
click at [608, 338] on div "Looking for more? Listen in to the Puck Podcast or read our blogs linked below!" at bounding box center [519, 342] width 388 height 64
click at [684, 260] on img at bounding box center [686, 266] width 13 height 13
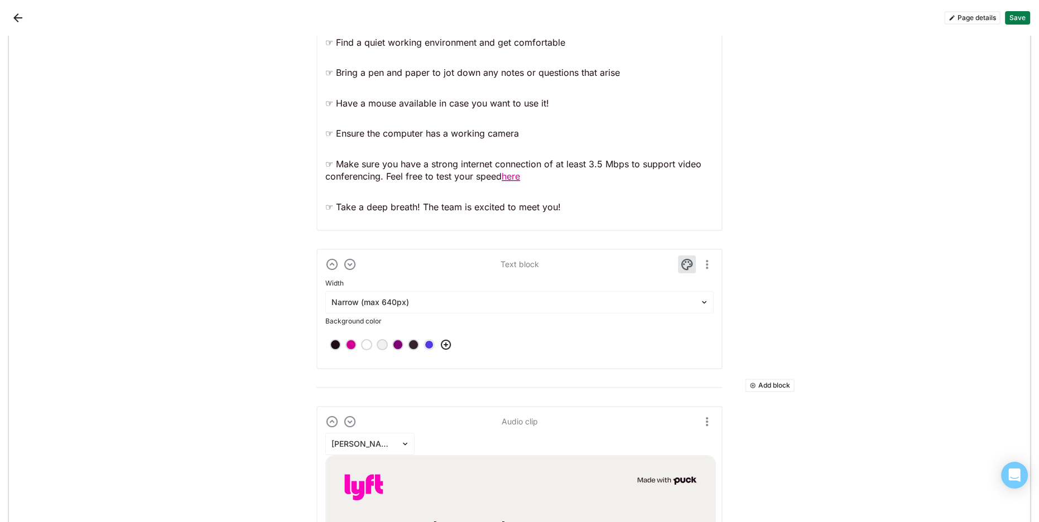
scroll to position [6852, 0]
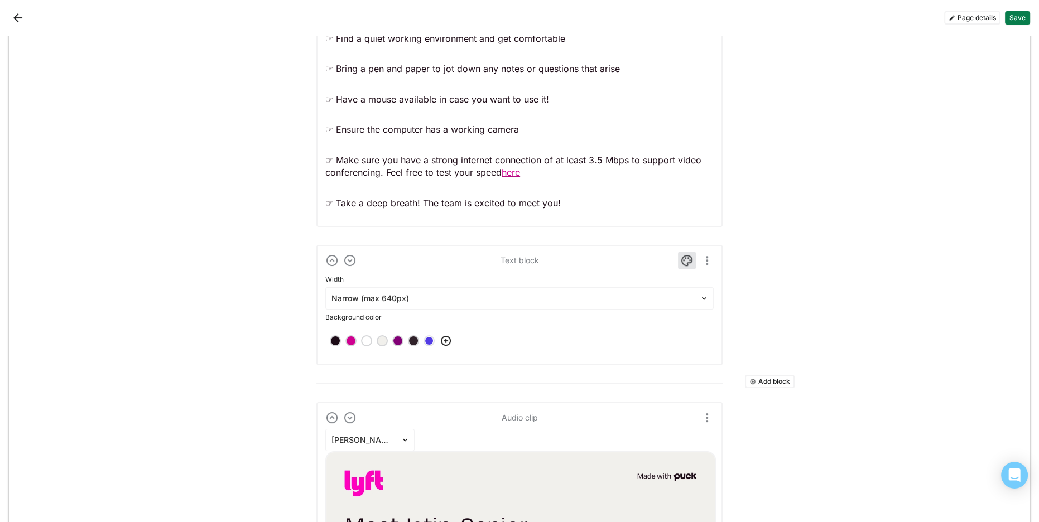
drag, startPoint x: 395, startPoint y: 329, endPoint x: 403, endPoint y: 329, distance: 7.3
click at [395, 337] on div at bounding box center [398, 341] width 8 height 8
drag, startPoint x: 687, startPoint y: 248, endPoint x: 706, endPoint y: 248, distance: 19.0
click at [687, 254] on img at bounding box center [686, 260] width 13 height 13
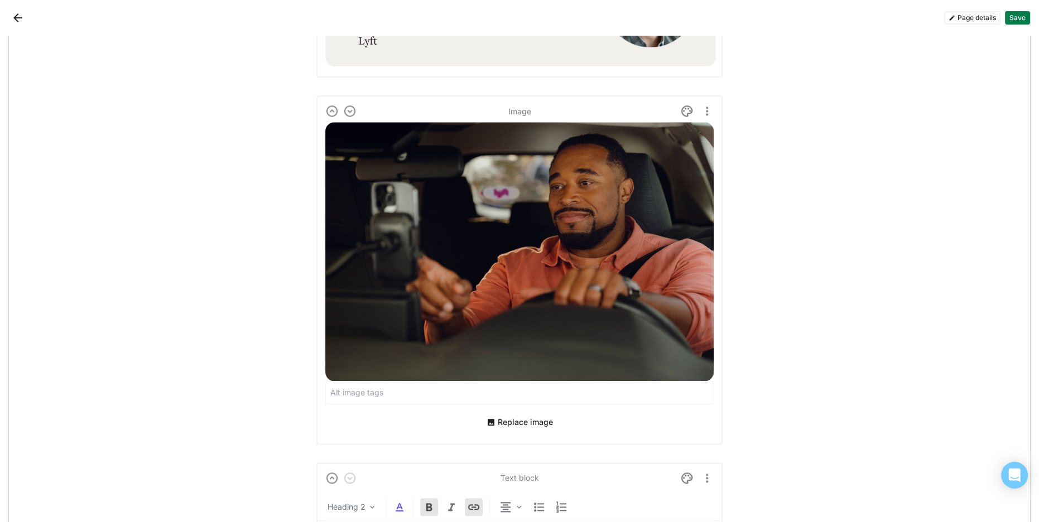
scroll to position [7666, 0]
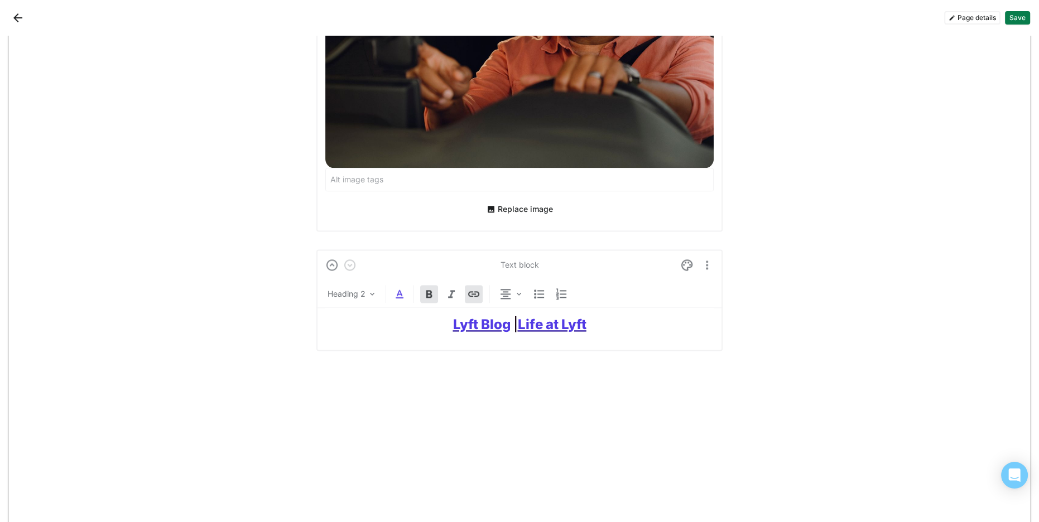
click at [411, 317] on h2 "Lyft Blog | Life at Lyft" at bounding box center [519, 325] width 388 height 16
drag, startPoint x: 439, startPoint y: 310, endPoint x: 498, endPoint y: 306, distance: 59.3
click at [506, 317] on h2 "Lyft Blog | Life at Lyft" at bounding box center [519, 325] width 388 height 16
click at [403, 287] on img at bounding box center [399, 293] width 13 height 13
click at [368, 259] on div at bounding box center [368, 259] width 8 height 8
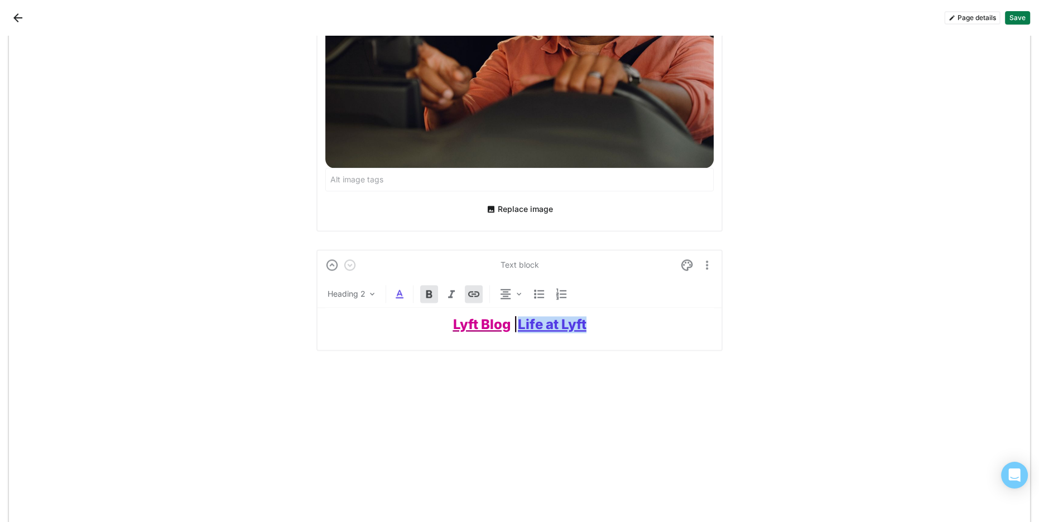
drag, startPoint x: 572, startPoint y: 317, endPoint x: 476, endPoint y: 297, distance: 98.4
click at [520, 317] on h2 "Lyft Blog | Life at Lyft" at bounding box center [519, 325] width 388 height 16
click at [400, 287] on img at bounding box center [399, 293] width 13 height 13
click at [369, 257] on div at bounding box center [368, 259] width 8 height 8
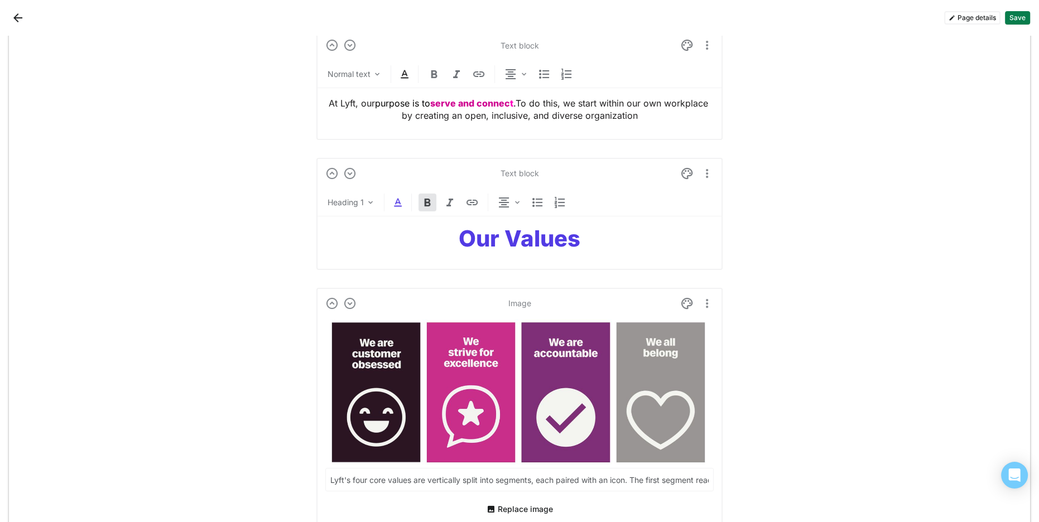
scroll to position [0, 0]
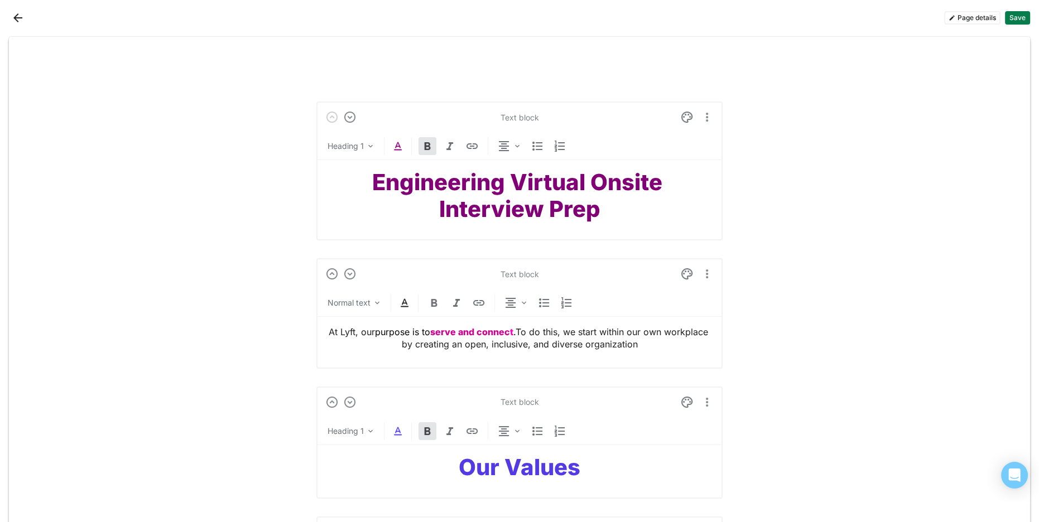
click at [1021, 16] on button "Save" at bounding box center [1017, 17] width 25 height 13
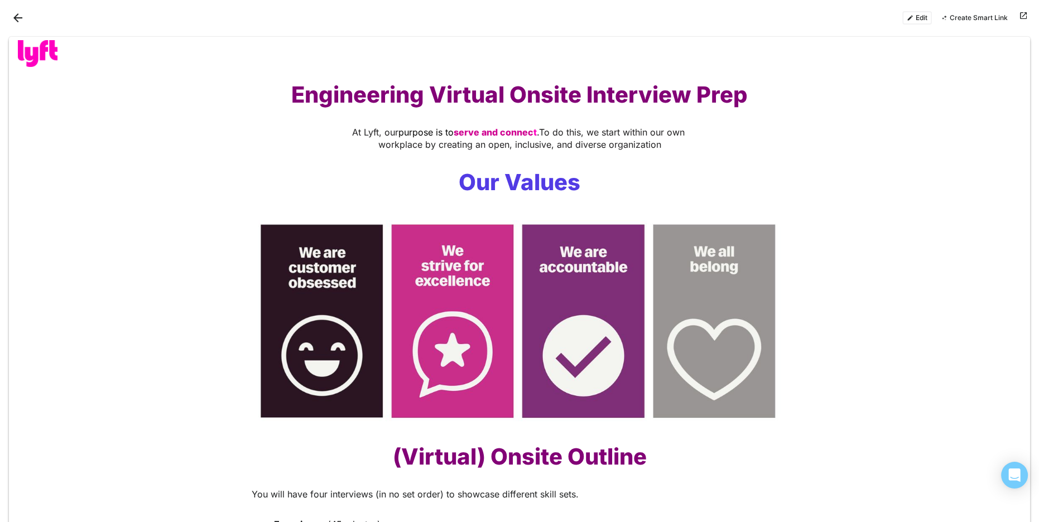
scroll to position [2, 0]
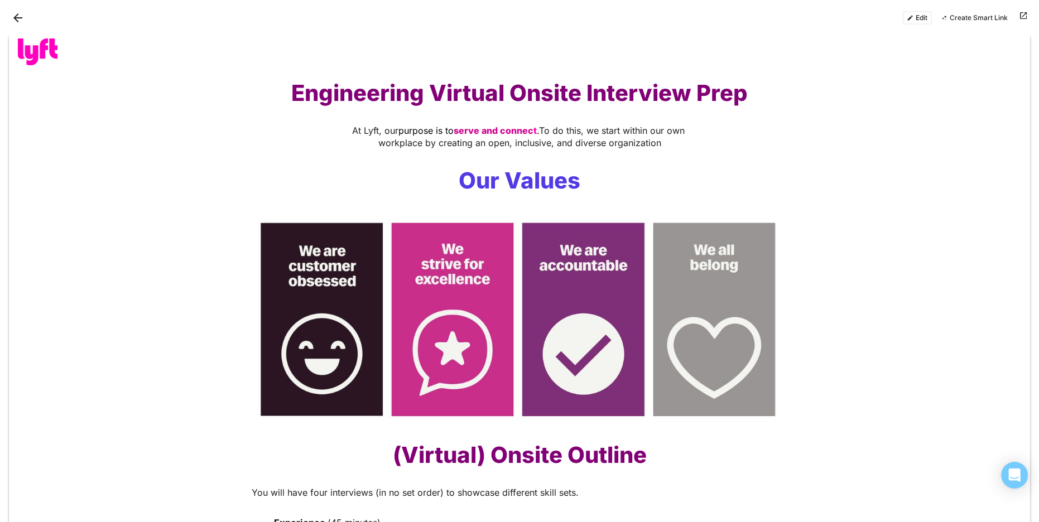
click at [914, 23] on button "Edit" at bounding box center [917, 17] width 30 height 13
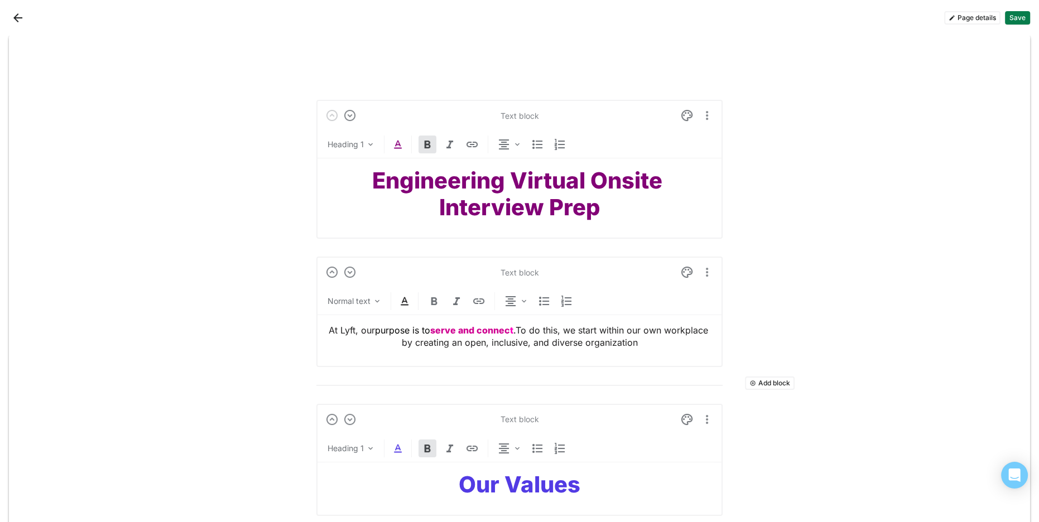
click at [487, 484] on strong "Our Values" at bounding box center [519, 484] width 122 height 27
drag, startPoint x: 487, startPoint y: 484, endPoint x: 473, endPoint y: 479, distance: 15.2
click at [487, 484] on strong "Our Values" at bounding box center [519, 484] width 122 height 27
click at [397, 446] on img at bounding box center [397, 448] width 13 height 13
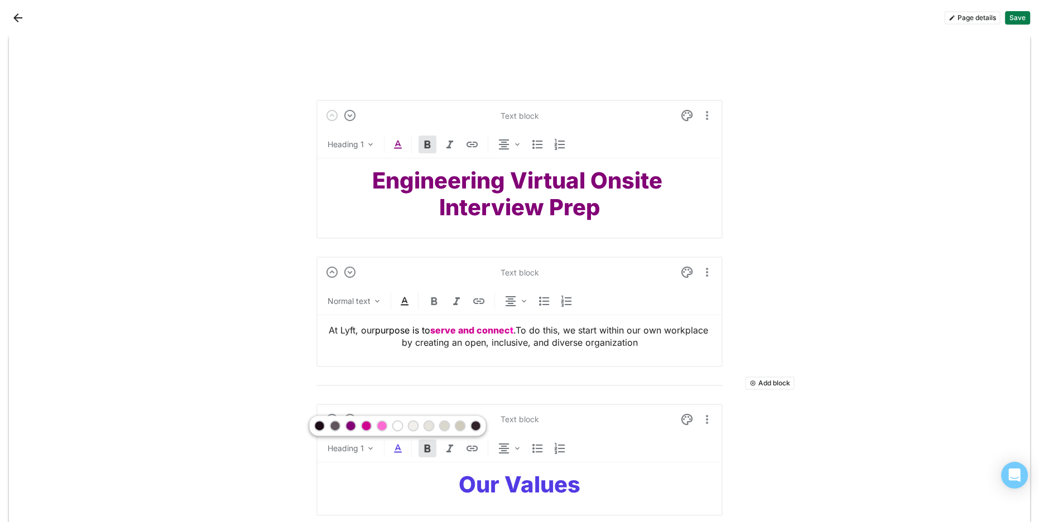
click at [350, 423] on div at bounding box center [351, 426] width 8 height 8
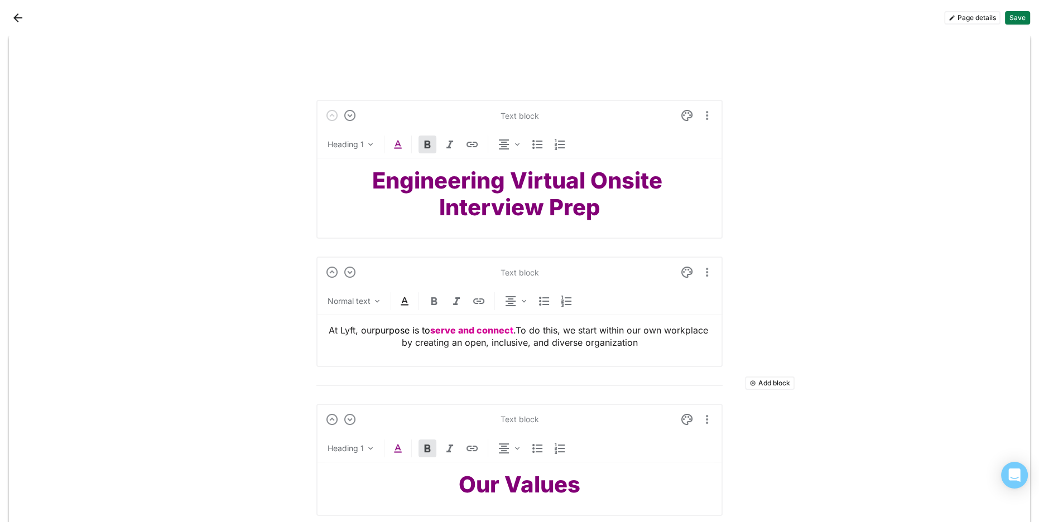
click at [1024, 18] on button "Save" at bounding box center [1017, 17] width 25 height 13
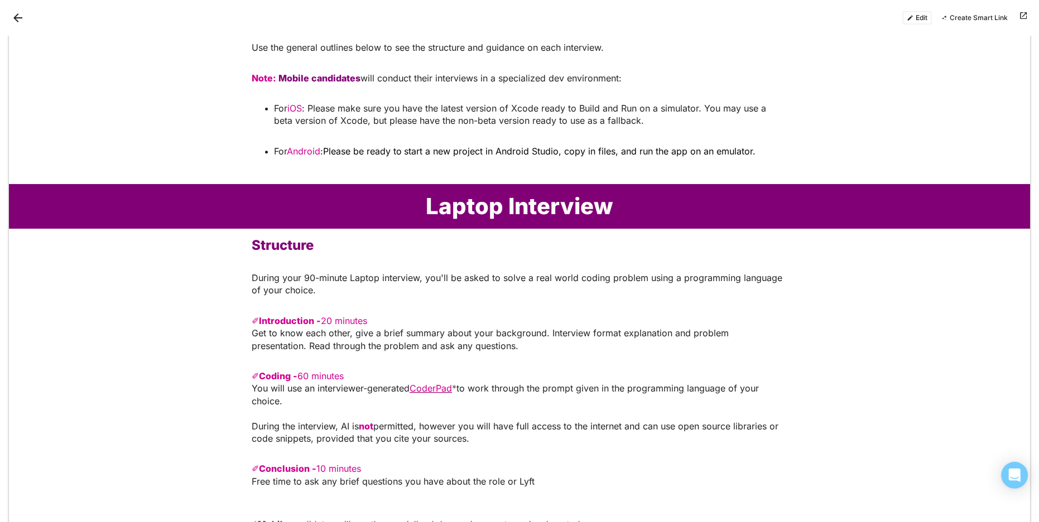
scroll to position [492, 0]
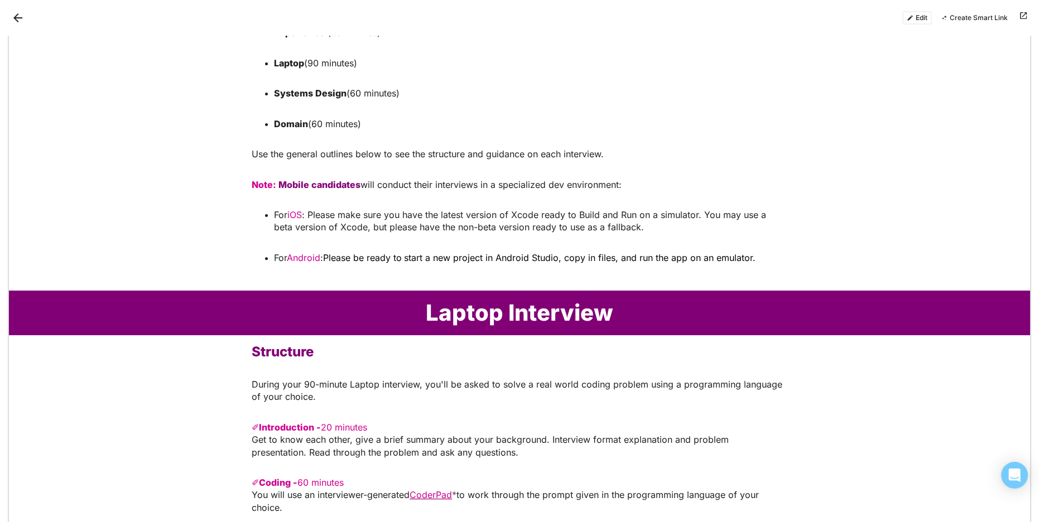
click at [917, 18] on button "Edit" at bounding box center [917, 17] width 30 height 13
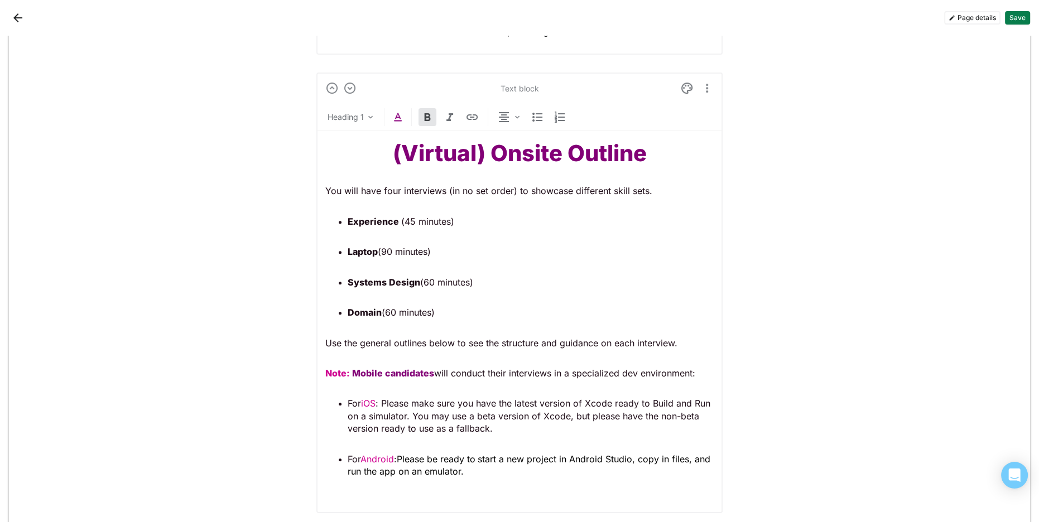
scroll to position [706, 0]
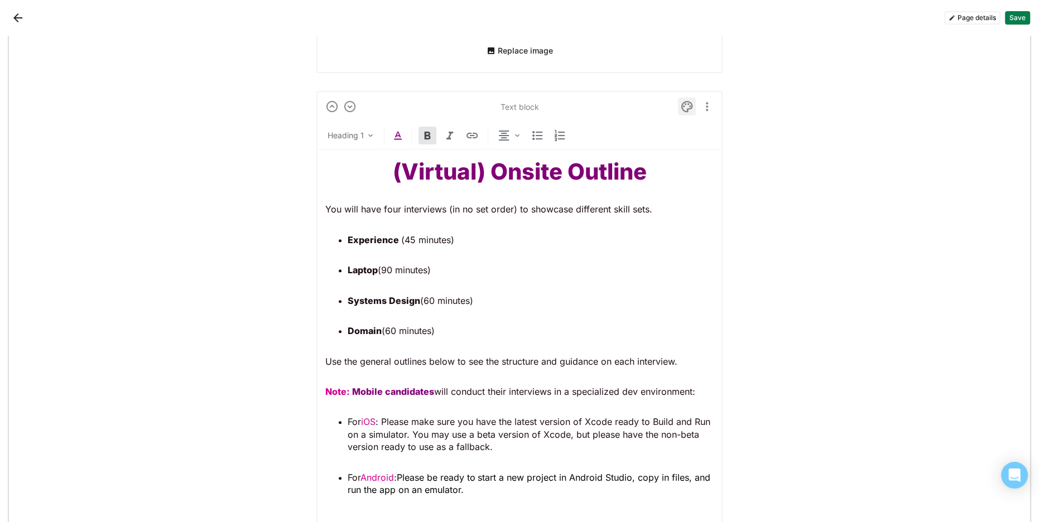
click at [684, 105] on img at bounding box center [686, 106] width 13 height 13
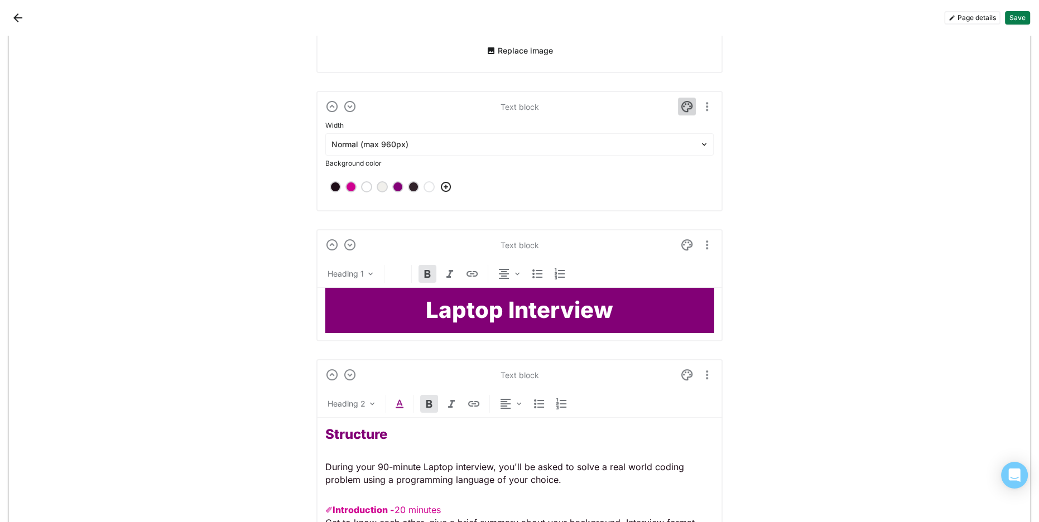
click at [684, 105] on img at bounding box center [686, 106] width 13 height 13
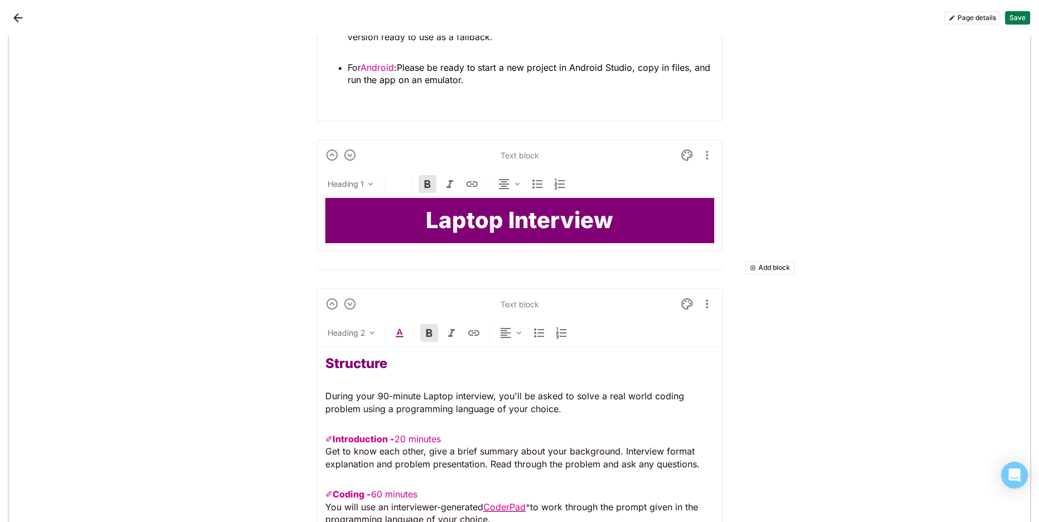
scroll to position [1113, 0]
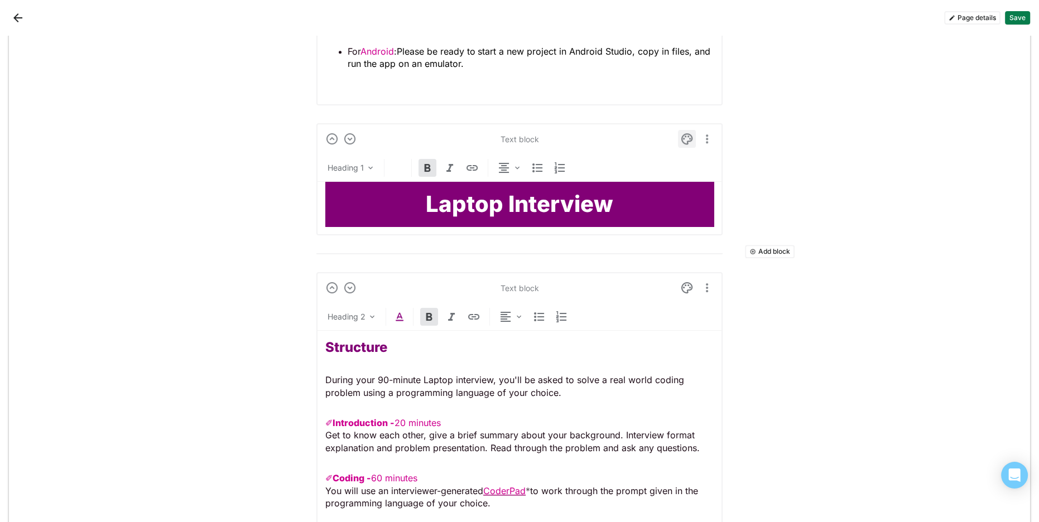
click at [688, 139] on img at bounding box center [686, 138] width 13 height 13
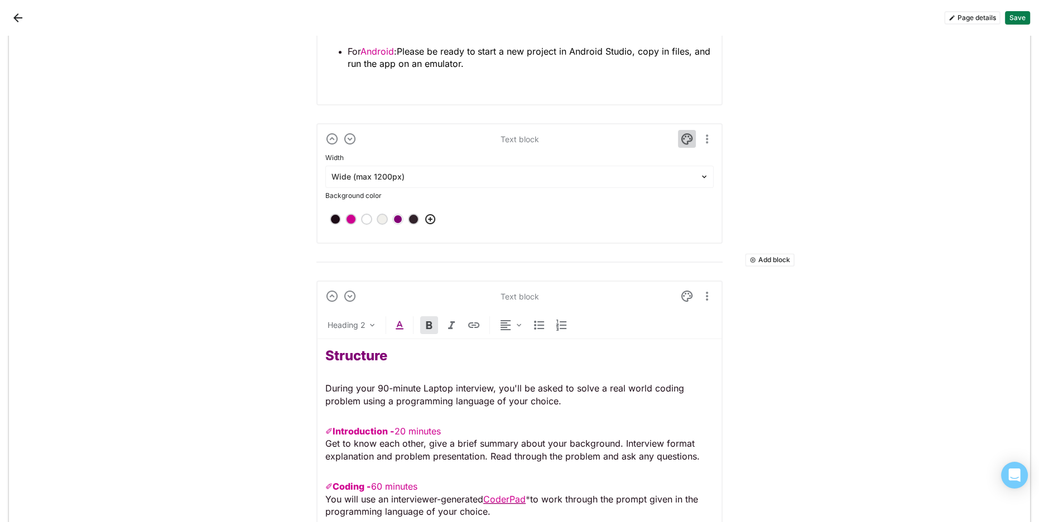
click at [688, 139] on img at bounding box center [686, 138] width 13 height 13
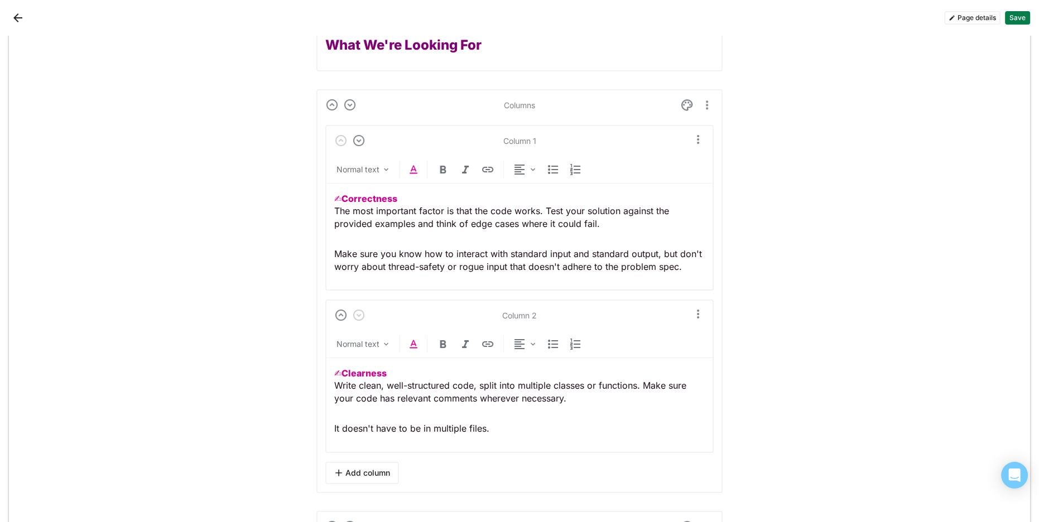
scroll to position [1264, 0]
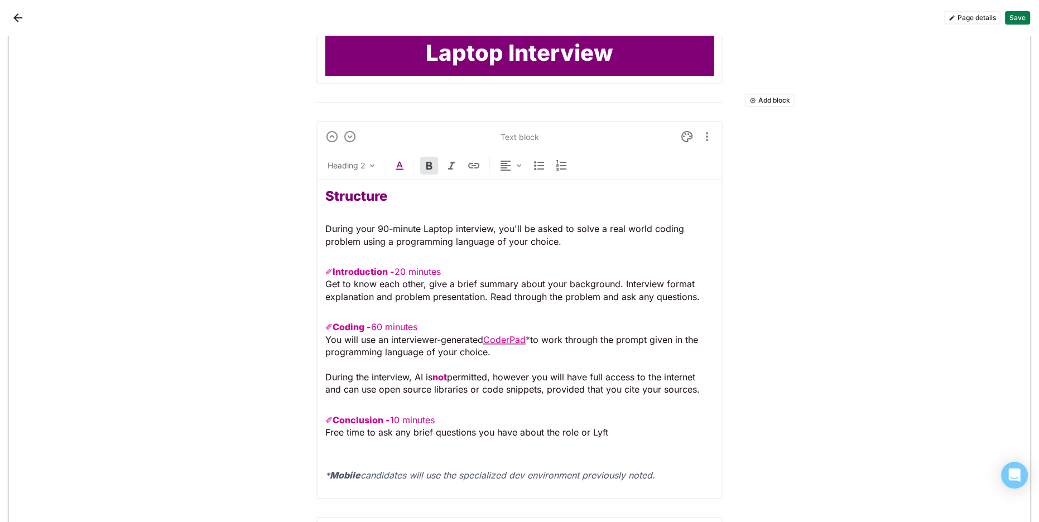
click at [1016, 21] on button "Save" at bounding box center [1017, 17] width 25 height 13
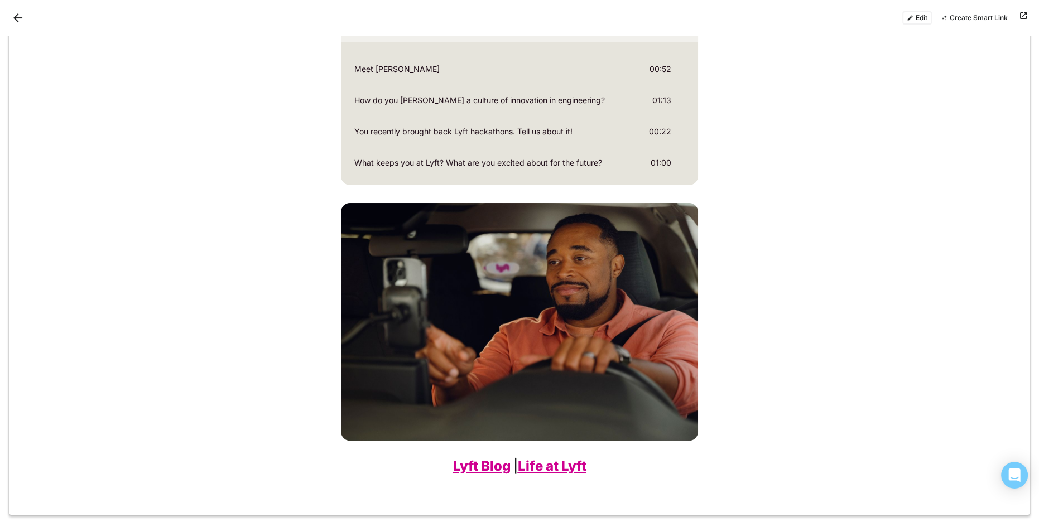
scroll to position [3411, 0]
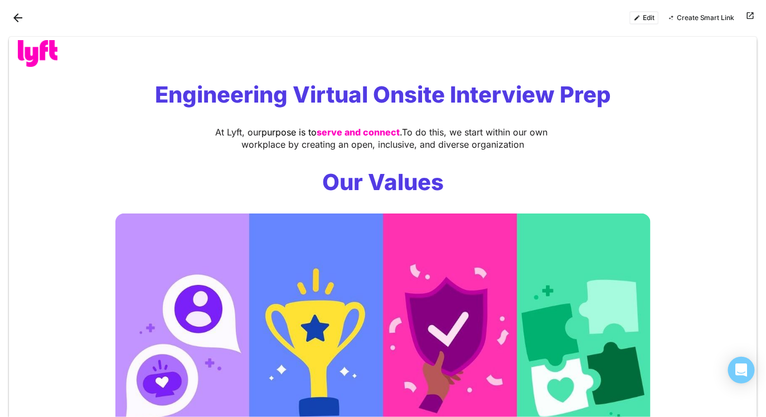
click at [18, 16] on button "Back" at bounding box center [18, 18] width 18 height 18
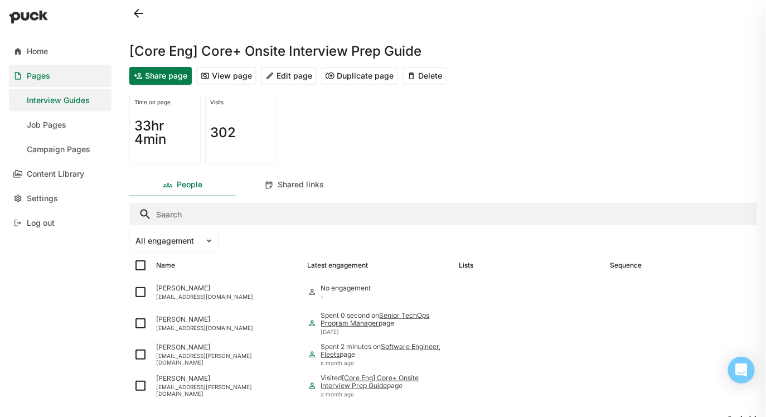
click at [56, 99] on div "Interview Guides" at bounding box center [58, 100] width 63 height 9
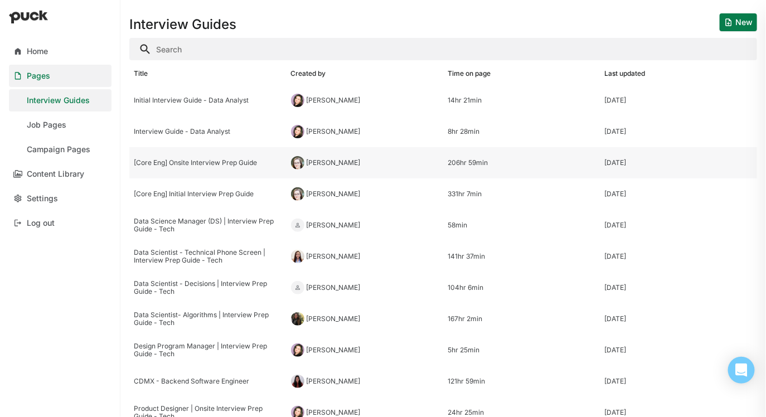
click at [223, 165] on div "[Core Eng] Onsite Interview Prep Guide" at bounding box center [208, 163] width 148 height 8
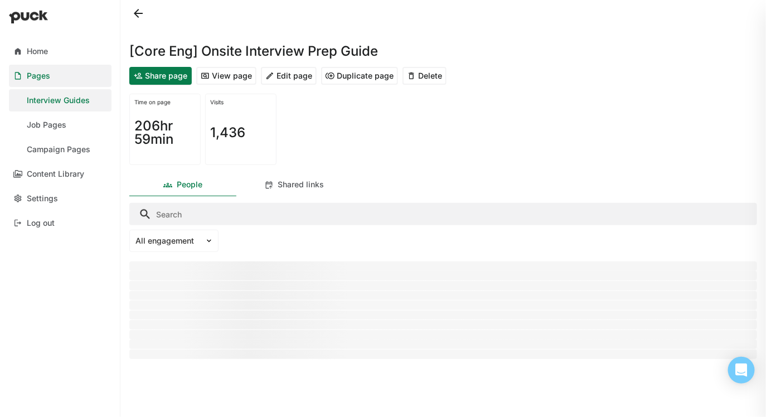
click at [279, 81] on button "Edit page" at bounding box center [289, 76] width 56 height 18
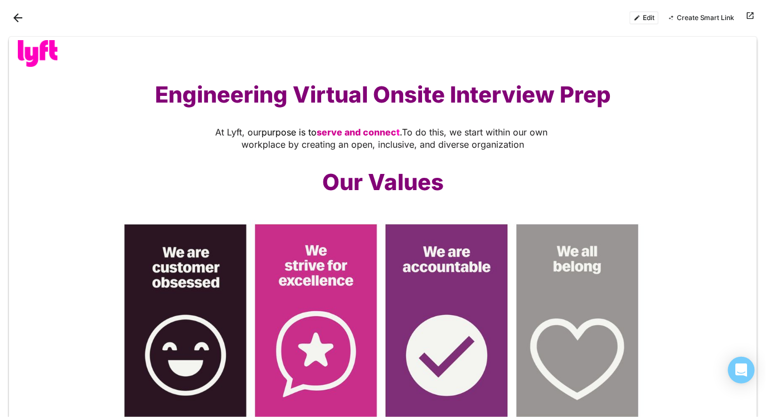
click at [641, 20] on button "Edit" at bounding box center [645, 17] width 30 height 13
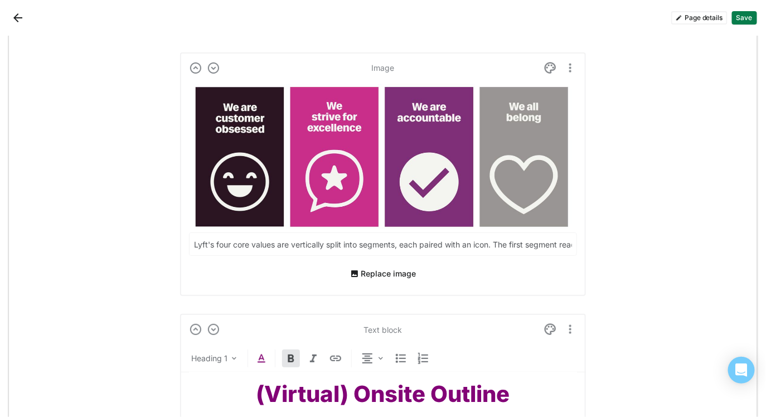
scroll to position [504, 0]
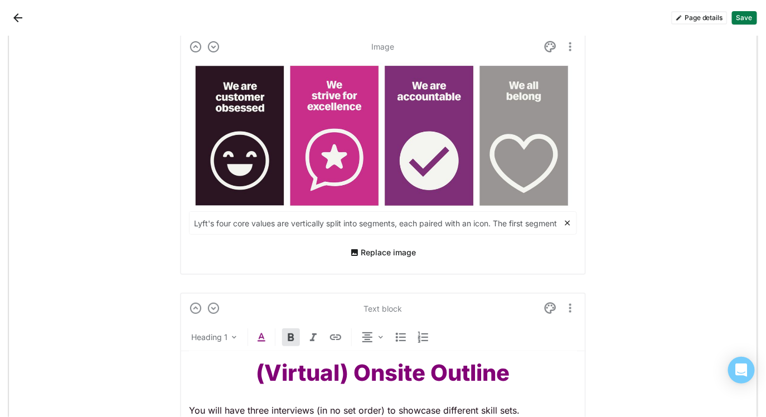
click at [413, 222] on input "Lyft's four core values are vertically split into segments, each paired with an…" at bounding box center [377, 223] width 374 height 22
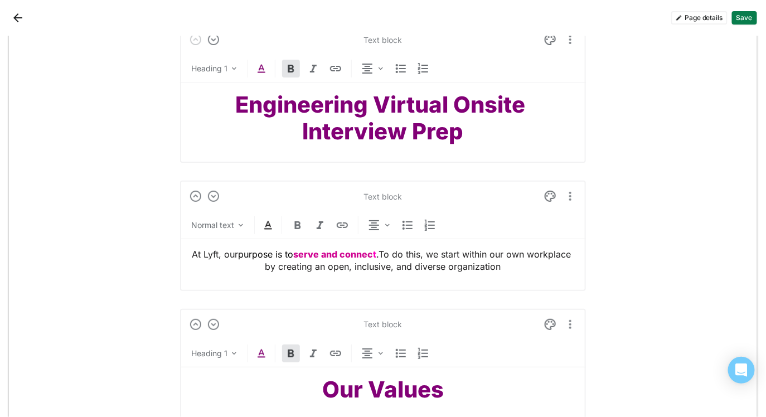
scroll to position [95, 0]
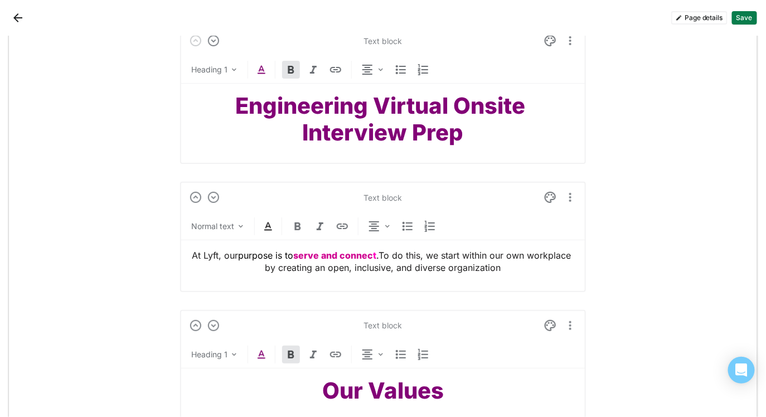
drag, startPoint x: 518, startPoint y: 265, endPoint x: 125, endPoint y: 234, distance: 393.9
copy p "At Lyft, our purpose is to serve and connec t . To do this, we start within our…"
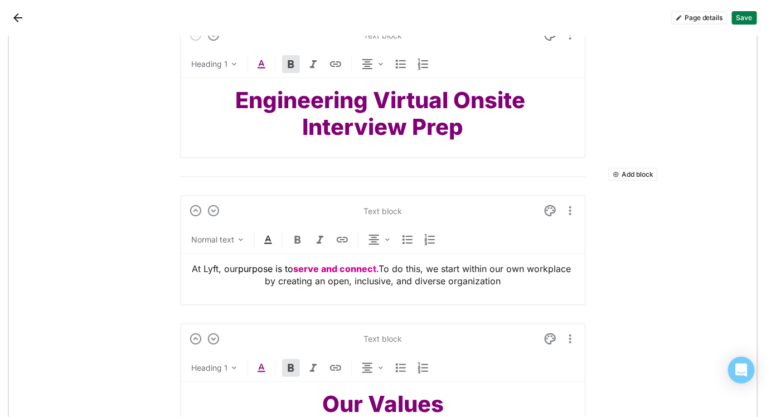
scroll to position [76, 0]
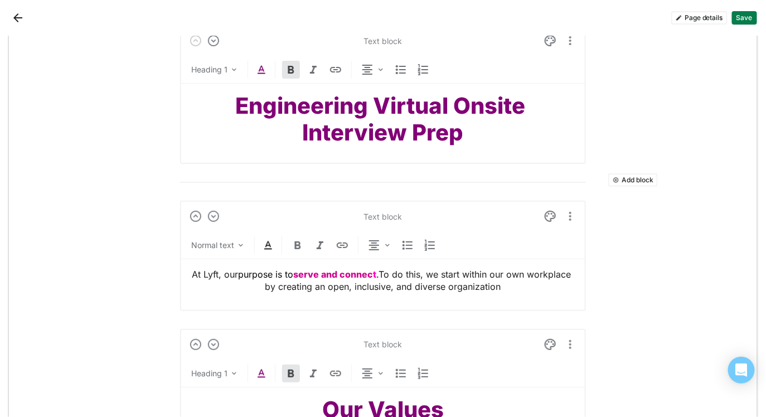
click at [413, 131] on strong "Engineering Virtual Onsite Interview Prep" at bounding box center [383, 119] width 295 height 54
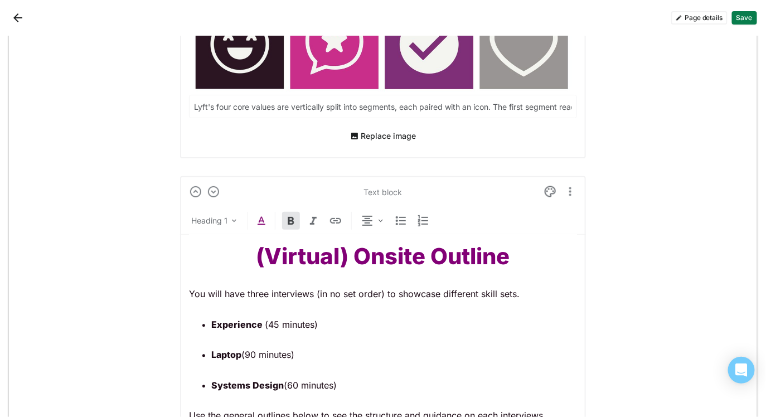
scroll to position [732, 0]
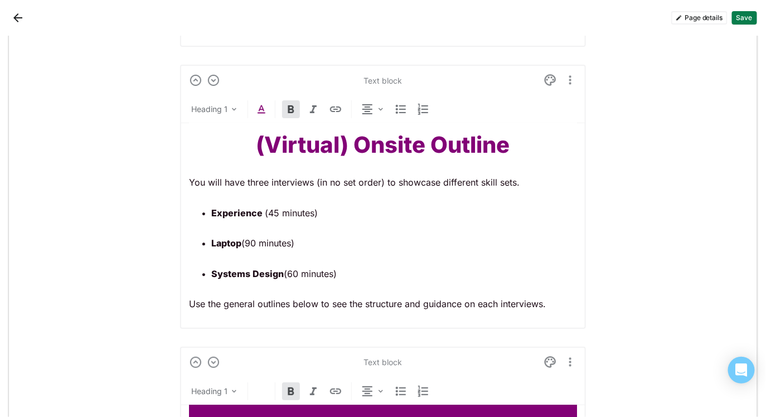
click at [491, 162] on div "(Virtual) Onsite Outline You will have three interviews (in no set order) to sh…" at bounding box center [383, 221] width 388 height 196
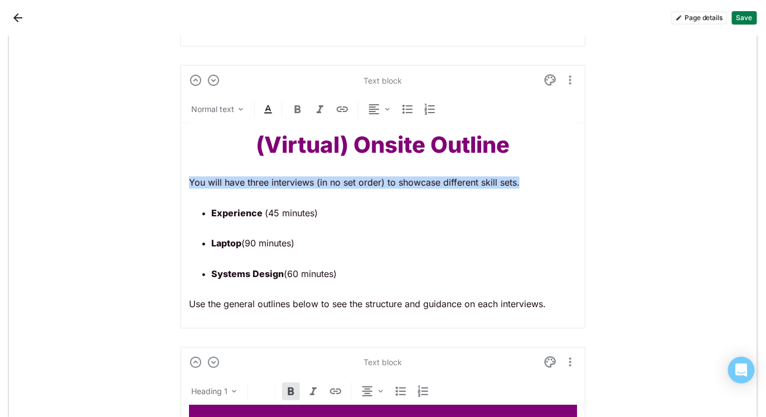
click at [491, 162] on div "(Virtual) Onsite Outline You will have three interviews (in no set order) to sh…" at bounding box center [383, 221] width 388 height 196
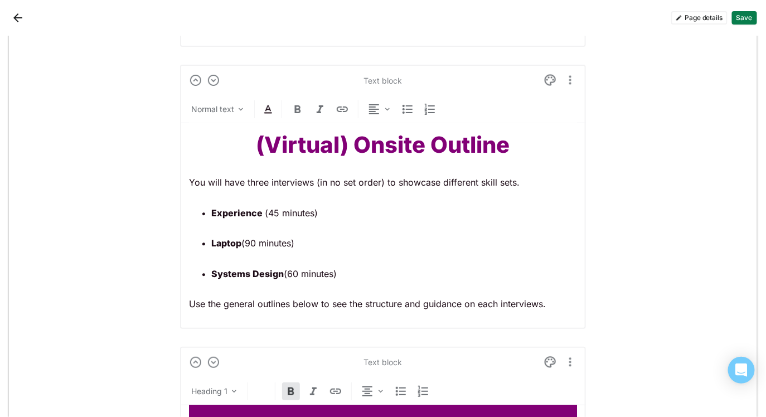
click at [446, 142] on strong "(Virtual) Onsite Outline" at bounding box center [384, 145] width 254 height 27
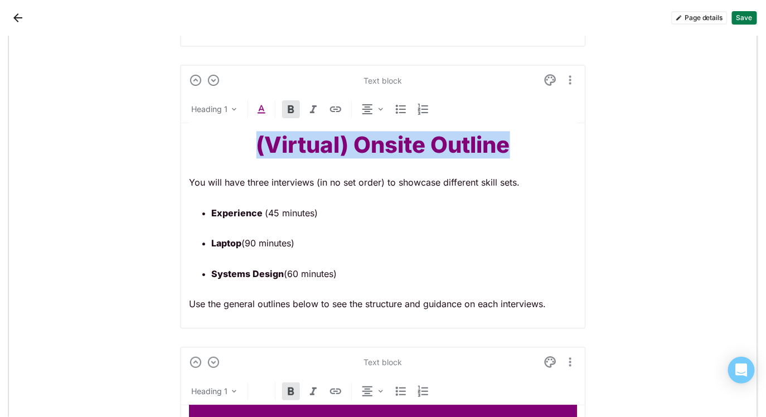
drag, startPoint x: 491, startPoint y: 162, endPoint x: 446, endPoint y: 142, distance: 50.0
click at [446, 142] on strong "(Virtual) Onsite Outline" at bounding box center [384, 145] width 254 height 27
copy strong "(Virtual) Onsite Outline"
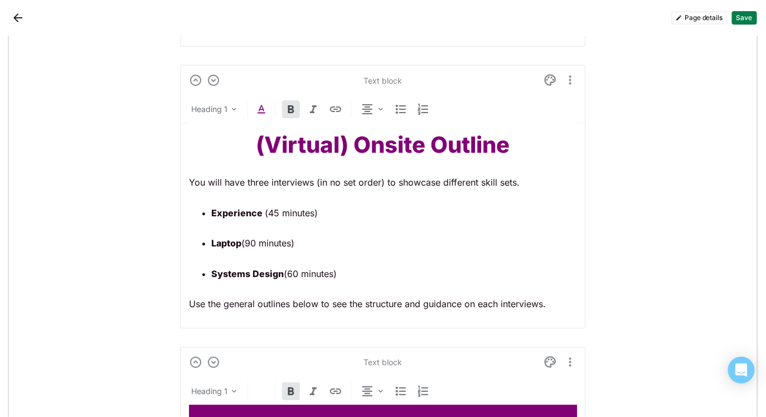
click at [519, 305] on p "Use the general outlines below to see the structure and guidance on each interv…" at bounding box center [383, 304] width 388 height 12
click at [467, 306] on p "Use the general outlines below to see the structure and guidance on each interv…" at bounding box center [383, 304] width 388 height 12
click at [514, 304] on p "Use the general outlines below to see the structure and guidance on each interv…" at bounding box center [383, 304] width 388 height 12
click at [0, 0] on lt-em "interview" at bounding box center [0, 0] width 0 height 0
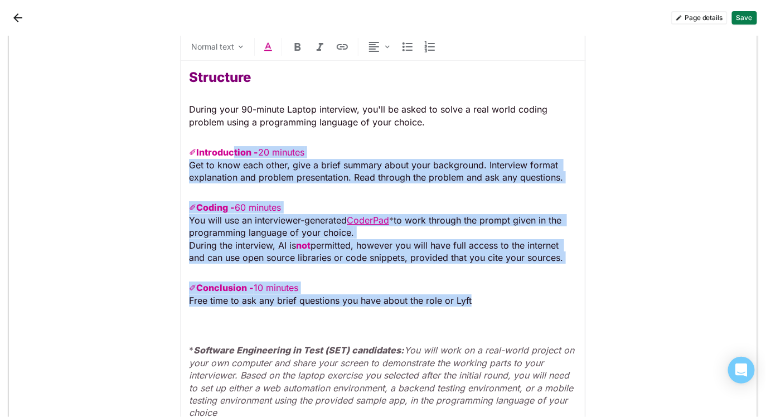
scroll to position [1190, 0]
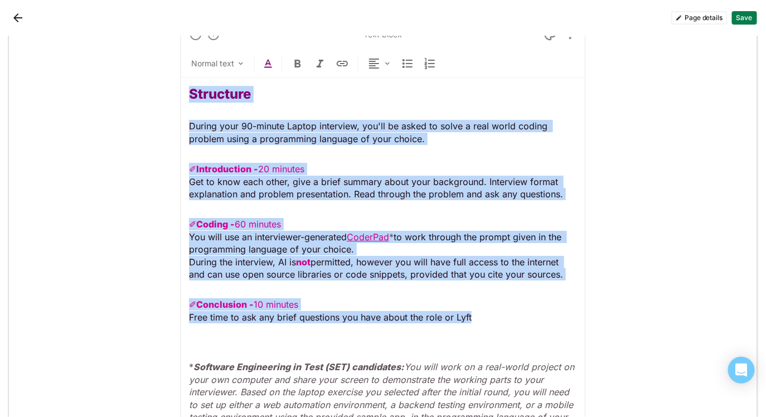
drag, startPoint x: 496, startPoint y: 264, endPoint x: 359, endPoint y: 104, distance: 210.4
click at [186, 90] on div "Text block Normal text Structure During your 90-minute Laptop interview, you'll…" at bounding box center [383, 236] width 406 height 435
copy div "Structure During your 90-minute Laptop interview, you'll be asked to solve a re…"
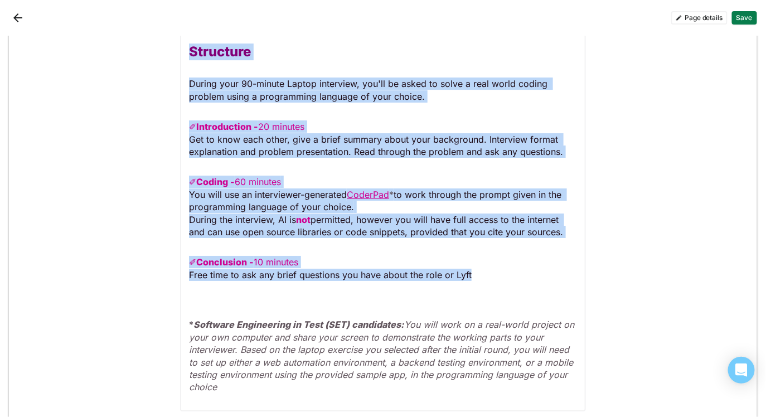
scroll to position [1234, 0]
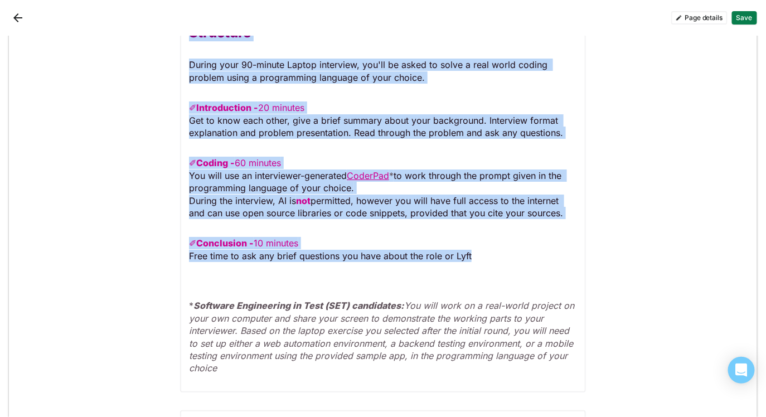
click at [533, 246] on p "✐ Conclusion - 10 minutes Free time to ask any brief questions you have about t…" at bounding box center [383, 305] width 388 height 137
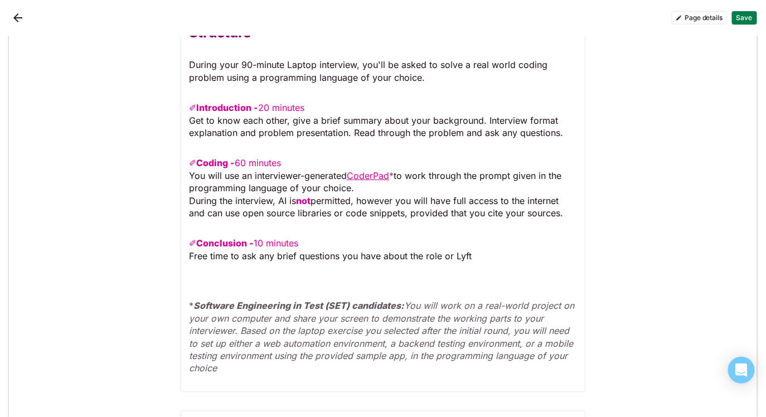
scroll to position [1252, 0]
click at [385, 190] on p "✐ Coding - 60 minutes You will use an interviewer-generated CoderPad * to work …" at bounding box center [383, 188] width 388 height 62
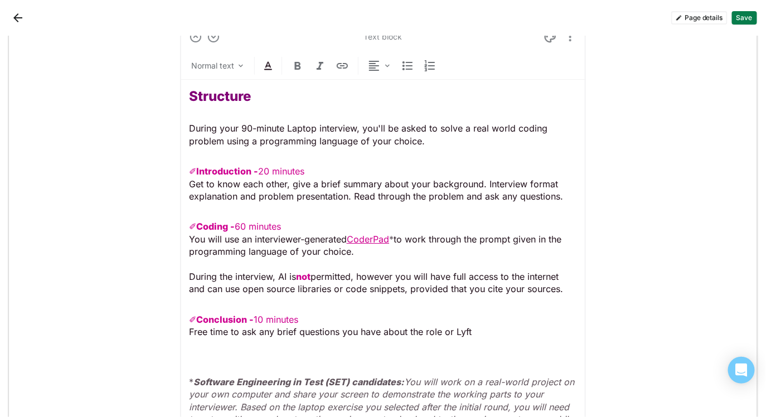
scroll to position [1187, 0]
drag, startPoint x: 187, startPoint y: 95, endPoint x: 434, endPoint y: 299, distance: 320.5
click at [423, 295] on div "Text block Normal text Structure During your 90-minute Laptop interview, you'll…" at bounding box center [383, 246] width 406 height 448
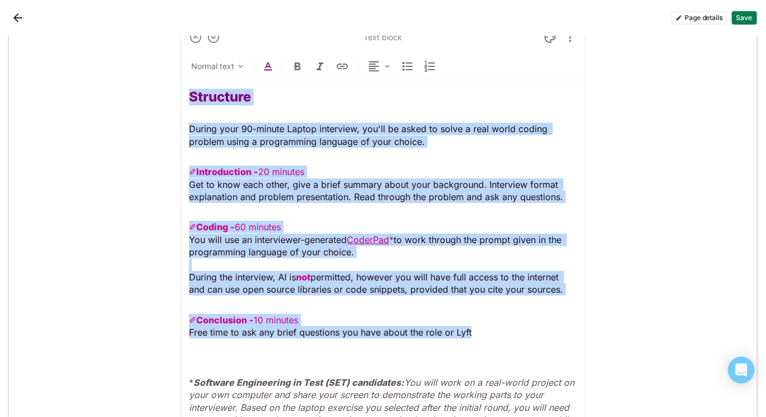
drag, startPoint x: 482, startPoint y: 330, endPoint x: 173, endPoint y: 93, distance: 389.5
copy div "Structure During your 90-minute Laptop interview, you'll be asked to solve a re…"
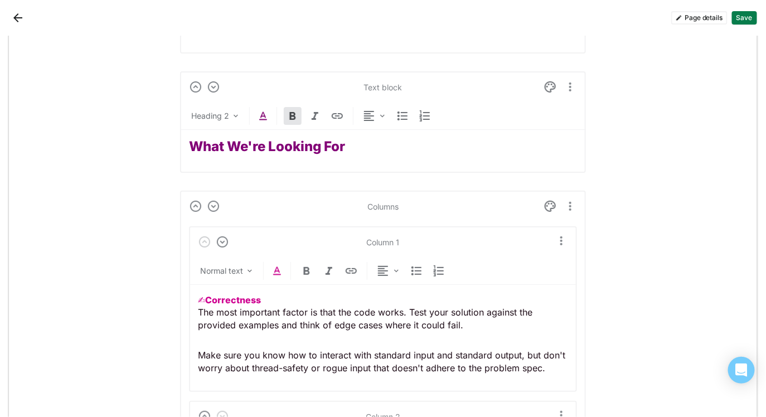
scroll to position [1618, 0]
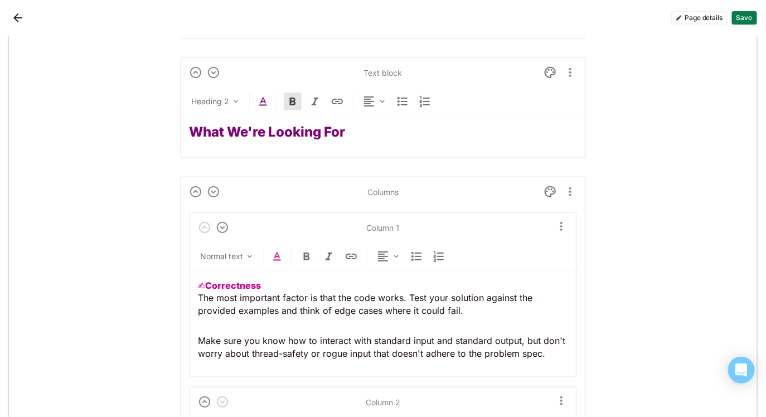
click at [303, 134] on strong "What We're Looking For" at bounding box center [267, 132] width 156 height 16
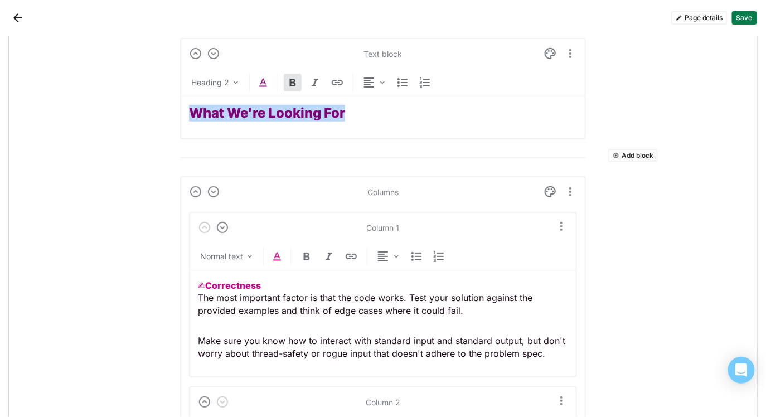
copy strong "What We're Looking For"
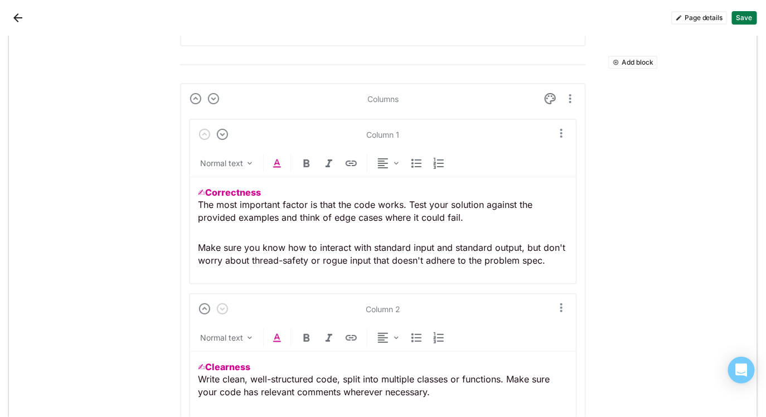
scroll to position [1723, 0]
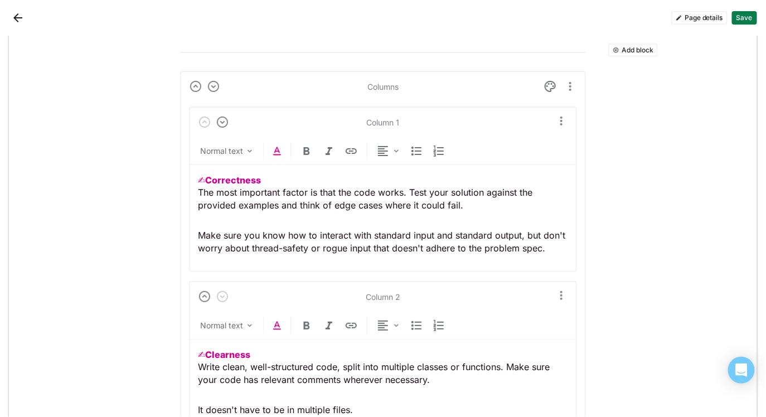
click at [434, 240] on p "Make sure you know how to interact with standard input and standard output, but…" at bounding box center [383, 241] width 370 height 25
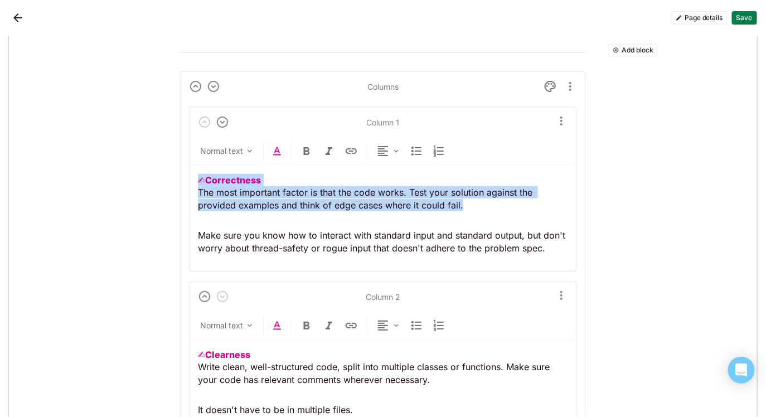
copy p "✍︎ Correctness The most important factor is that the code works. Test your solu…"
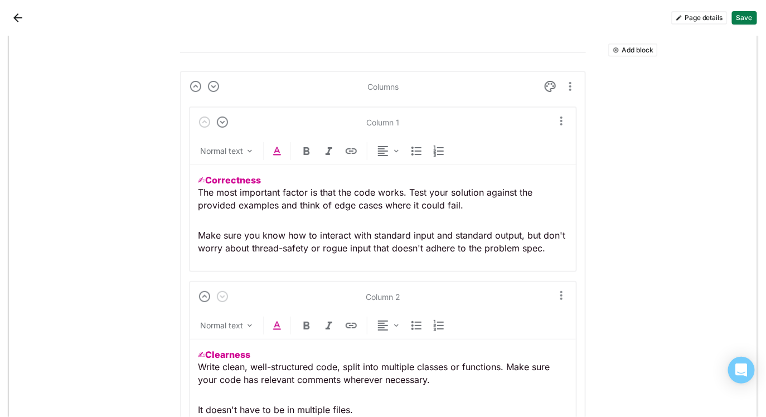
click at [288, 198] on p "✍︎ Correctness The most important factor is that the code works. Test your solu…" at bounding box center [383, 192] width 370 height 37
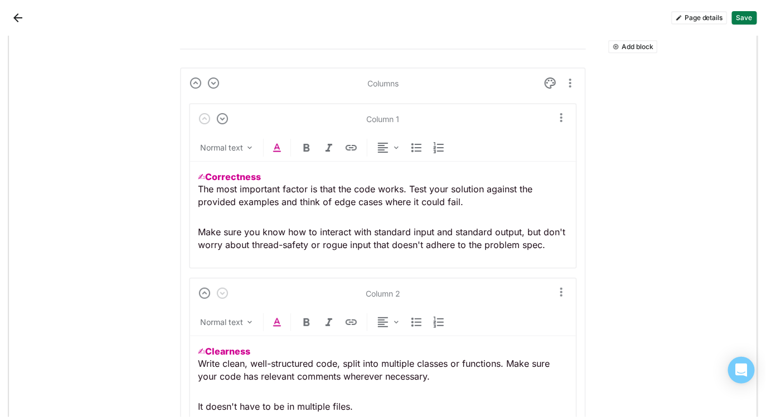
copy span "✍︎ Correctness"
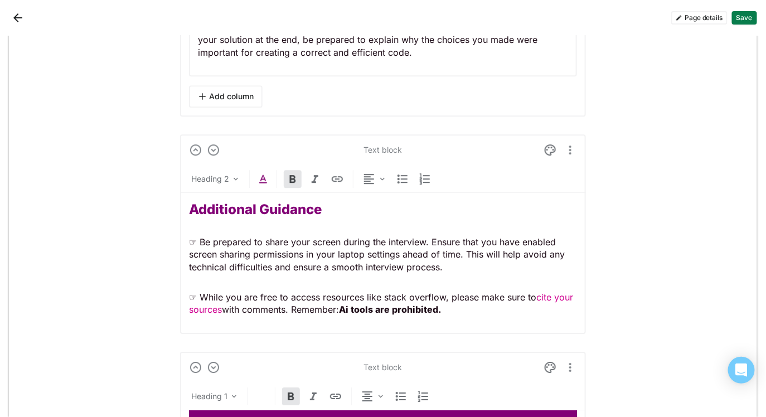
scroll to position [2469, 0]
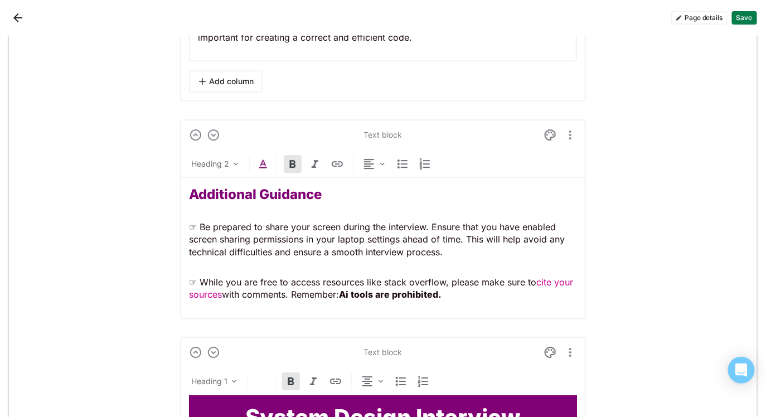
click at [264, 197] on strong "Additional Guidance" at bounding box center [255, 194] width 133 height 16
copy strong "Additional Guidance"
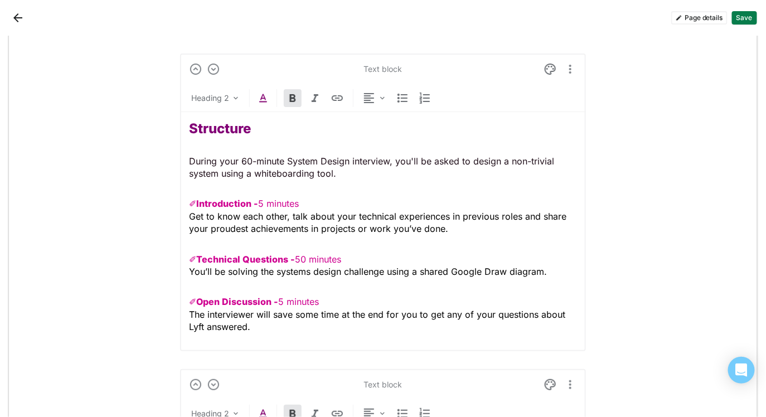
scroll to position [2882, 0]
click at [382, 246] on div "Structure During your 60-minute System Design interview, you'll be asked to des…" at bounding box center [383, 228] width 388 height 230
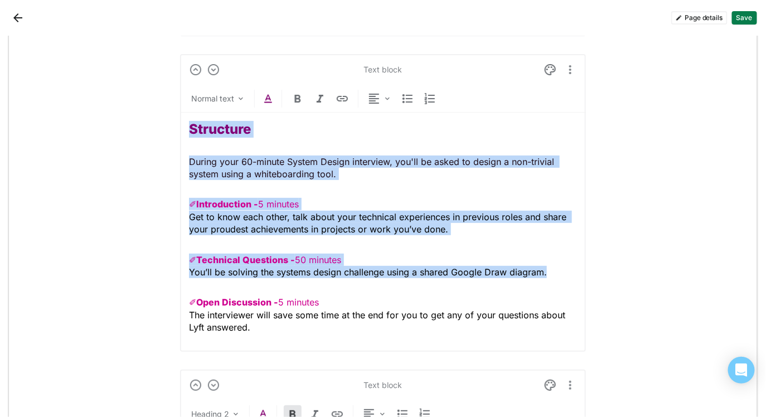
copy div "Structure During your 60-minute System Design interview, you'll be asked to des…"
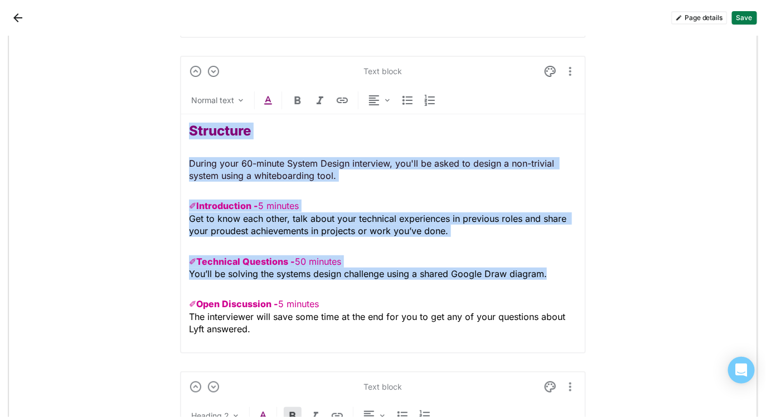
scroll to position [2881, 0]
click at [335, 184] on div "Structure During your 60-minute System Design interview, you'll be asked to des…" at bounding box center [383, 229] width 388 height 230
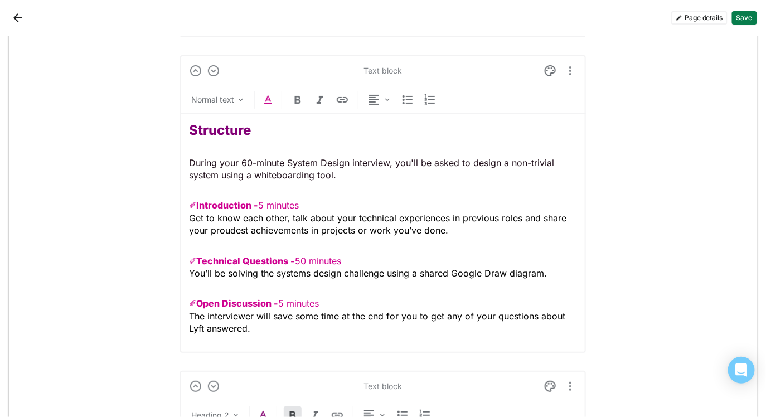
click at [298, 172] on p "During your 60-minute System Design interview, you'll be asked to design a non-…" at bounding box center [383, 169] width 388 height 25
click at [358, 172] on p "During your 60-minute System Design interview, you'll be asked to design a non-…" at bounding box center [383, 169] width 388 height 25
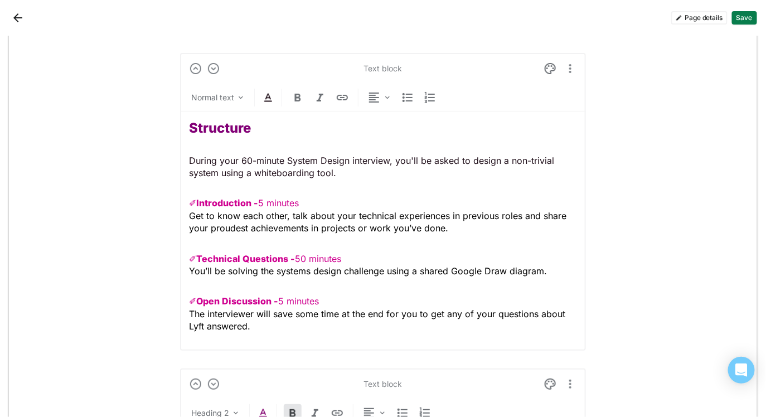
scroll to position [2884, 0]
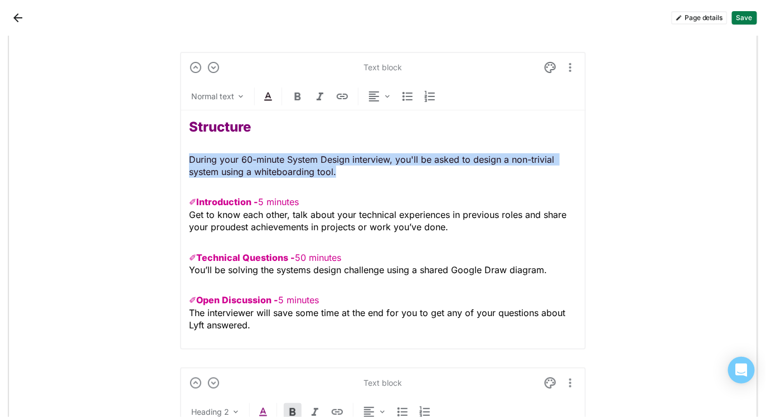
drag, startPoint x: 356, startPoint y: 166, endPoint x: 180, endPoint y: 155, distance: 176.6
click at [180, 155] on div "Text block Normal text Structure During your 60-minute System Design interview,…" at bounding box center [383, 201] width 406 height 298
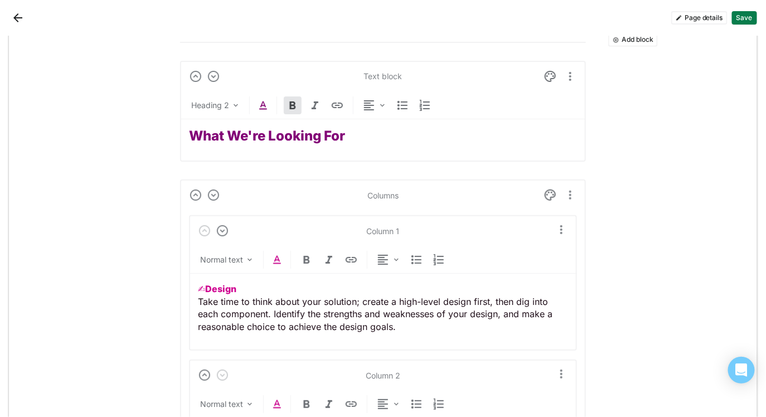
scroll to position [3193, 0]
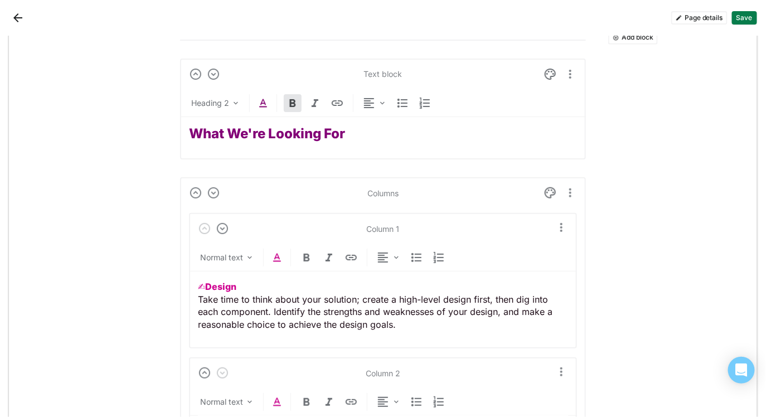
click at [249, 134] on strong "What We're Looking For" at bounding box center [267, 133] width 156 height 16
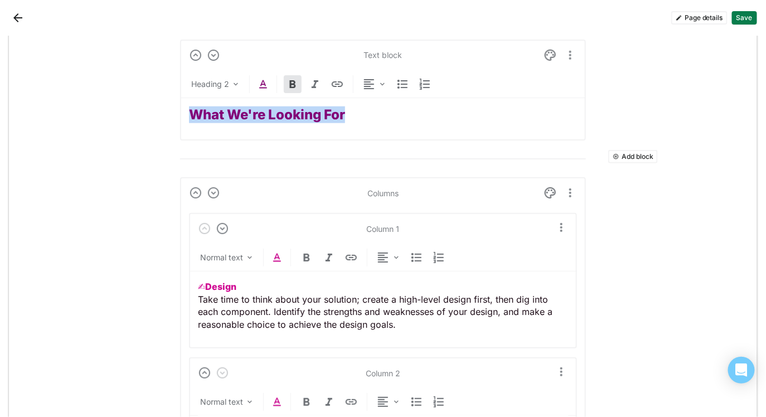
copy strong "What We're Looking For"
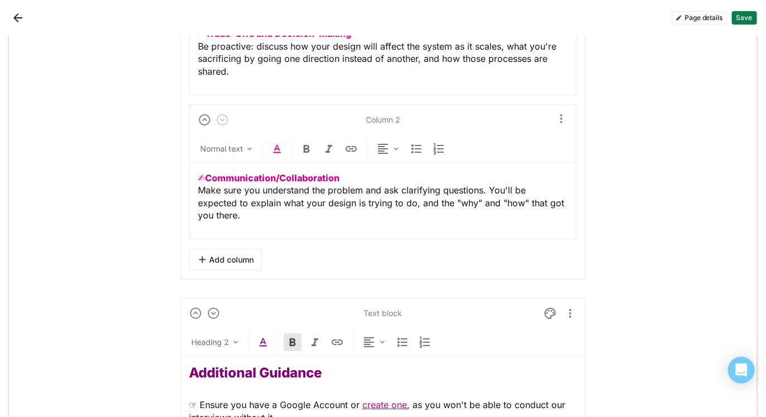
scroll to position [3949, 0]
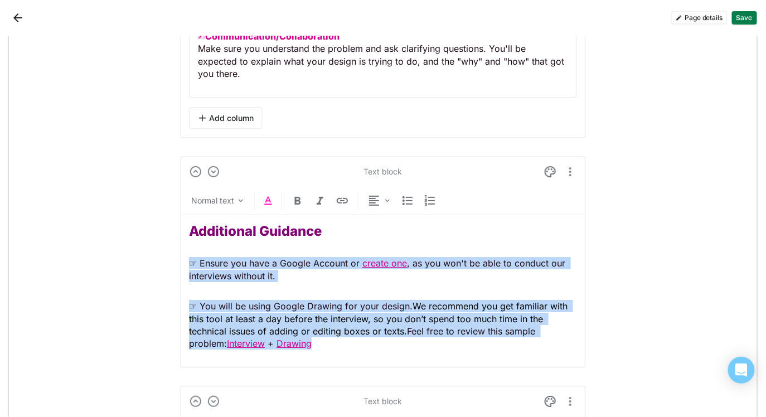
drag, startPoint x: 239, startPoint y: 312, endPoint x: 105, endPoint y: 237, distance: 154.1
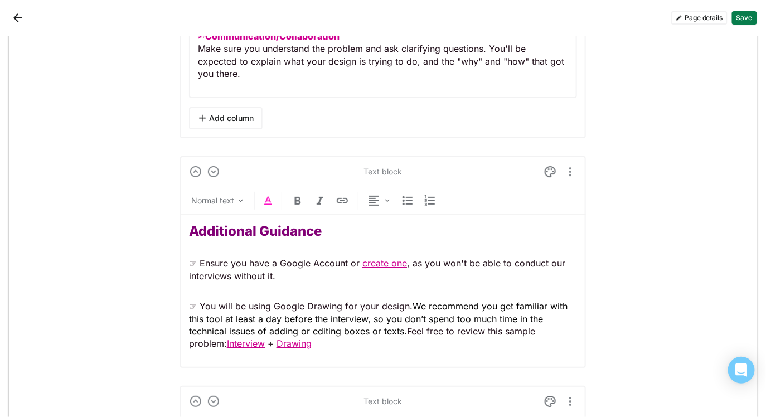
drag, startPoint x: 277, startPoint y: 299, endPoint x: 276, endPoint y: 284, distance: 14.6
click at [276, 300] on p "☞ You will be using Google Drawing for your design. We recommend you get famili…" at bounding box center [383, 325] width 388 height 50
click at [332, 336] on p "☞ You will be using Google Drawing for your design. We recommend you get famili…" at bounding box center [383, 325] width 388 height 50
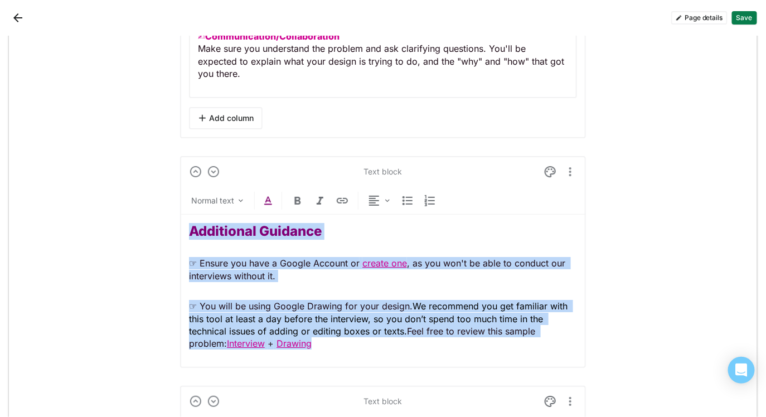
drag, startPoint x: 341, startPoint y: 336, endPoint x: 651, endPoint y: 244, distance: 323.1
click at [318, 302] on p "☞ You will be using Google Drawing for your design. We recommend you get famili…" at bounding box center [383, 325] width 388 height 50
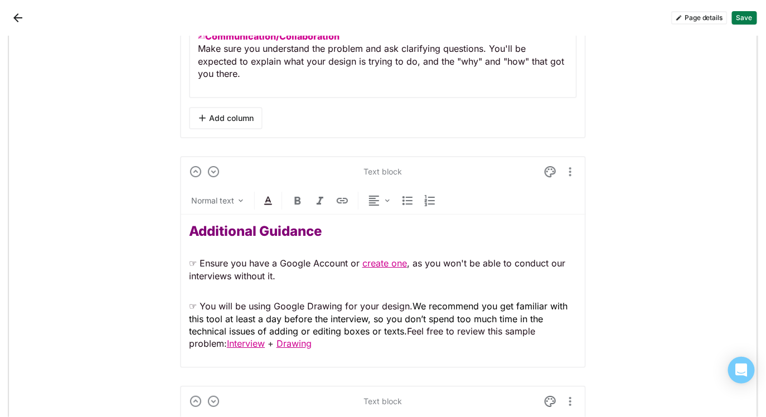
click at [324, 300] on p "☞ You will be using Google Drawing for your design. We recommend you get famili…" at bounding box center [383, 325] width 388 height 50
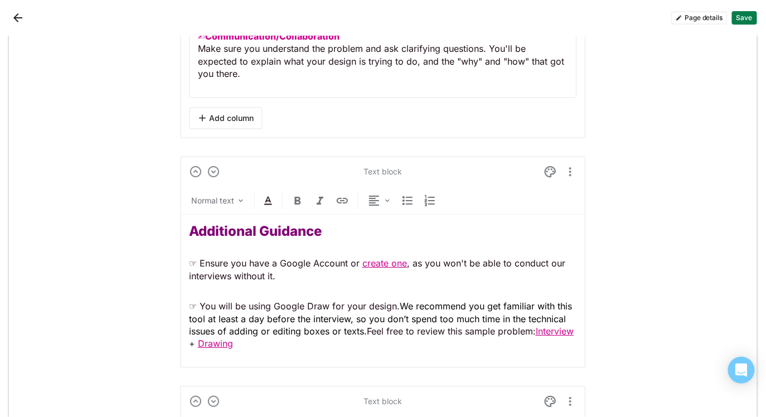
click at [362, 314] on span "We recommend you get familiar with this tool at least a day before the intervie…" at bounding box center [382, 319] width 386 height 36
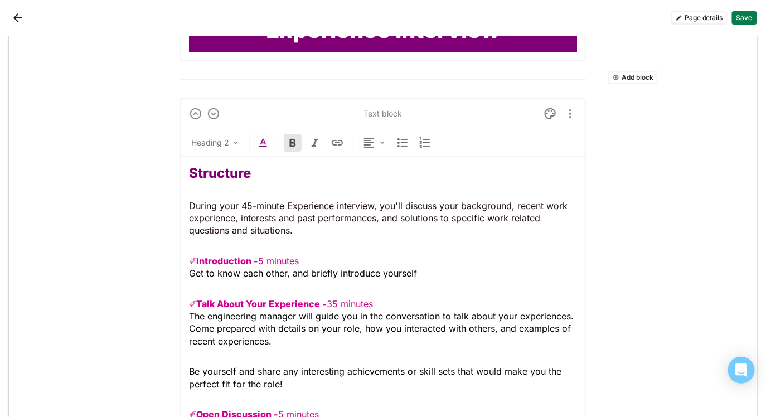
scroll to position [4371, 0]
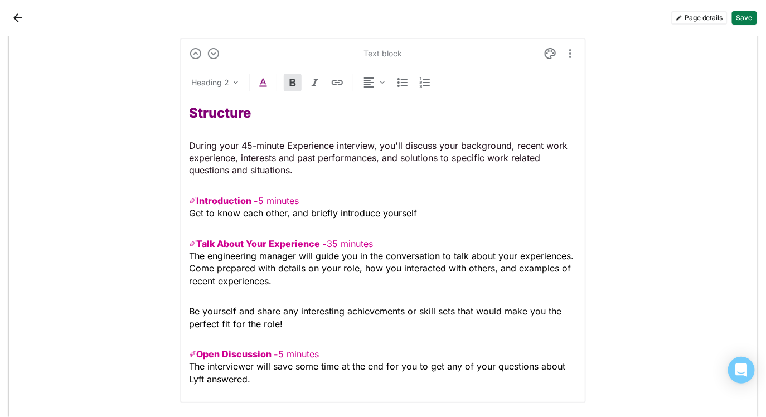
click at [445, 250] on span "The engineering manager will guide you in the conversation to talk about your e…" at bounding box center [383, 268] width 388 height 36
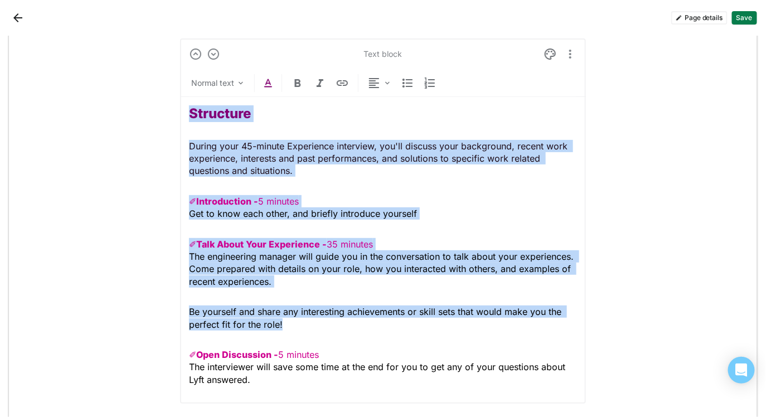
scroll to position [4431, 0]
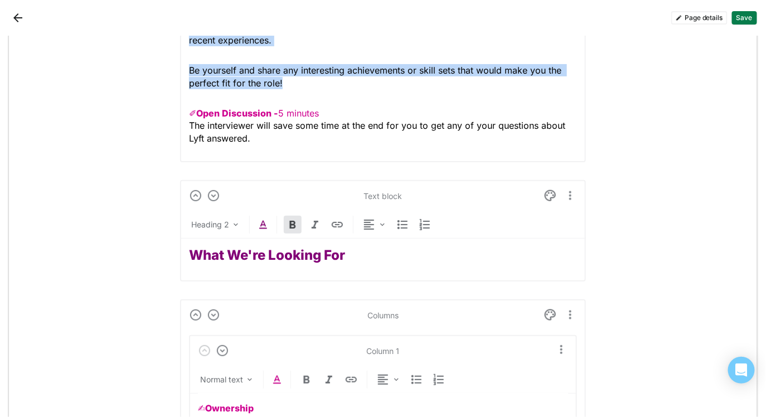
click at [291, 253] on strong "What We're Looking For" at bounding box center [267, 255] width 156 height 16
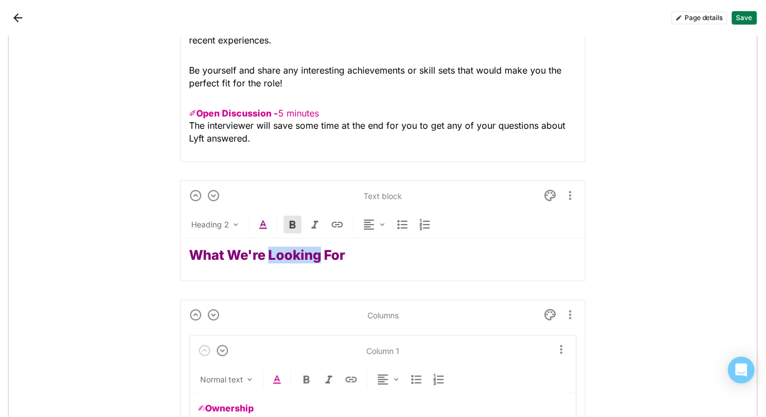
click at [291, 253] on strong "What We're Looking For" at bounding box center [267, 255] width 156 height 16
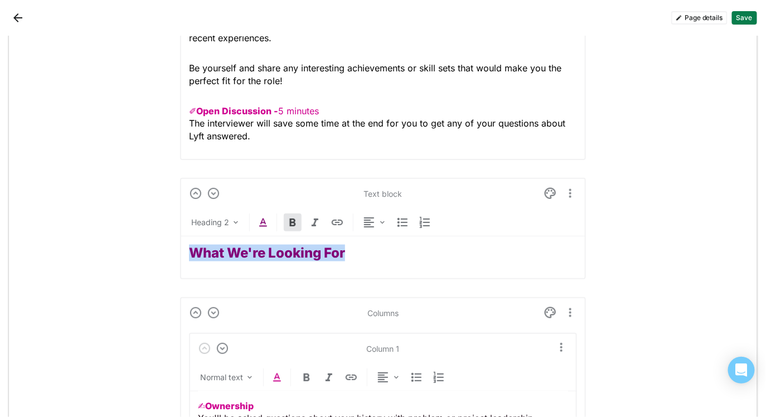
click at [291, 253] on strong "What We're Looking For" at bounding box center [267, 253] width 156 height 16
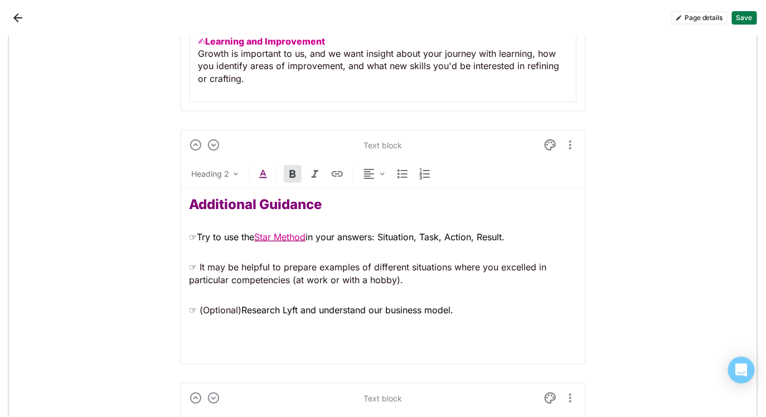
scroll to position [5833, 0]
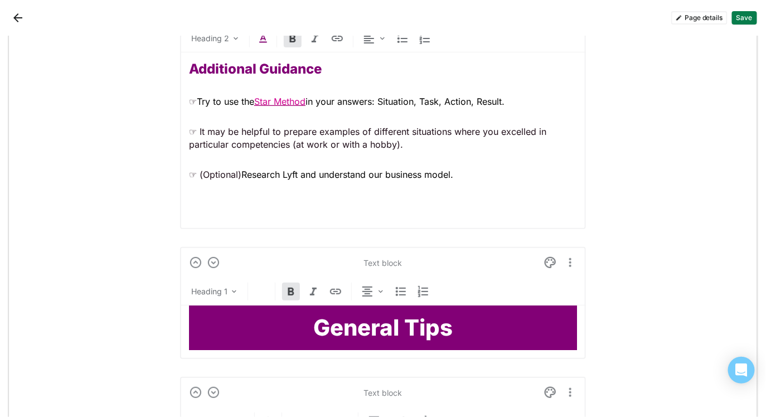
click at [453, 169] on span "Research Lyft and understand our business model." at bounding box center [348, 174] width 212 height 11
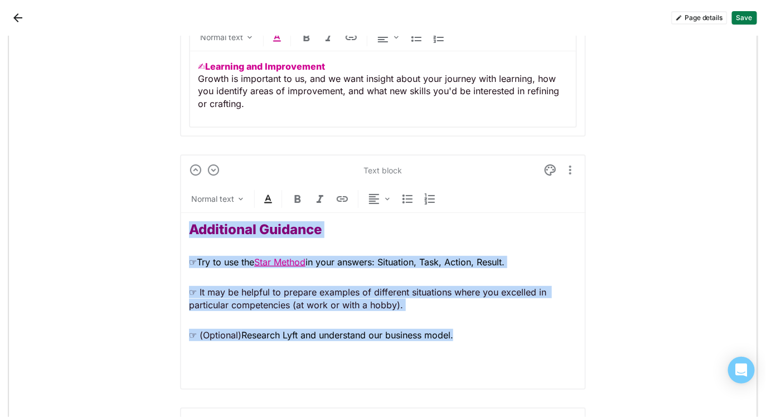
drag, startPoint x: 482, startPoint y: 159, endPoint x: 73, endPoint y: 19, distance: 433.2
click at [72, 36] on div "Page details Save Add block Text block Heading 1 Engineering Virtual Onsite Int…" at bounding box center [383, 227] width 766 height 382
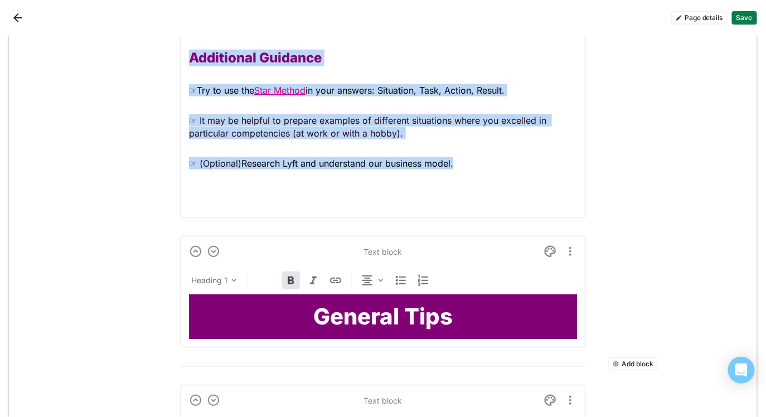
scroll to position [5781, 0]
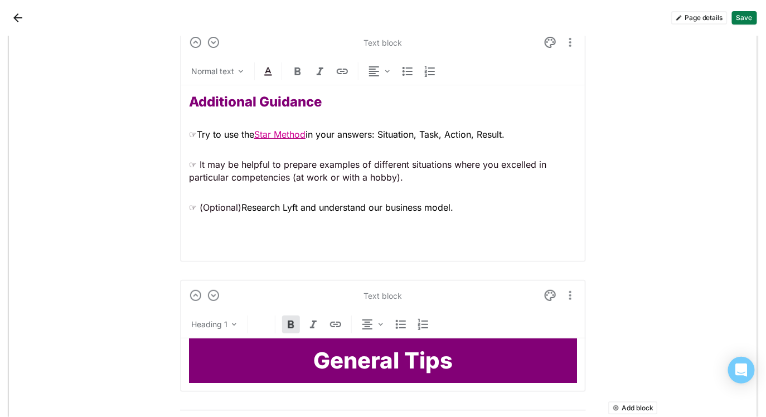
click at [398, 208] on div "Additional Guidance ☞ Try to use the Star Method in your answers: Situation, Ta…" at bounding box center [383, 169] width 388 height 168
drag, startPoint x: 516, startPoint y: 178, endPoint x: 469, endPoint y: 187, distance: 48.8
click at [516, 178] on div "Additional Guidance ☞ Try to use the Star Method in your answers: Situation, Ta…" at bounding box center [383, 169] width 388 height 168
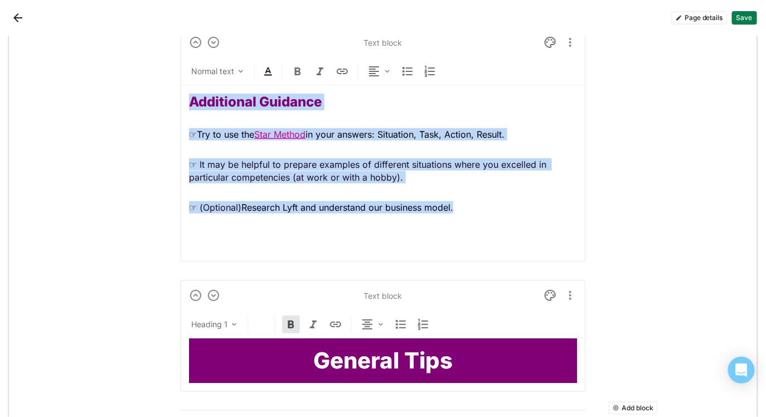
drag, startPoint x: 439, startPoint y: 190, endPoint x: 139, endPoint y: 65, distance: 324.3
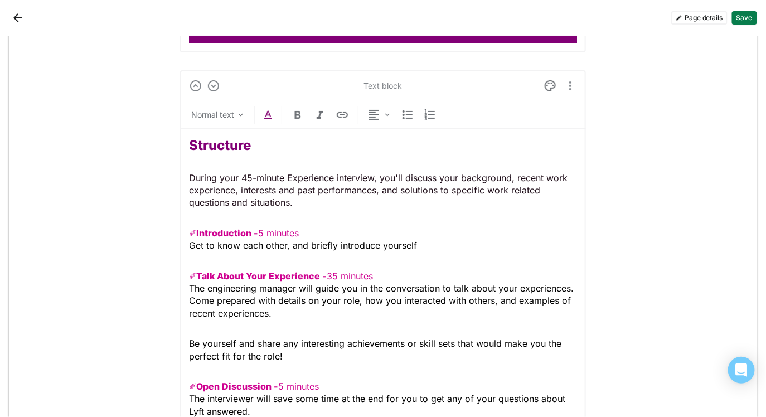
scroll to position [4373, 0]
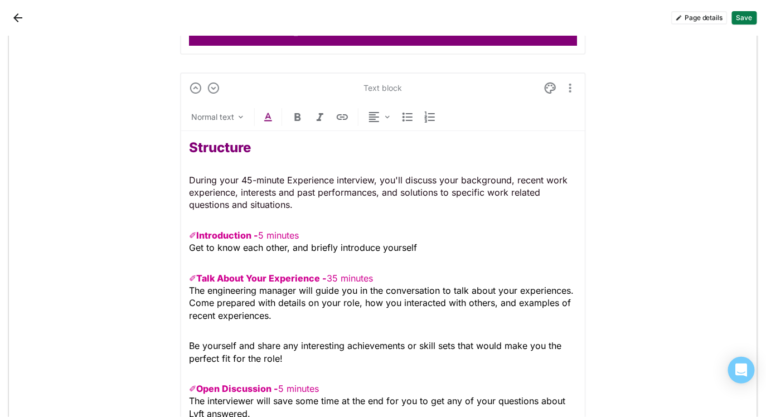
click at [241, 143] on strong "Structure" at bounding box center [220, 147] width 62 height 16
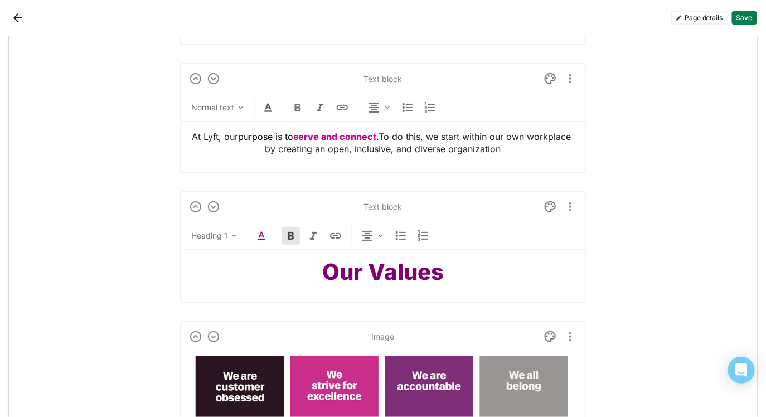
scroll to position [263, 0]
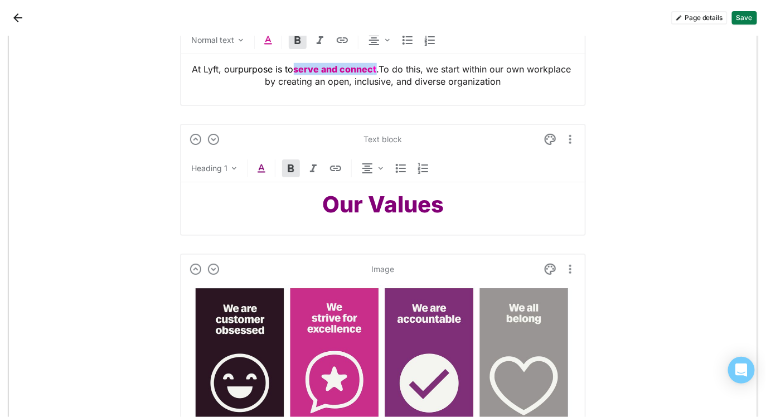
drag, startPoint x: 296, startPoint y: 69, endPoint x: 389, endPoint y: 67, distance: 93.7
click at [378, 67] on p "At Lyft, our purpose is to serve and connec t . To do this, we start within our…" at bounding box center [383, 75] width 388 height 25
click at [270, 40] on img at bounding box center [268, 39] width 13 height 13
click at [268, 41] on img at bounding box center [268, 39] width 13 height 13
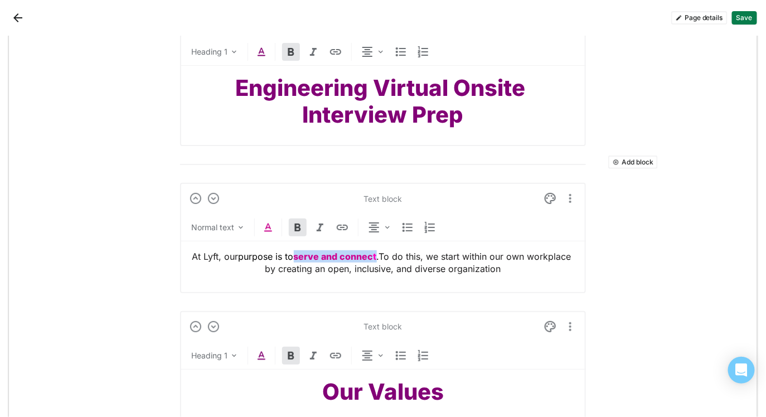
scroll to position [79, 0]
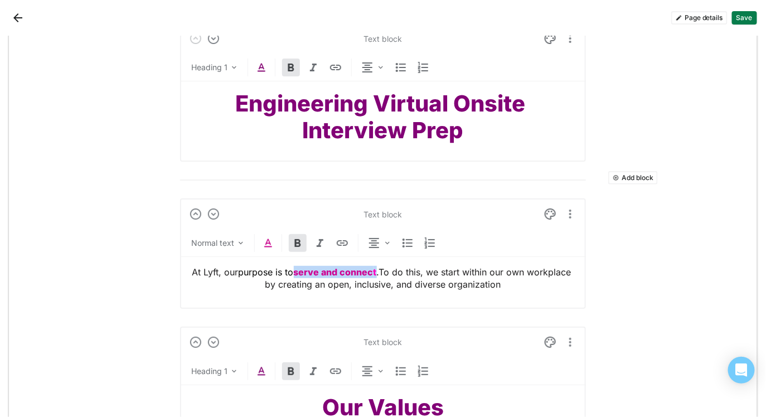
click at [266, 243] on img at bounding box center [268, 242] width 13 height 13
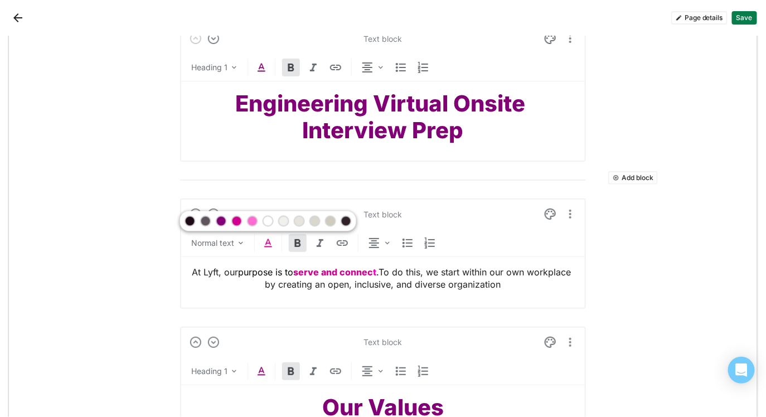
click at [236, 221] on div at bounding box center [237, 222] width 8 height 8
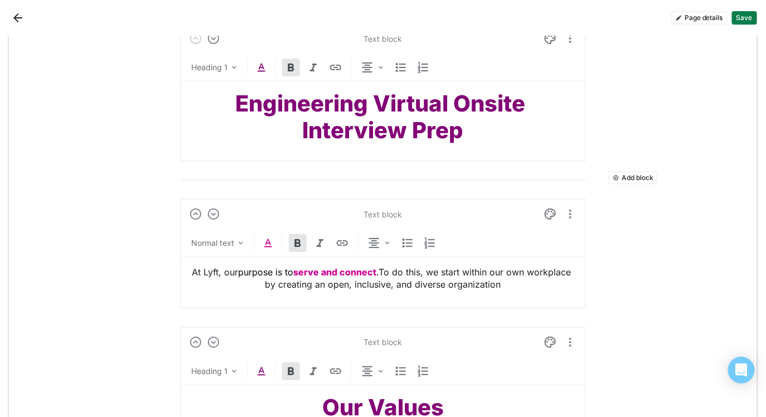
click at [740, 19] on button "Save" at bounding box center [744, 17] width 25 height 13
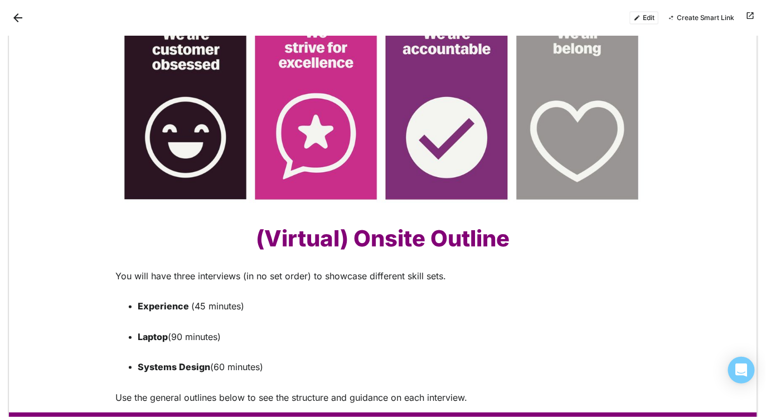
scroll to position [0, 0]
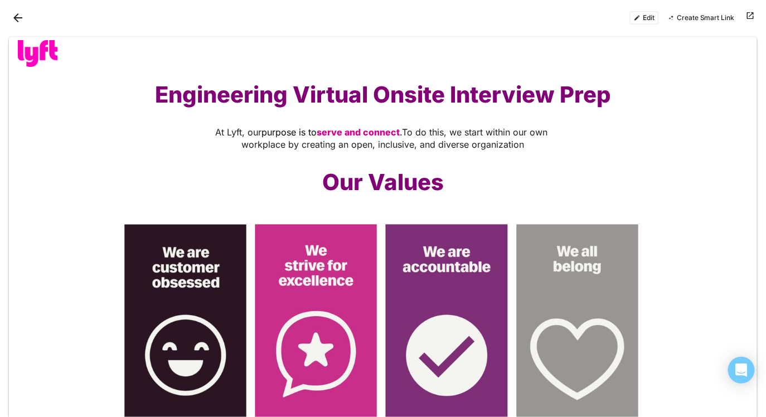
click at [644, 16] on button "Edit" at bounding box center [645, 17] width 30 height 13
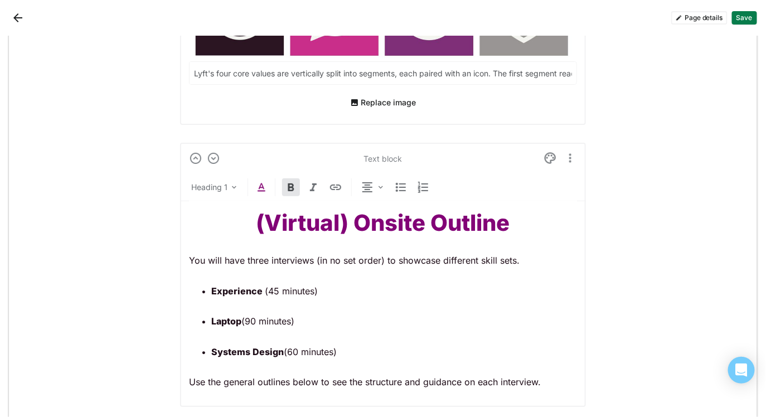
scroll to position [658, 0]
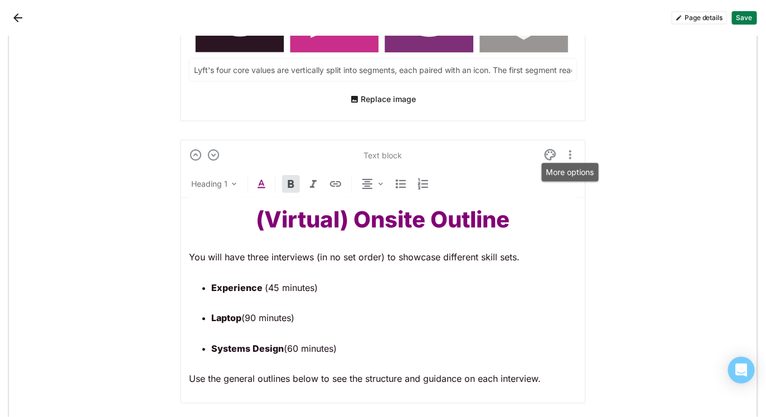
click at [570, 151] on img "More options" at bounding box center [570, 154] width 13 height 13
drag, startPoint x: 642, startPoint y: 148, endPoint x: 583, endPoint y: 165, distance: 60.8
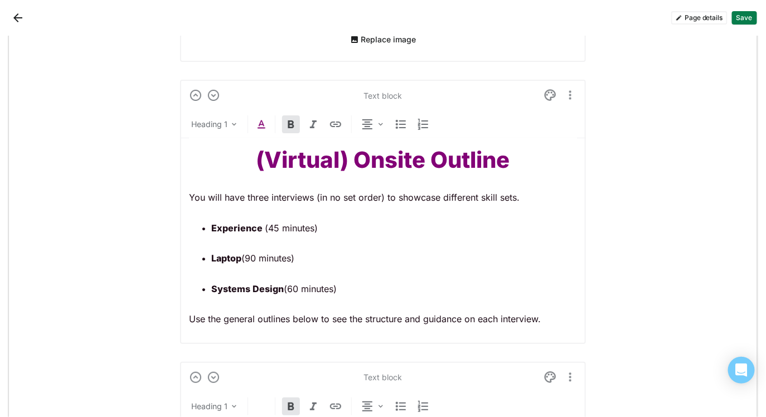
scroll to position [725, 0]
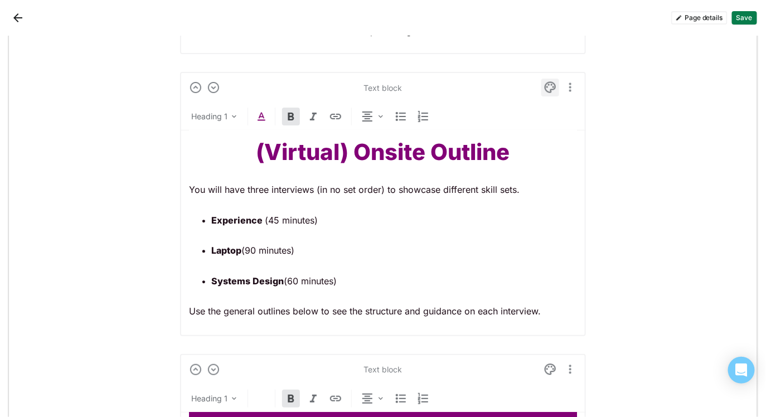
drag, startPoint x: 543, startPoint y: 116, endPoint x: 548, endPoint y: 90, distance: 26.1
click at [543, 116] on div "Heading 1" at bounding box center [383, 119] width 406 height 23
click at [549, 82] on img at bounding box center [550, 87] width 13 height 13
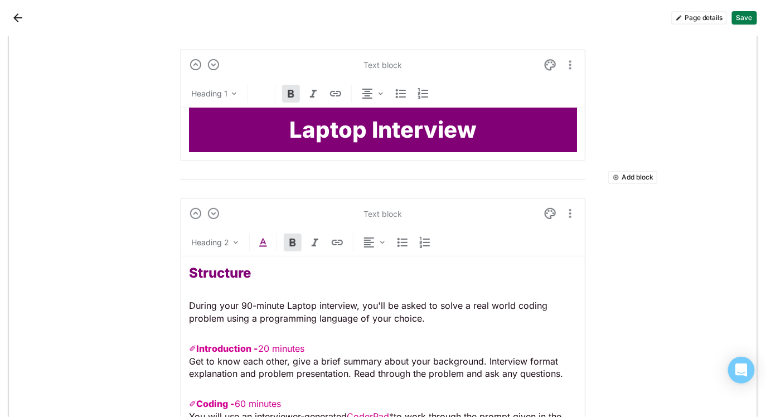
scroll to position [862, 0]
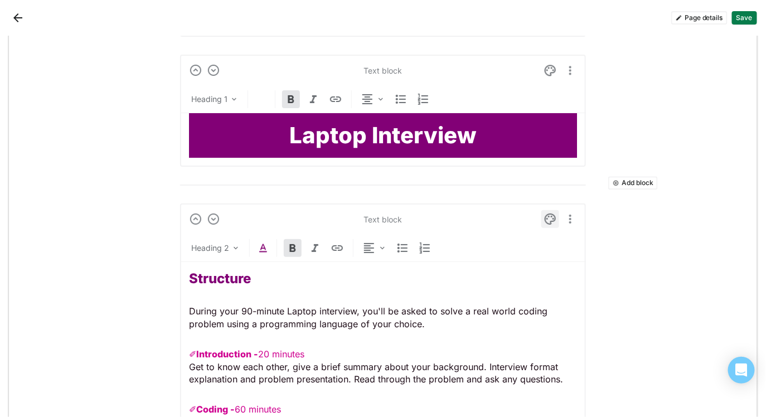
click at [546, 216] on img at bounding box center [550, 219] width 13 height 13
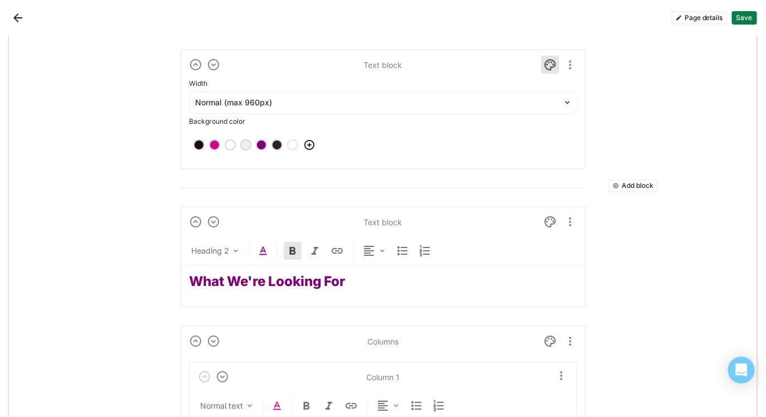
scroll to position [998, 0]
click at [547, 221] on img at bounding box center [550, 220] width 13 height 13
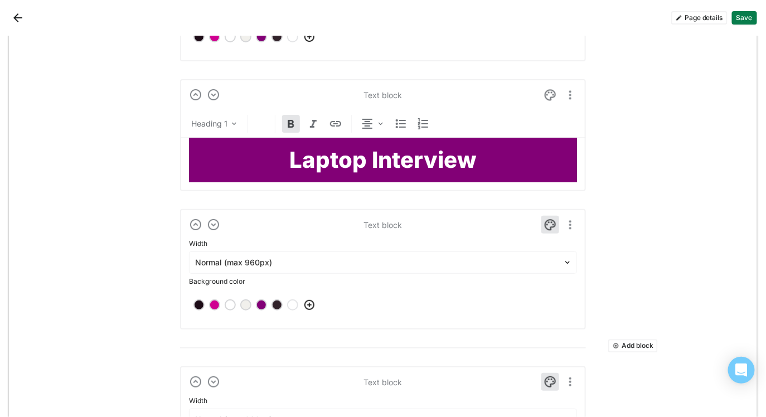
scroll to position [838, 0]
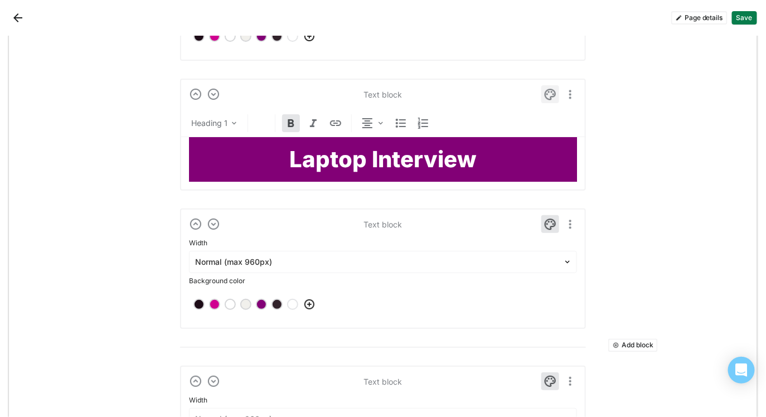
click at [549, 91] on img at bounding box center [550, 94] width 13 height 13
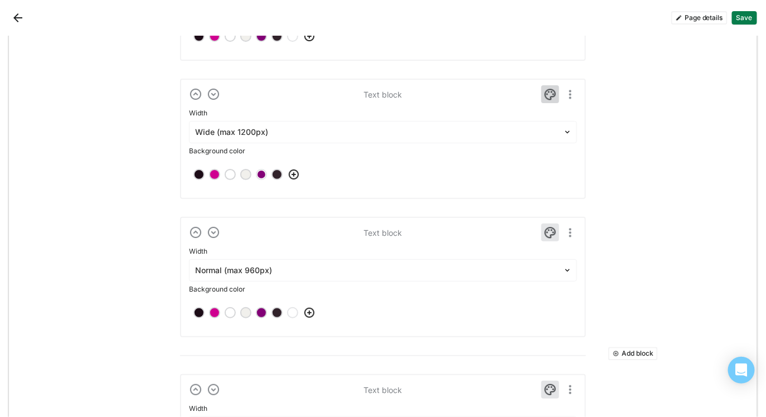
click at [549, 91] on img at bounding box center [550, 94] width 13 height 13
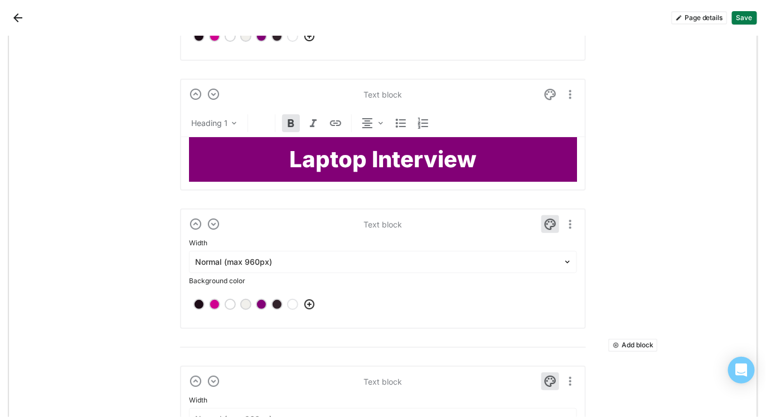
click at [750, 16] on button "Save" at bounding box center [744, 17] width 25 height 13
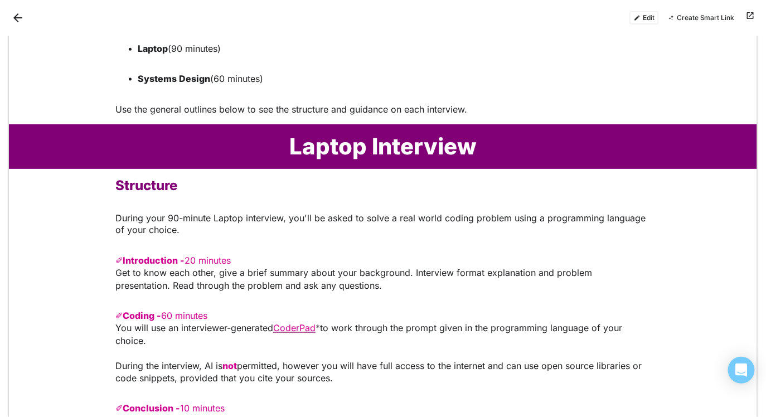
scroll to position [0, 0]
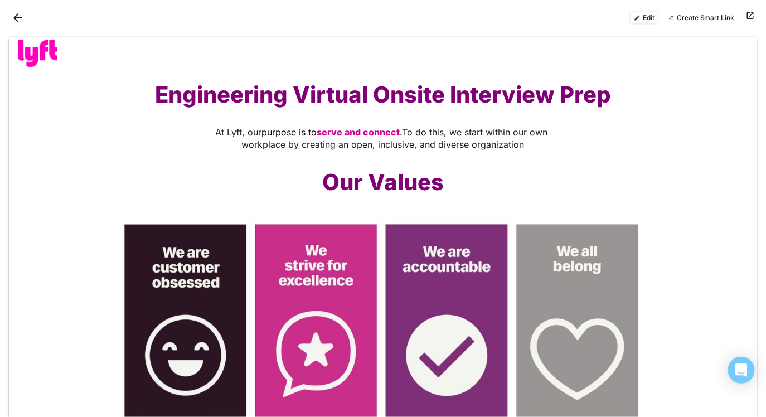
click at [17, 13] on button "Back" at bounding box center [18, 18] width 18 height 18
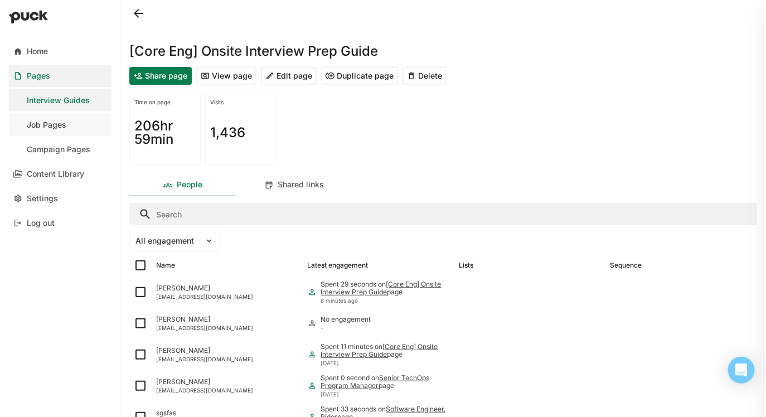
click at [52, 122] on div "Job Pages" at bounding box center [47, 124] width 40 height 9
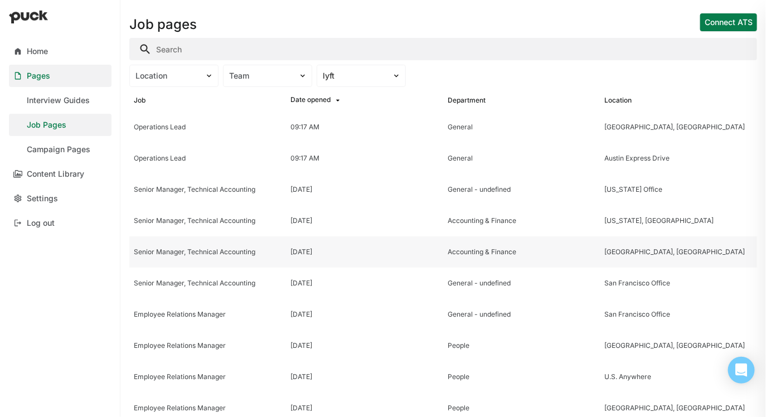
click at [210, 255] on div "Senior Manager, Technical Accounting" at bounding box center [208, 252] width 148 height 8
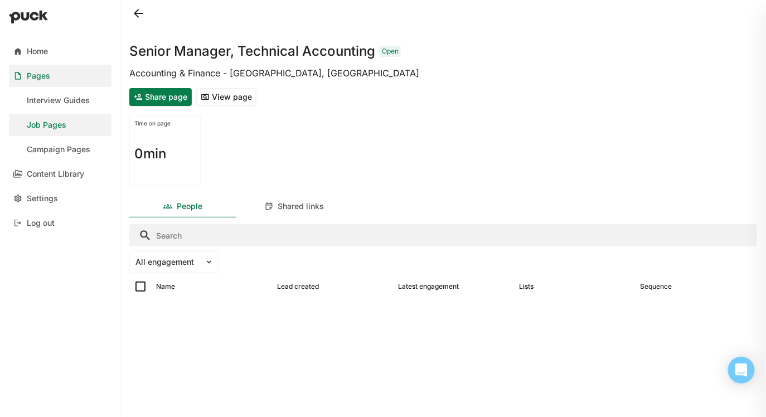
click at [235, 94] on button "View page" at bounding box center [226, 97] width 60 height 18
click at [34, 103] on div "Interview Guides" at bounding box center [58, 100] width 63 height 9
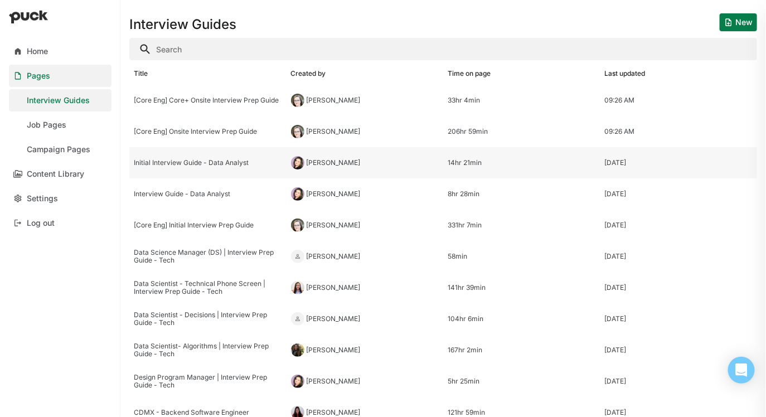
click at [218, 164] on div "Initial Interview Guide - Data Analyst" at bounding box center [208, 163] width 148 height 8
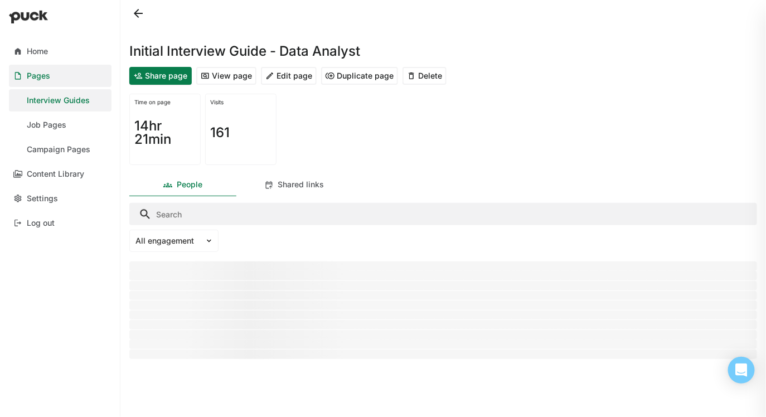
click at [238, 77] on button "View page" at bounding box center [226, 76] width 60 height 18
